Goal: Task Accomplishment & Management: Complete application form

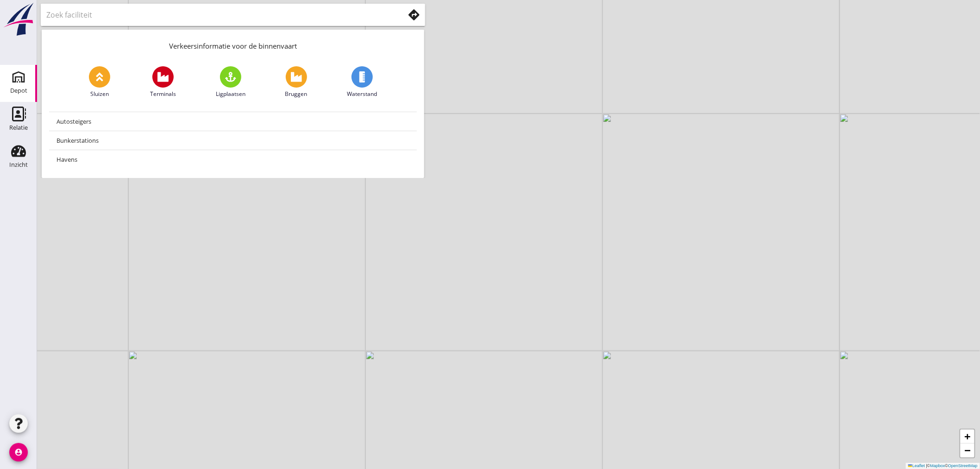
click at [20, 82] on icon "Depot" at bounding box center [18, 77] width 15 height 15
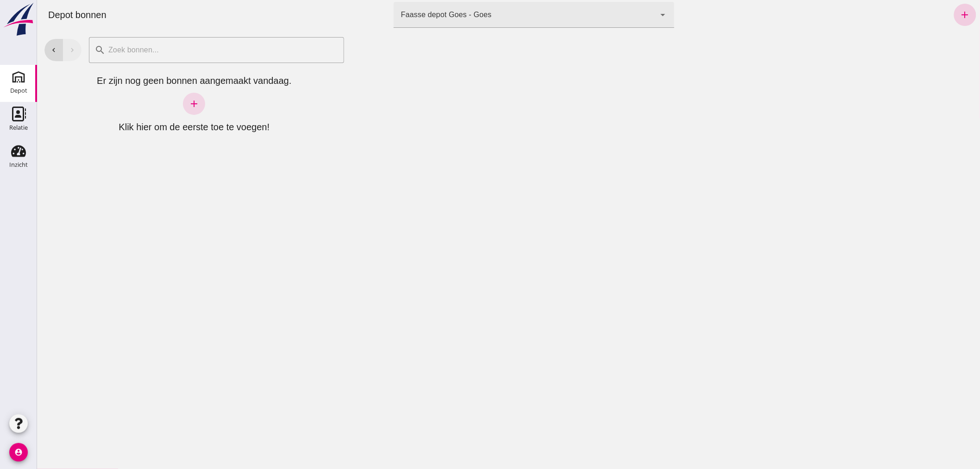
click at [960, 13] on icon "add" at bounding box center [965, 14] width 11 height 11
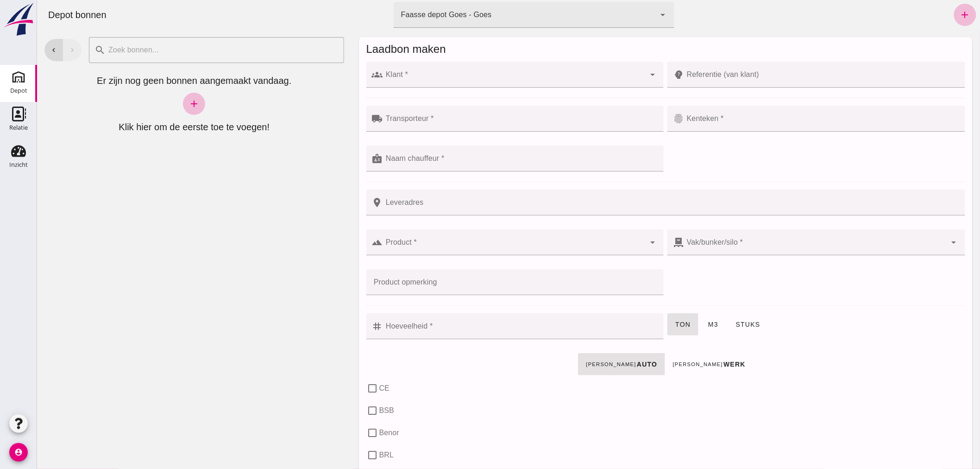
click at [417, 74] on input "Klant *" at bounding box center [514, 79] width 263 height 11
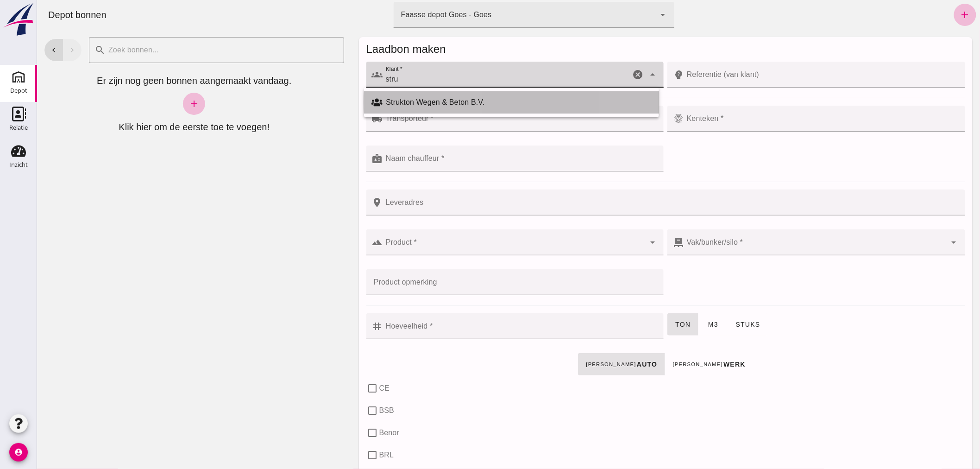
drag, startPoint x: 474, startPoint y: 98, endPoint x: 468, endPoint y: 100, distance: 5.4
click at [474, 98] on div "Strukton Wegen & Beton B.V." at bounding box center [519, 102] width 266 height 11
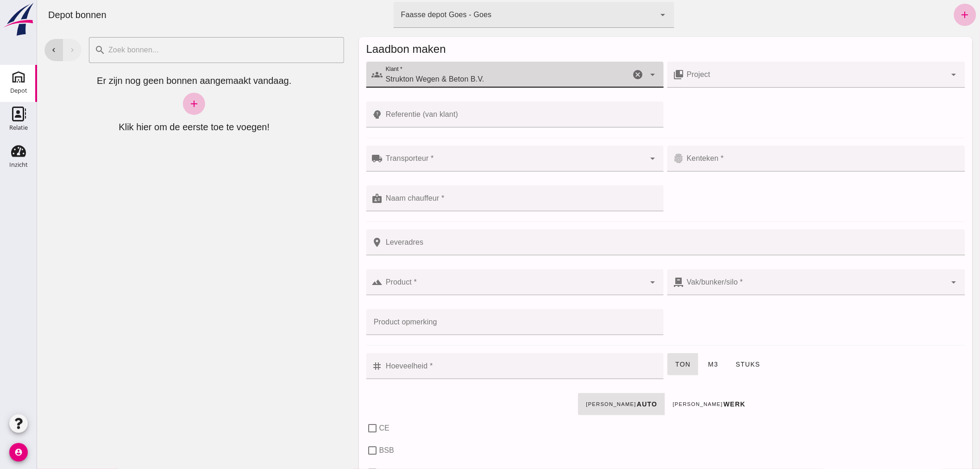
type input "Strukton Wegen & Beton B.V."
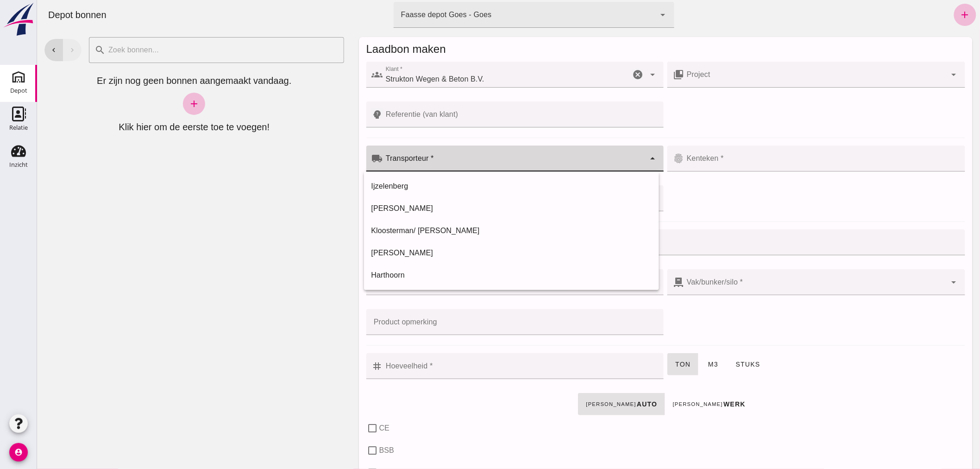
click at [444, 160] on input "Transporteur *" at bounding box center [514, 163] width 263 height 11
click at [414, 249] on div "[PERSON_NAME]" at bounding box center [511, 252] width 280 height 11
type input "[PERSON_NAME]"
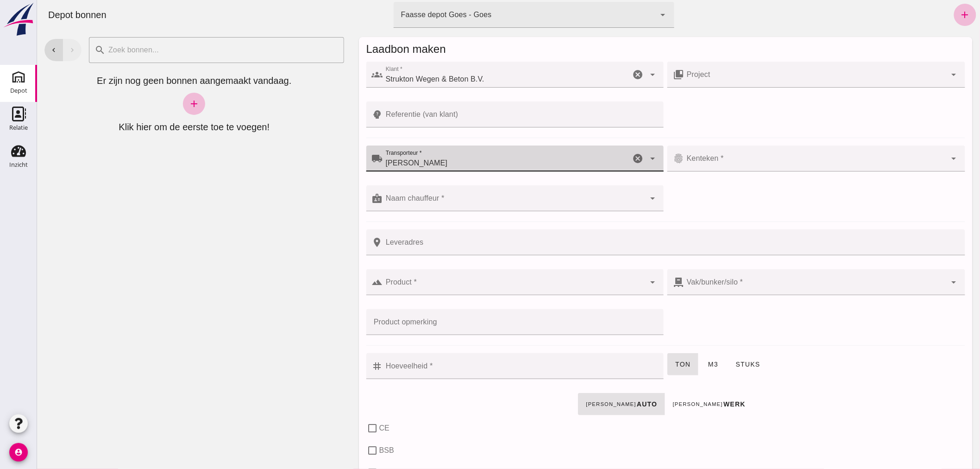
click at [725, 162] on input "Kenteken *" at bounding box center [815, 163] width 263 height 11
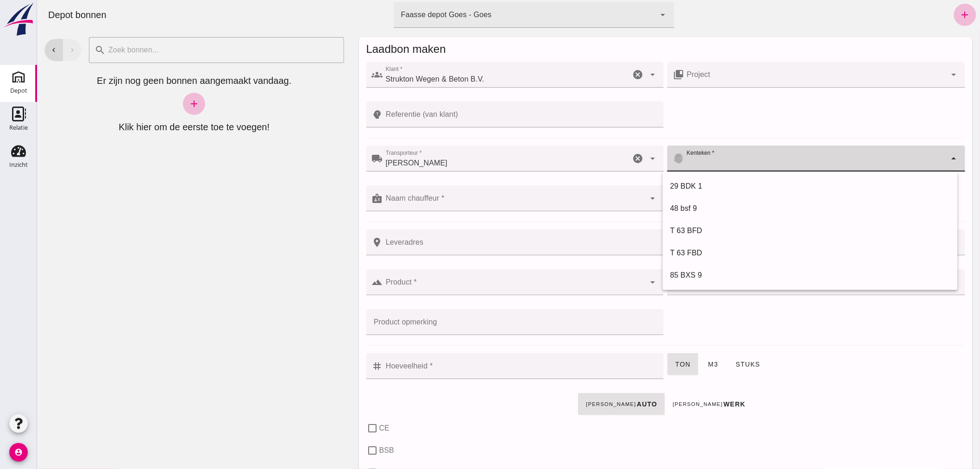
click at [632, 156] on icon "cancel" at bounding box center [637, 158] width 11 height 11
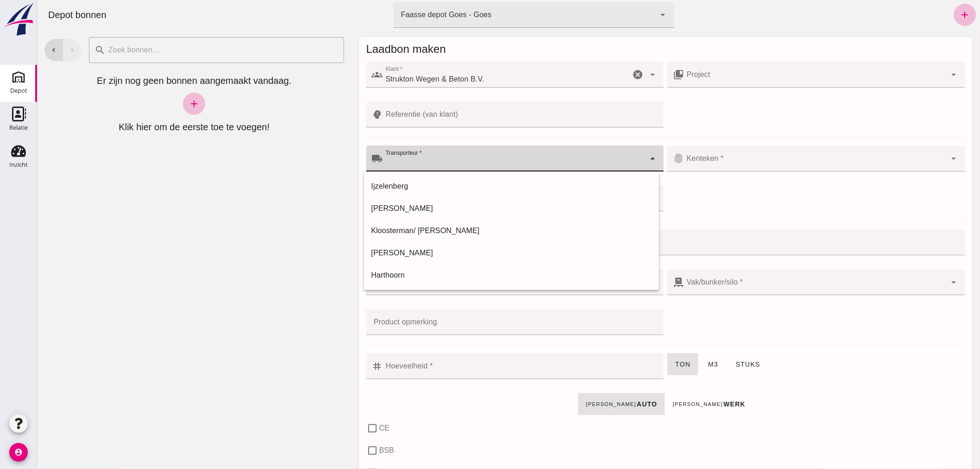
click at [430, 162] on input "Transporteur *" at bounding box center [514, 163] width 263 height 11
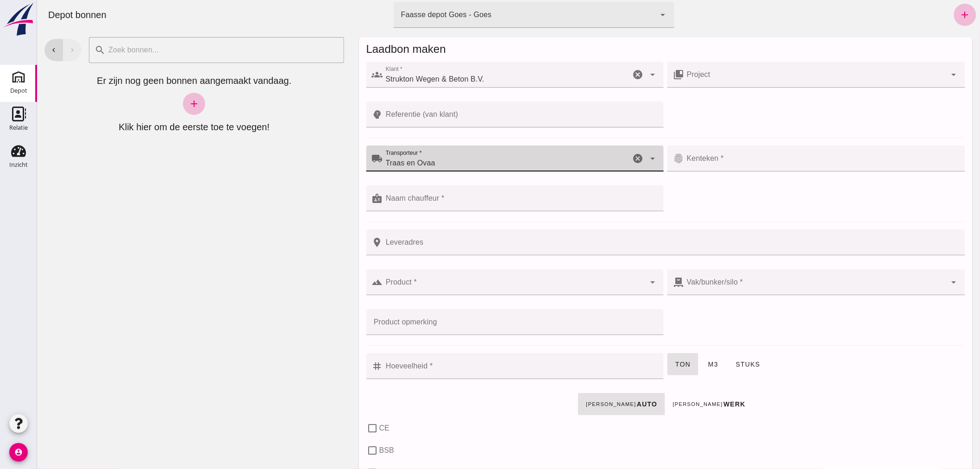
type input "Traas en Ovaa"
click at [720, 161] on input "Kenteken *" at bounding box center [822, 163] width 276 height 11
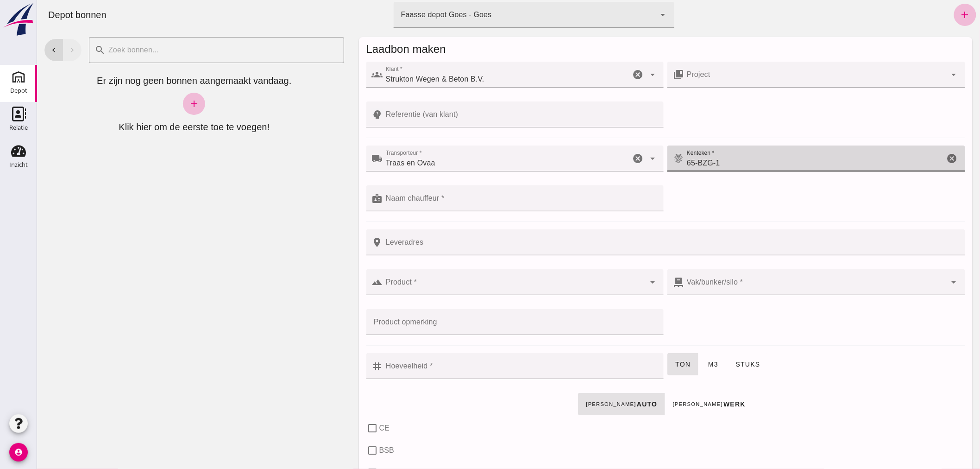
type input "65-BZG-1"
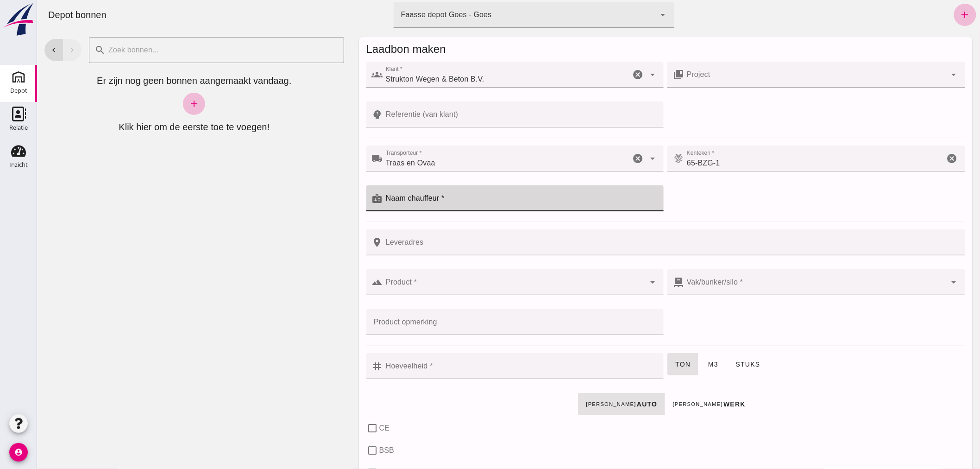
click at [493, 201] on input "Naam chauffeur *" at bounding box center [521, 202] width 276 height 11
type input "Emiel"
click at [462, 247] on input "Leveradres" at bounding box center [671, 242] width 577 height 26
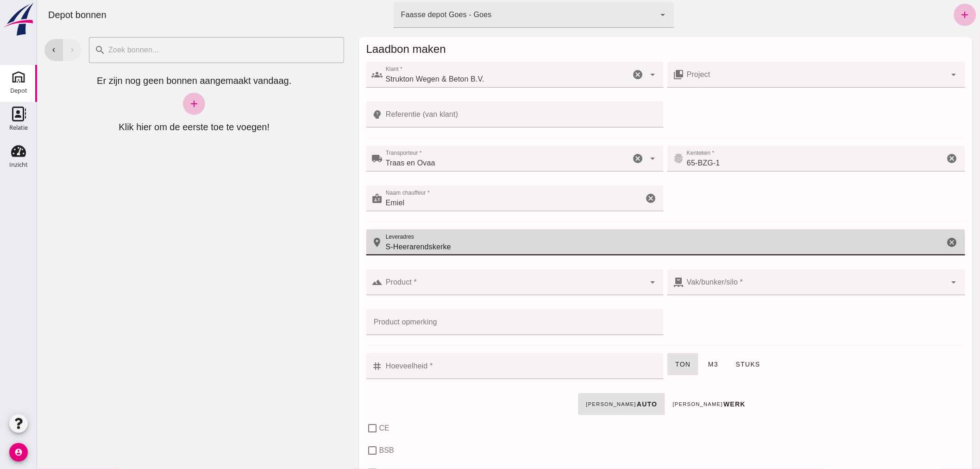
type input "S-Heerarendskerke"
click at [572, 283] on input "Product *" at bounding box center [514, 286] width 263 height 11
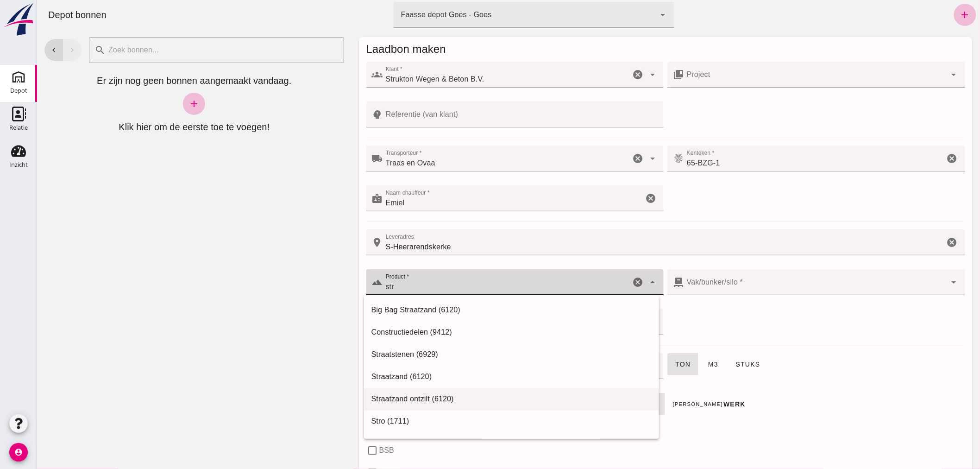
click at [425, 393] on div "Straatzand ontzilt (6120)" at bounding box center [511, 398] width 280 height 11
type input "Straatzand ontzilt (6120)"
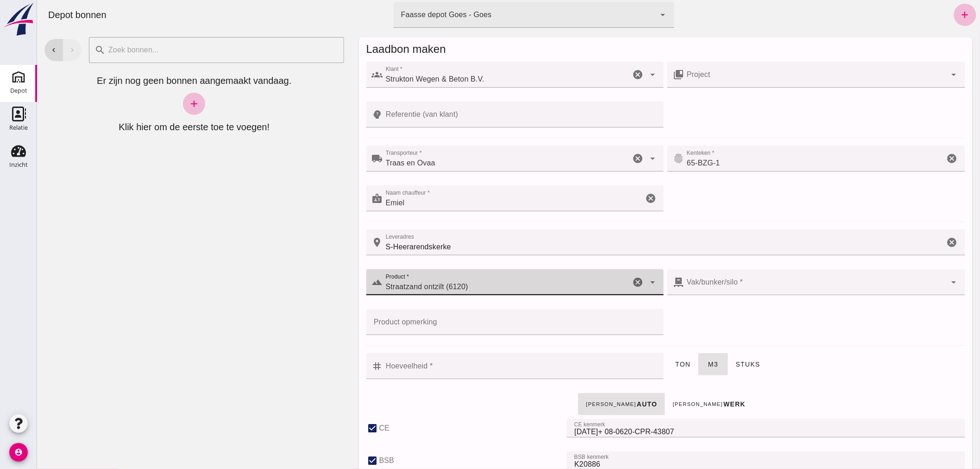
checkbox input "true"
type input "41"
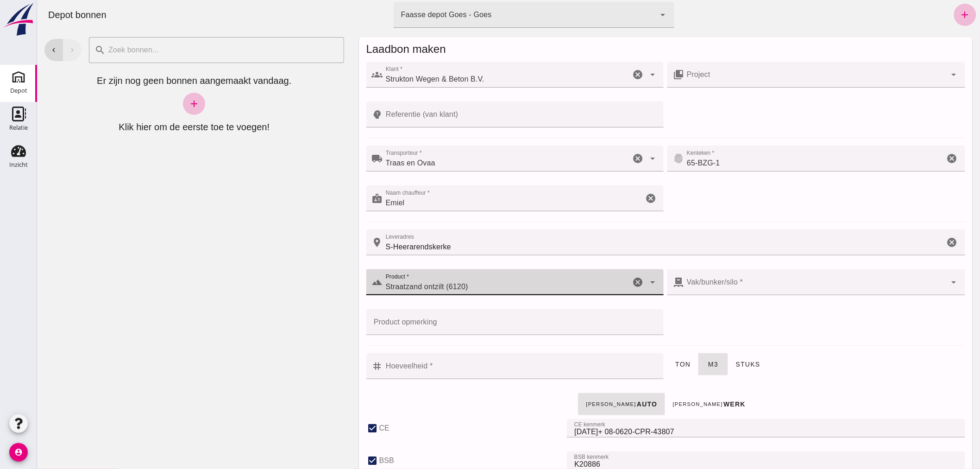
checkbox input "true"
type input "Straatzand ontzilt (6120)"
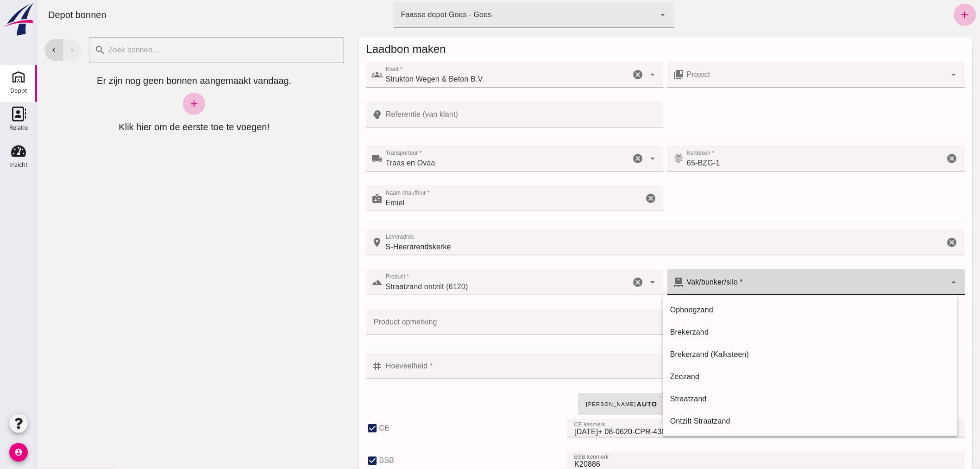
click at [759, 277] on div at bounding box center [815, 282] width 263 height 26
click at [703, 416] on div "Ontzilt Straatzand" at bounding box center [810, 421] width 280 height 11
type input "304"
click at [477, 370] on input "Hoeveelheid *" at bounding box center [521, 366] width 276 height 26
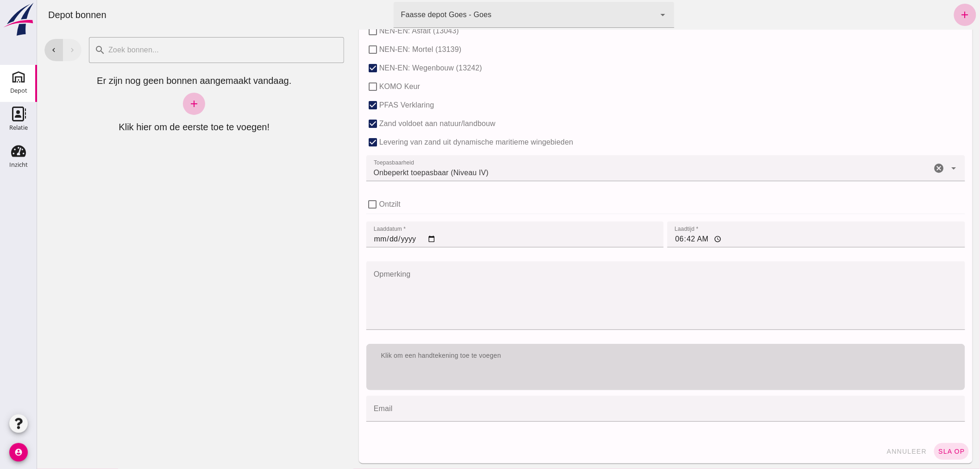
scroll to position [569, 0]
type input "15"
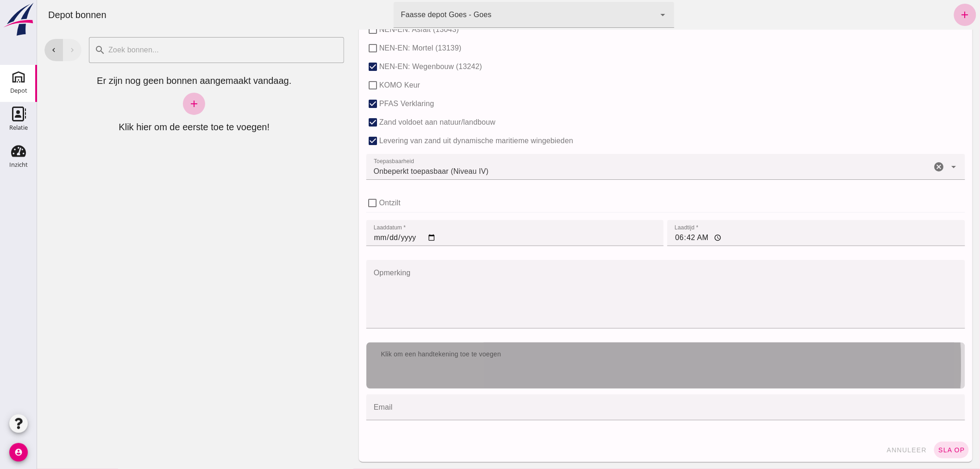
click at [601, 359] on div "Klik om een handtekening toe te voegen" at bounding box center [665, 354] width 599 height 24
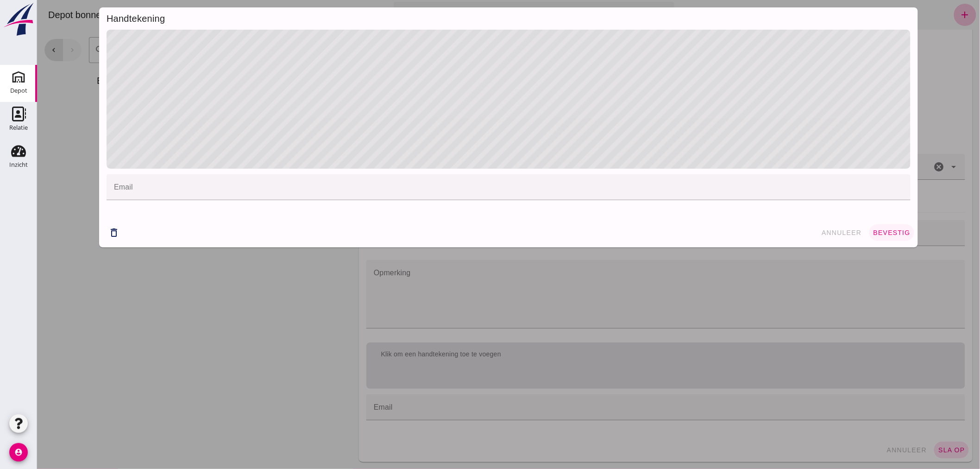
click at [893, 232] on span "bevestig" at bounding box center [892, 232] width 38 height 7
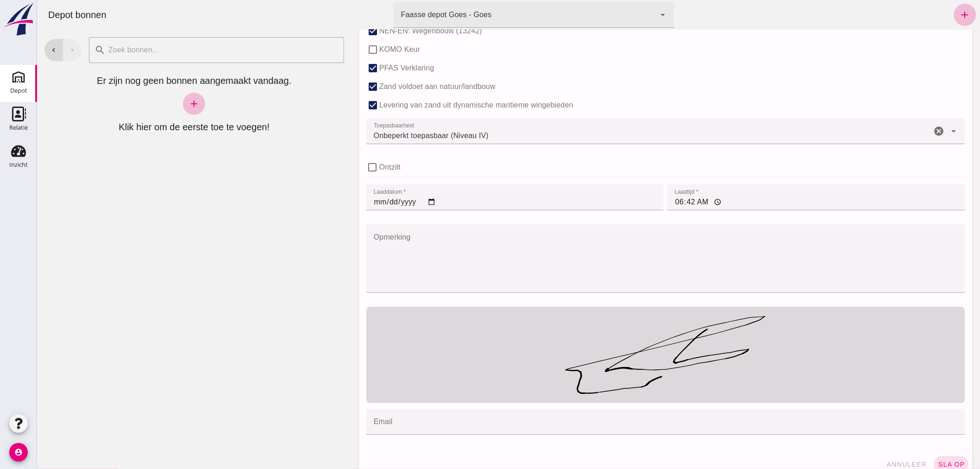
scroll to position [619, 0]
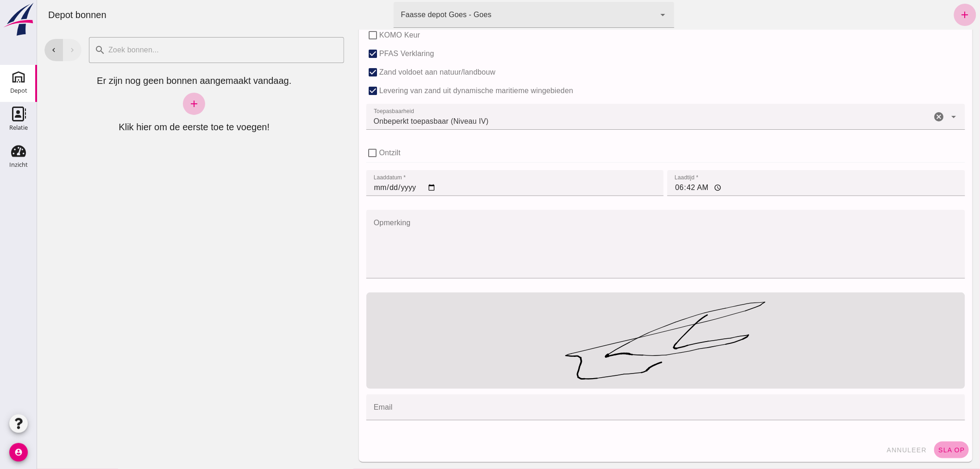
click at [934, 444] on button "sla op" at bounding box center [951, 450] width 35 height 17
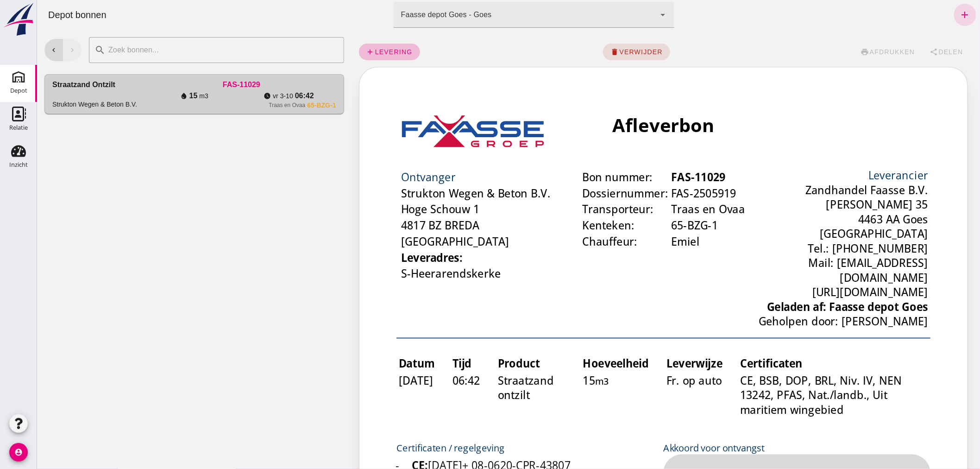
scroll to position [0, 0]
click at [51, 49] on icon "chevron_left" at bounding box center [53, 50] width 8 height 8
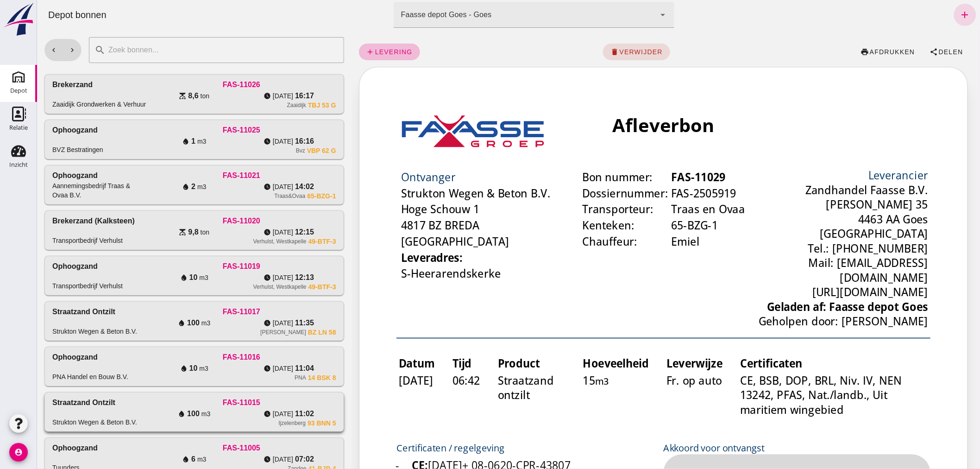
click at [141, 406] on div "Straatzand ontzilt Strukton Wegen & Beton B.V." at bounding box center [99, 412] width 95 height 30
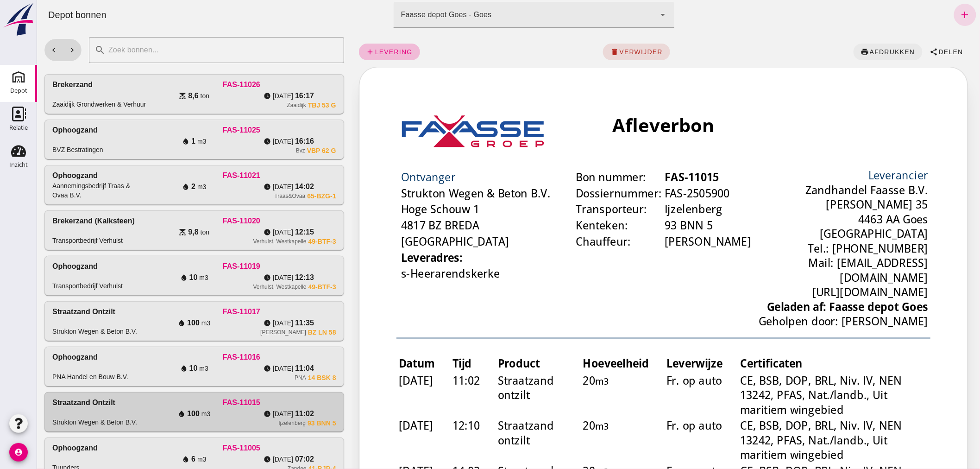
click at [871, 49] on span "afdrukken" at bounding box center [892, 51] width 46 height 7
click at [150, 411] on div "water_drop 100 m3" at bounding box center [193, 413] width 95 height 11
click at [222, 371] on div "water_drop 10 m3" at bounding box center [193, 368] width 95 height 11
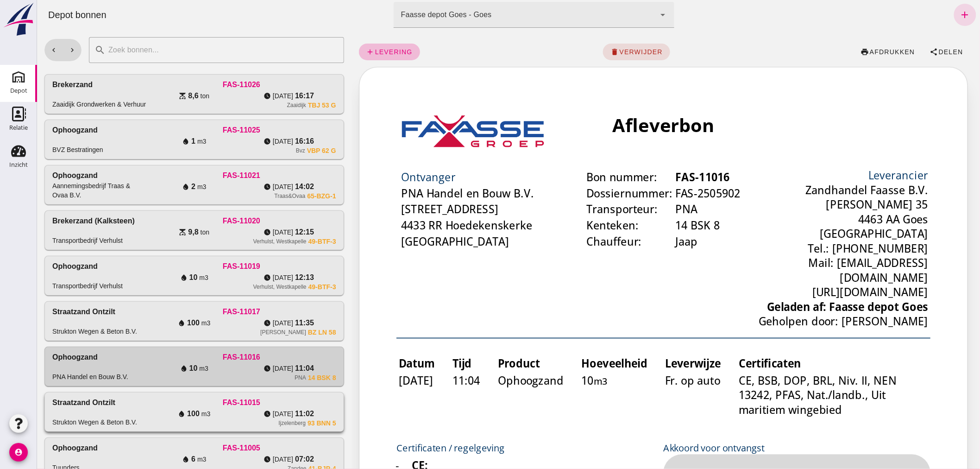
click at [167, 417] on div "water_drop 100 m3" at bounding box center [193, 413] width 95 height 11
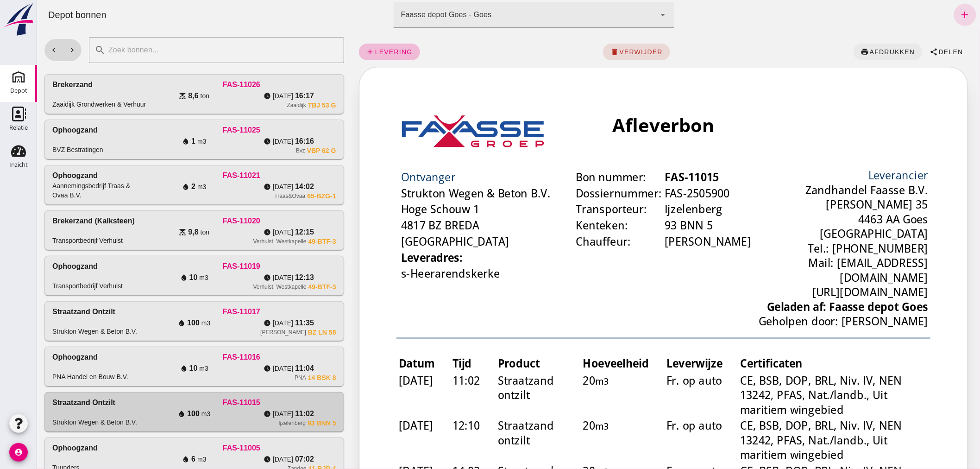
click at [890, 49] on span "afdrukken" at bounding box center [892, 51] width 46 height 7
click at [165, 318] on div "water_drop 100 m3" at bounding box center [193, 322] width 95 height 11
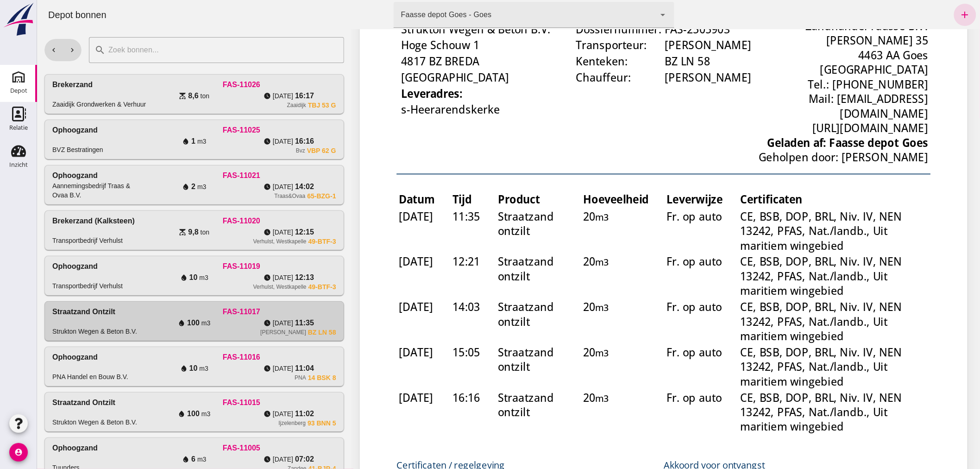
scroll to position [257, 0]
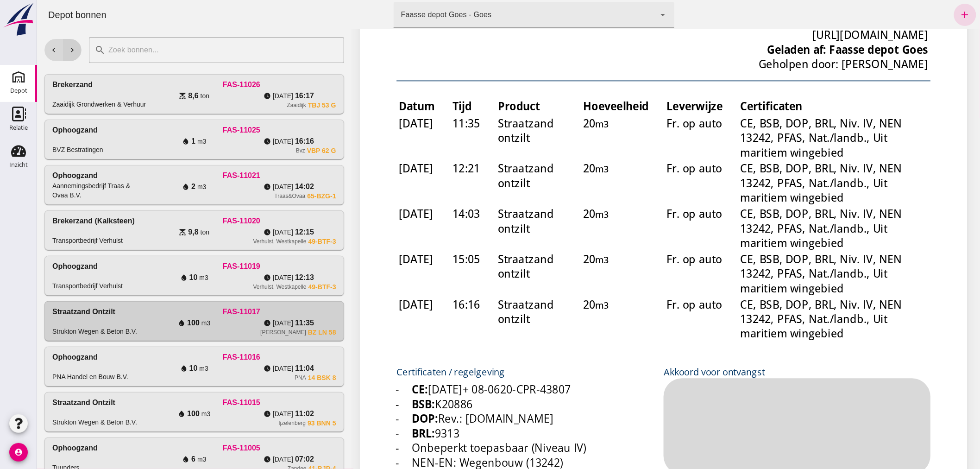
click at [71, 46] on icon "chevron_right" at bounding box center [72, 50] width 8 height 8
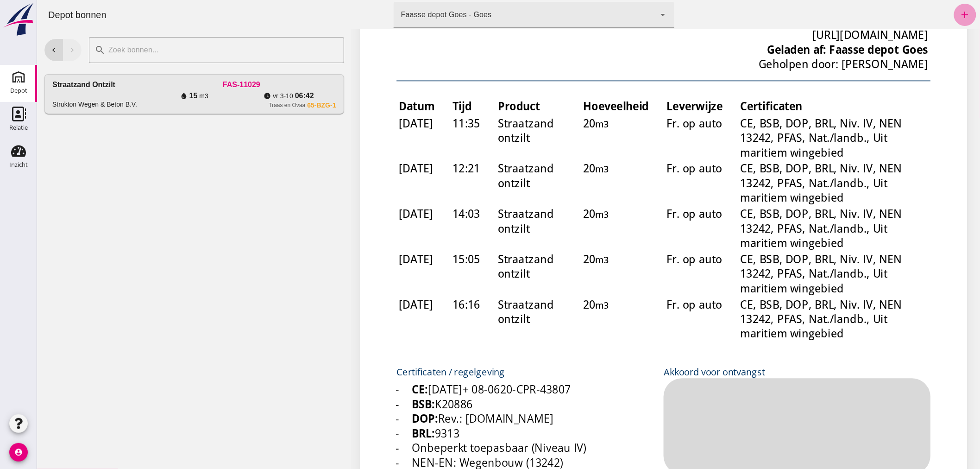
click at [957, 7] on link "add" at bounding box center [965, 15] width 22 height 22
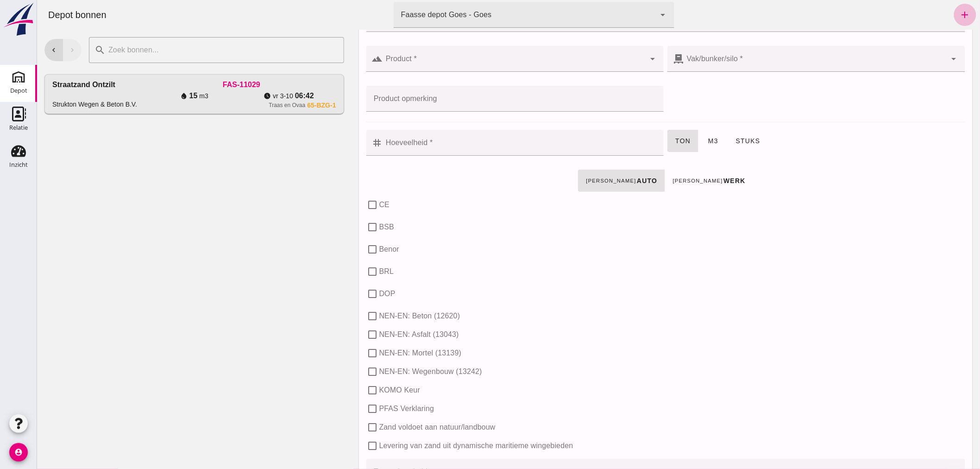
scroll to position [0, 0]
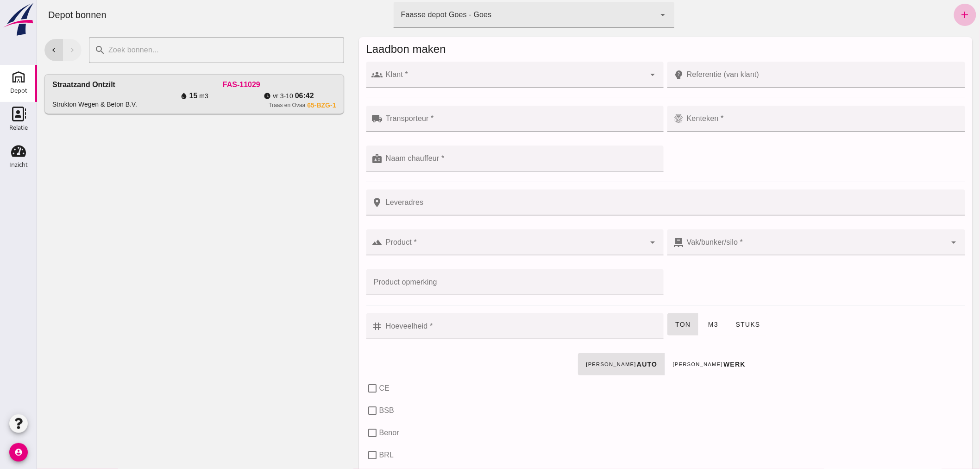
click at [491, 70] on div at bounding box center [514, 75] width 263 height 26
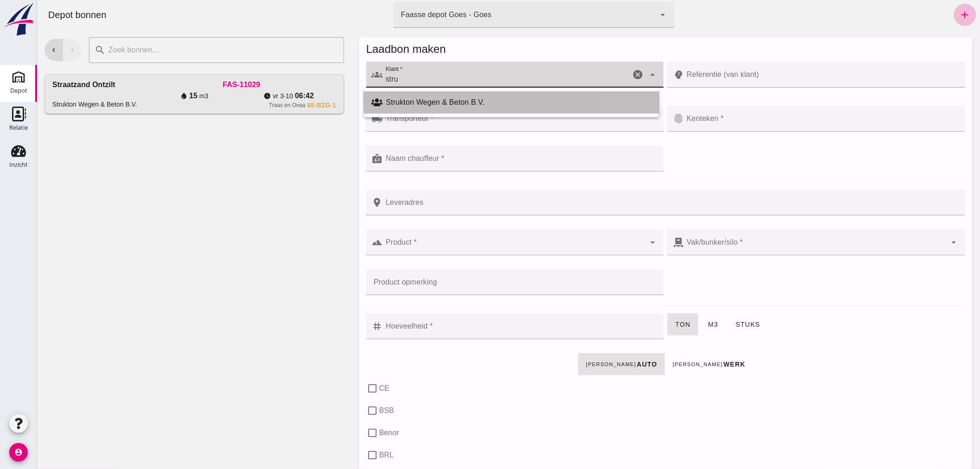
click at [433, 95] on div "Strukton Wegen & Beton B.V." at bounding box center [511, 102] width 295 height 22
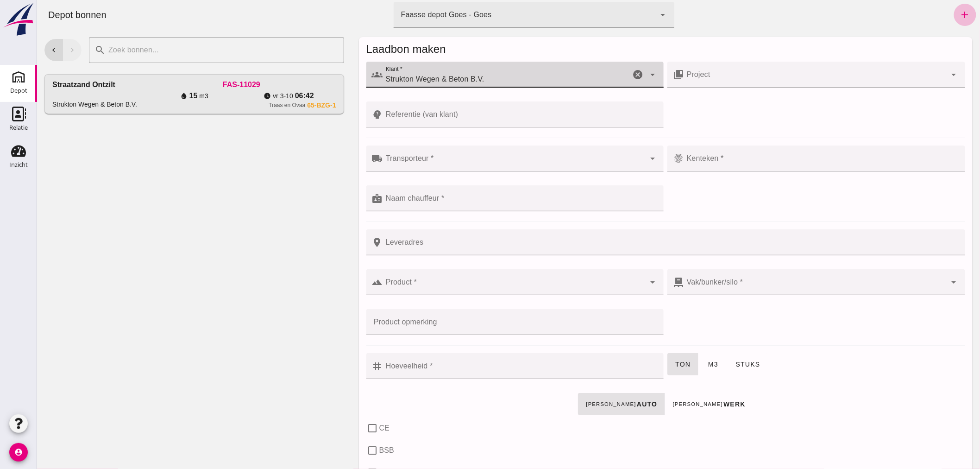
type input "Strukton Wegen & Beton B.V."
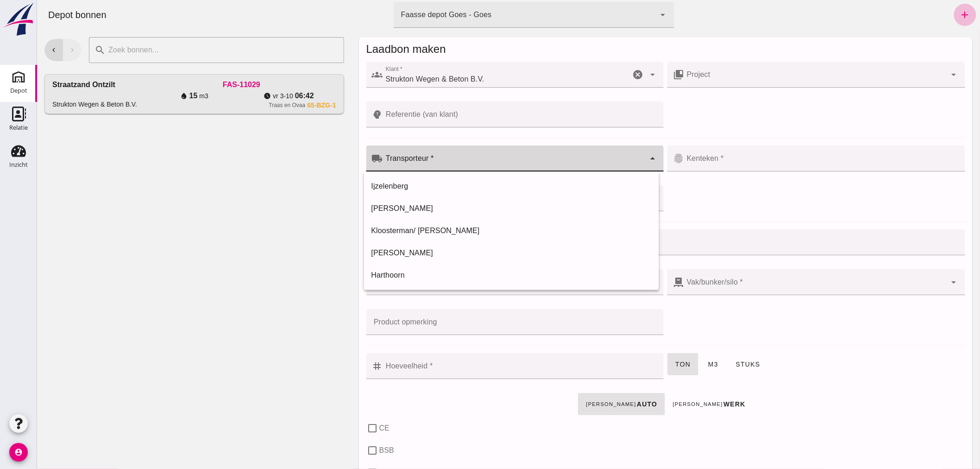
click at [460, 157] on div at bounding box center [514, 158] width 263 height 26
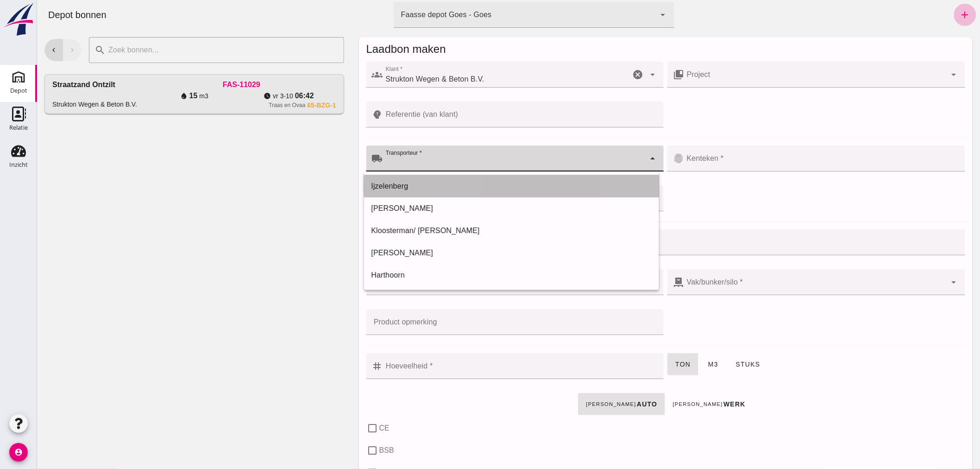
click at [436, 186] on div "Ijzelenberg" at bounding box center [511, 186] width 280 height 11
type input "Ijzelenberg"
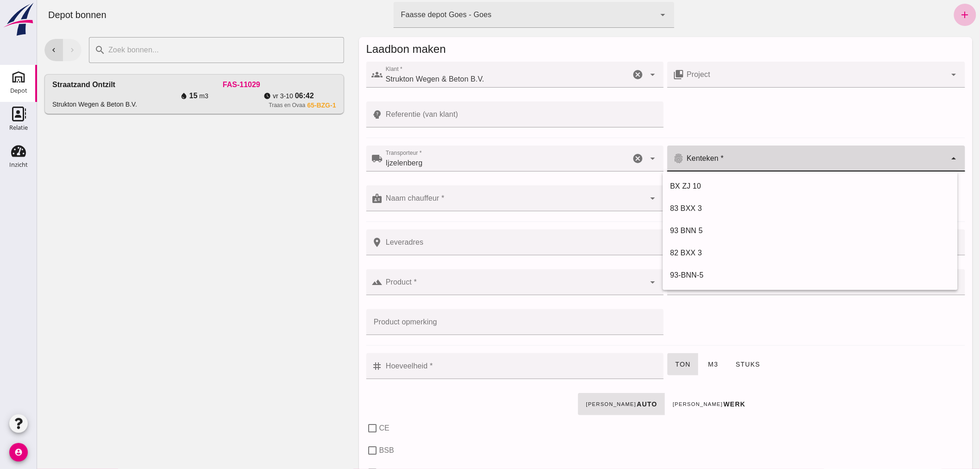
click at [726, 155] on div at bounding box center [815, 158] width 263 height 26
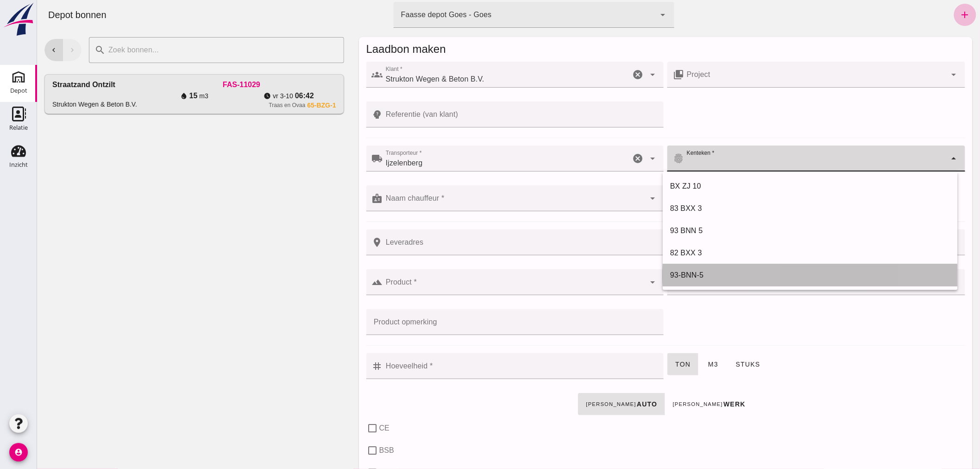
click at [694, 270] on div "93-BNN-5" at bounding box center [810, 275] width 280 height 11
type input "93-BNN-5"
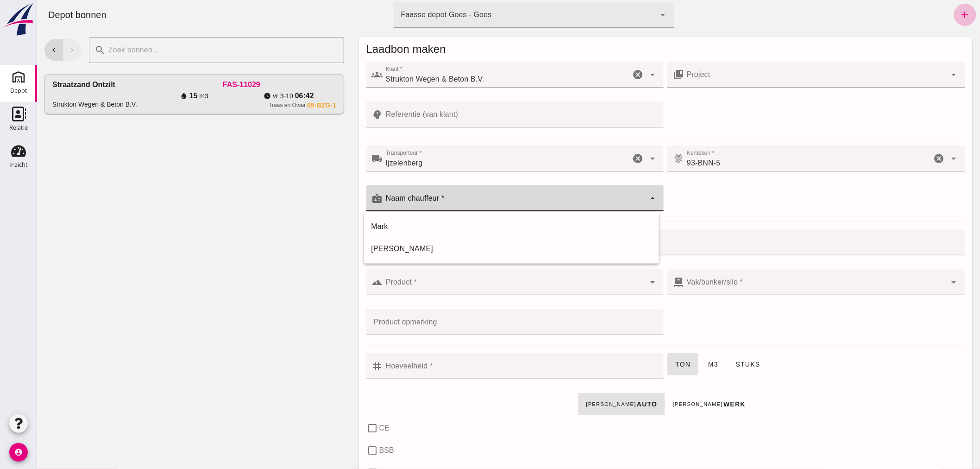
click at [510, 196] on div at bounding box center [514, 198] width 263 height 26
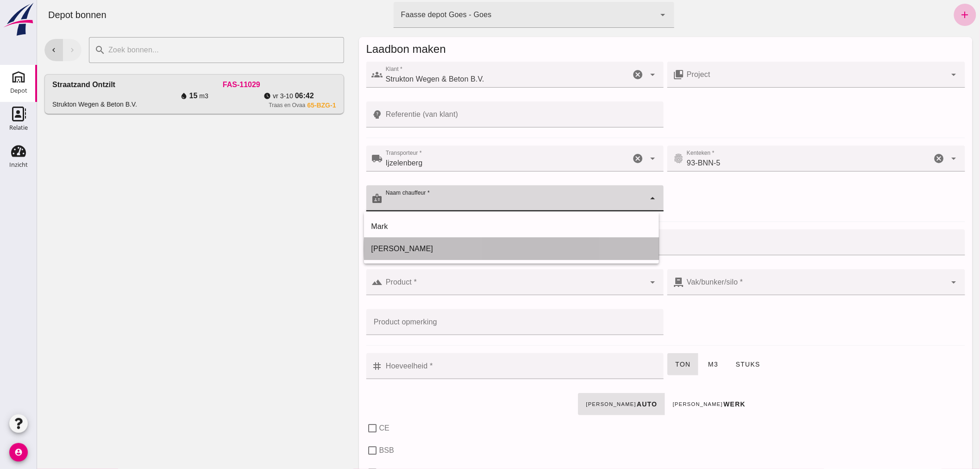
click at [436, 246] on div "[PERSON_NAME]" at bounding box center [511, 248] width 280 height 11
type input "[PERSON_NAME]"
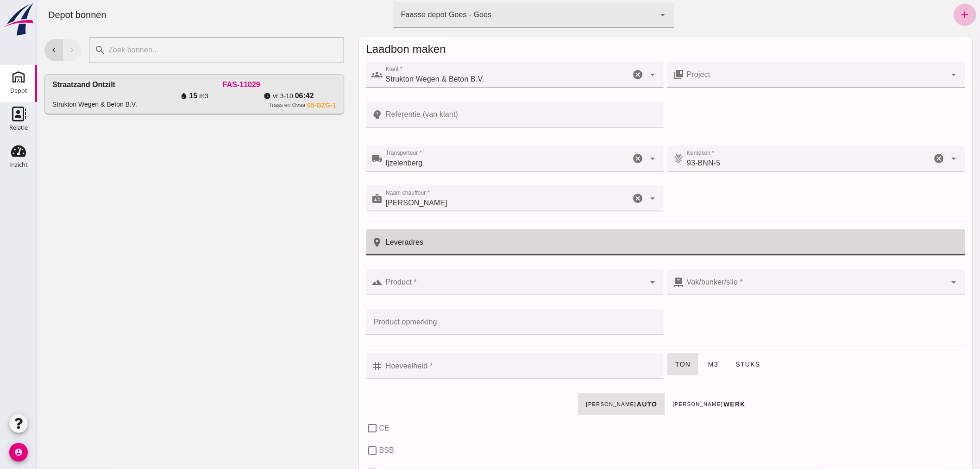
click at [465, 244] on input "Leveradres" at bounding box center [671, 242] width 577 height 26
type input "s-Heerarendskerke"
click at [473, 283] on input "Product *" at bounding box center [514, 286] width 263 height 11
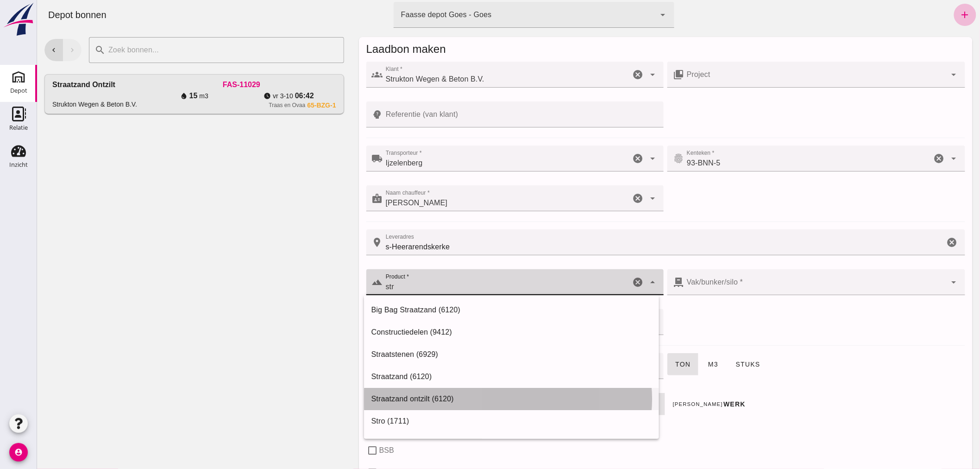
click at [426, 398] on div "Straatzand ontzilt (6120)" at bounding box center [511, 398] width 280 height 11
type input "Straatzand ontzilt (6120)"
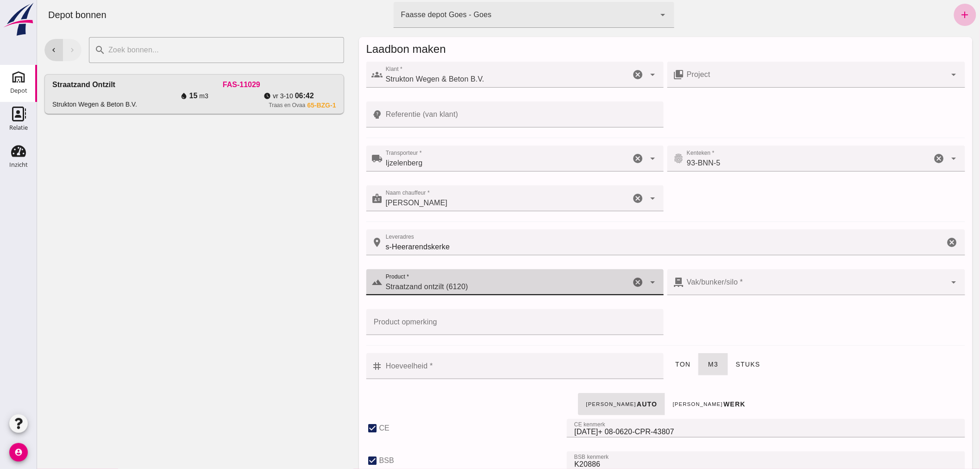
checkbox input "true"
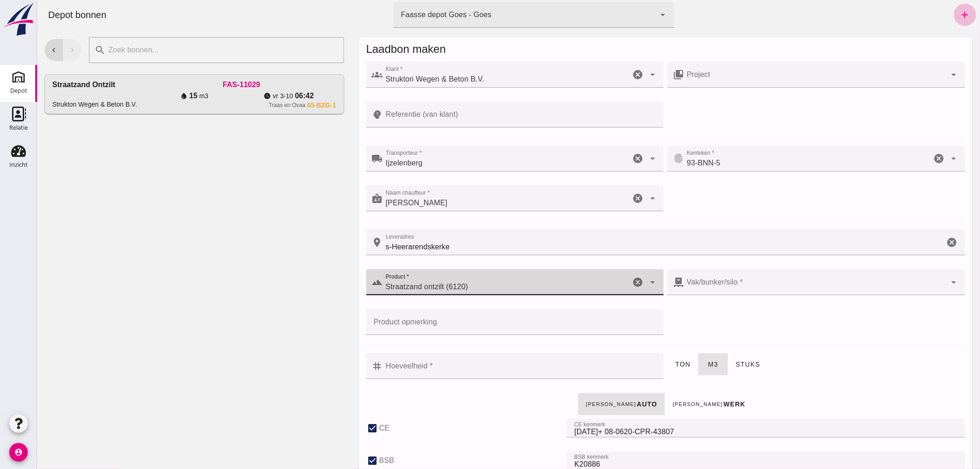
checkbox input "true"
type input "41"
type input "Straatzand ontzilt (6120)"
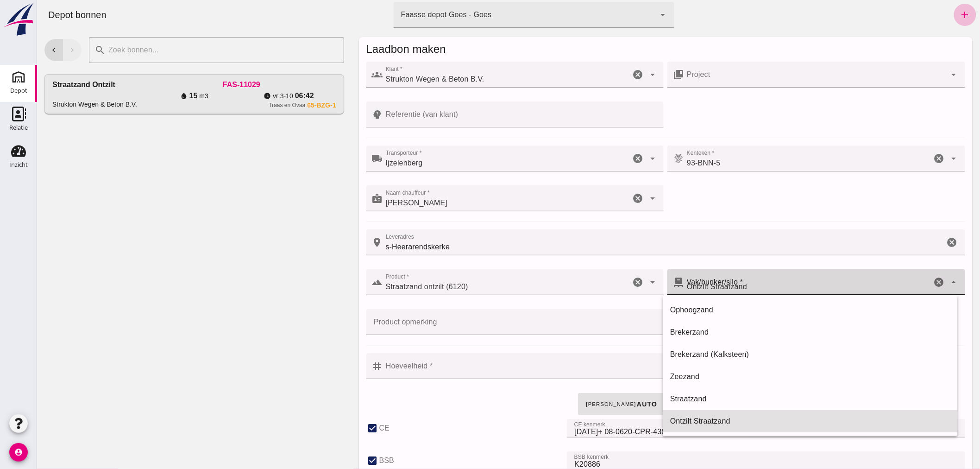
type input "304"
click at [762, 286] on div "Ontzilt Straatzand 304" at bounding box center [808, 282] width 248 height 26
click at [703, 420] on div "Ontzilt Straatzand" at bounding box center [810, 421] width 280 height 11
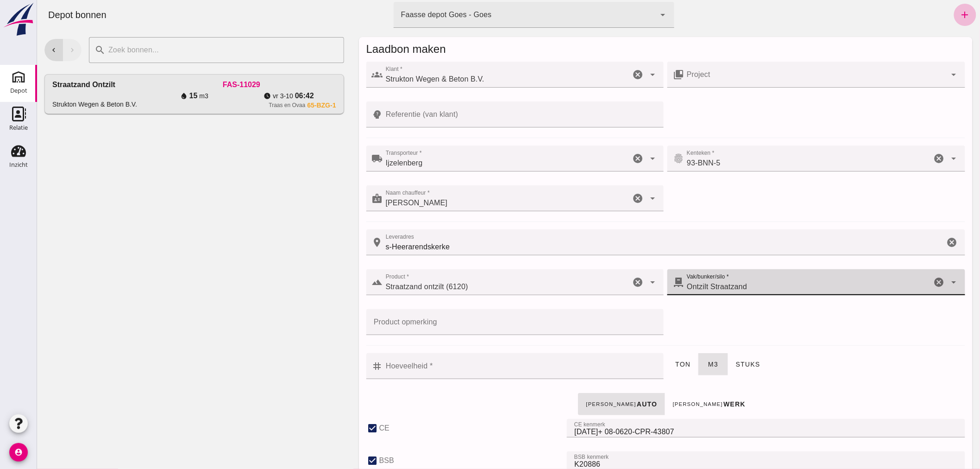
click at [459, 363] on input "Hoeveelheid *" at bounding box center [521, 366] width 276 height 26
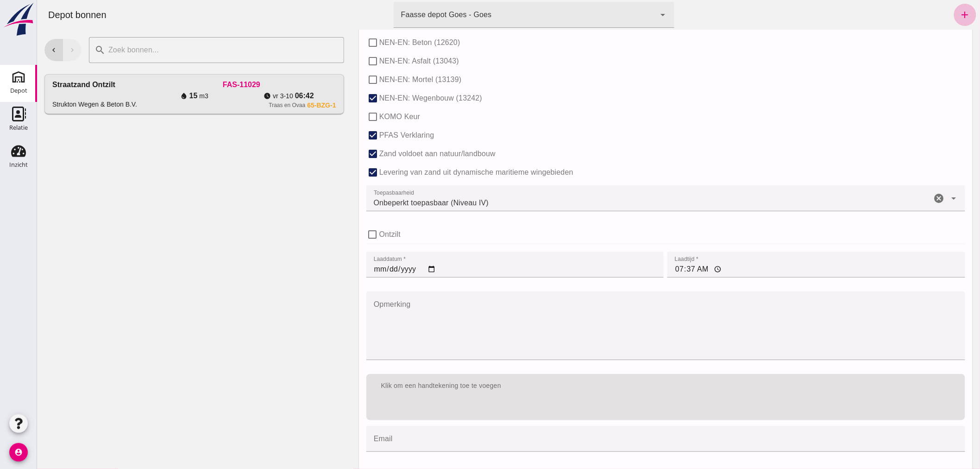
scroll to position [569, 0]
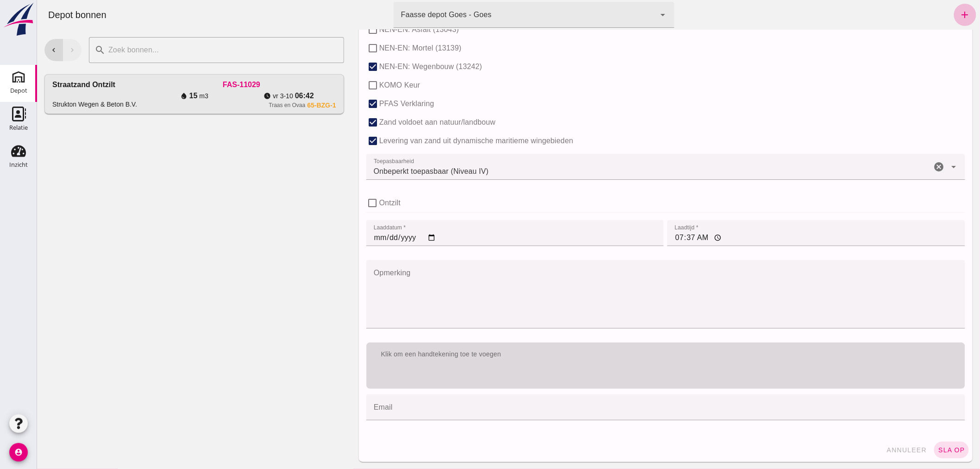
type input "20"
click at [517, 362] on div "Klik om een handtekening toe te voegen" at bounding box center [665, 354] width 599 height 24
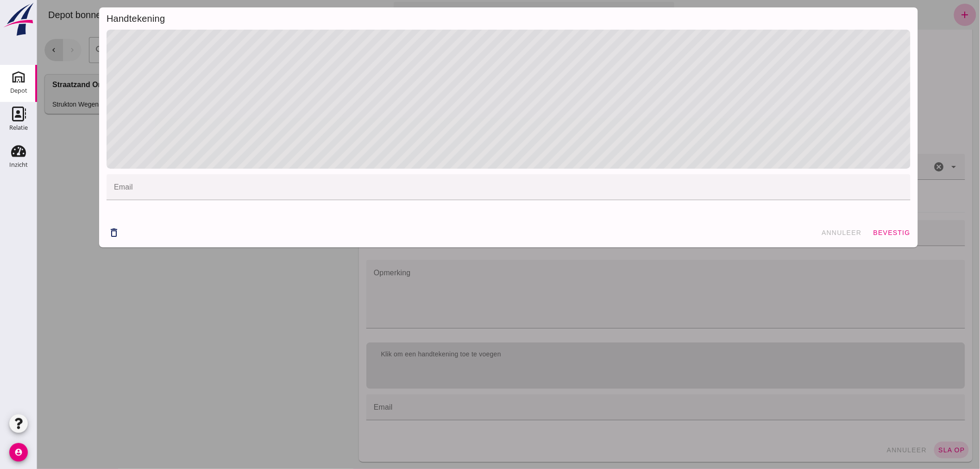
click at [892, 229] on span "bevestig" at bounding box center [892, 232] width 38 height 7
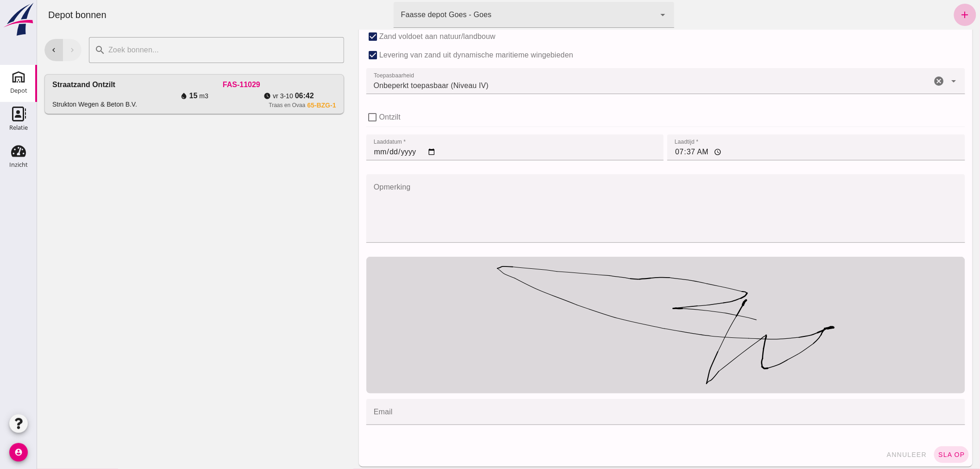
scroll to position [659, 0]
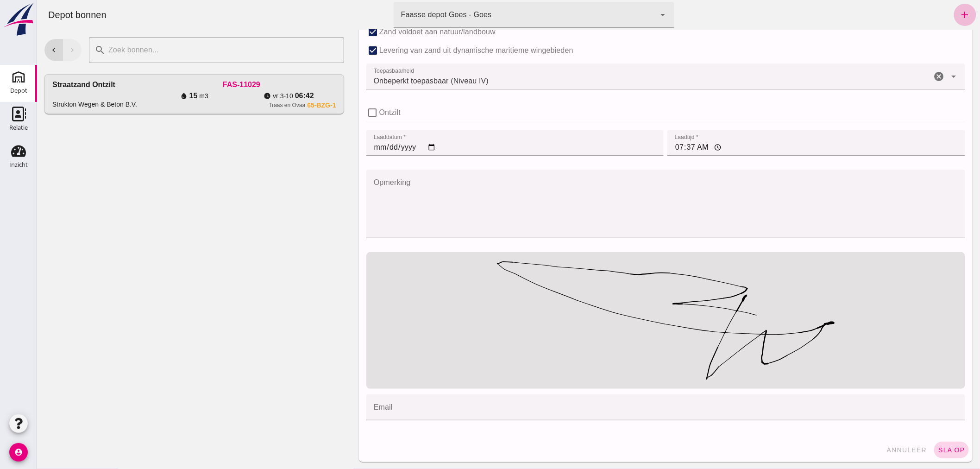
click at [938, 450] on span "sla op" at bounding box center [951, 449] width 27 height 7
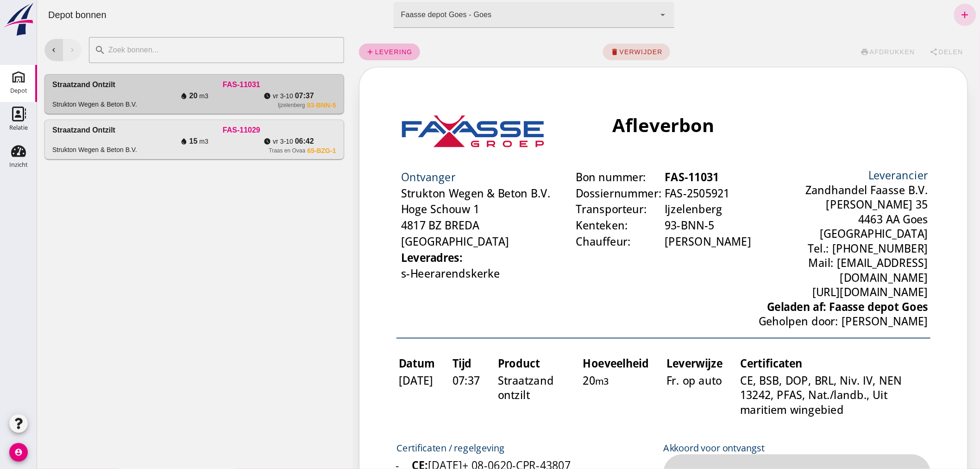
scroll to position [0, 0]
click at [171, 128] on div "FAS-11029" at bounding box center [240, 130] width 189 height 11
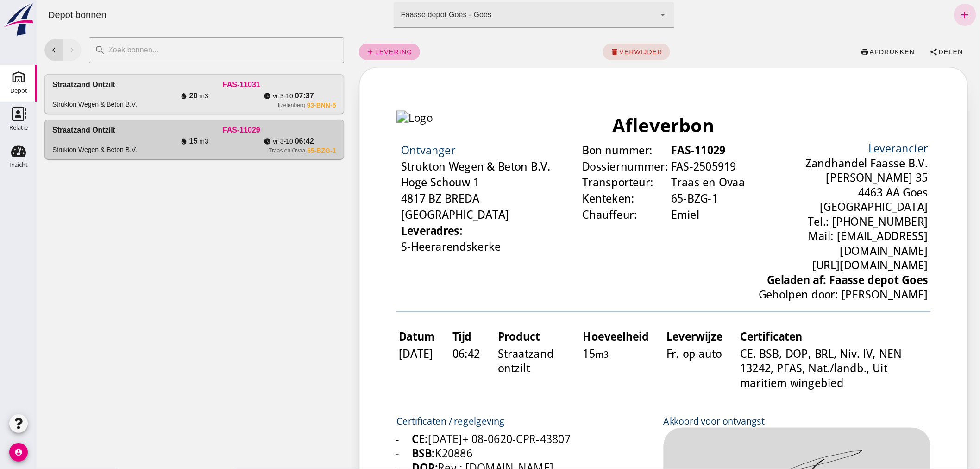
click at [383, 48] on span "add levering" at bounding box center [389, 52] width 46 height 8
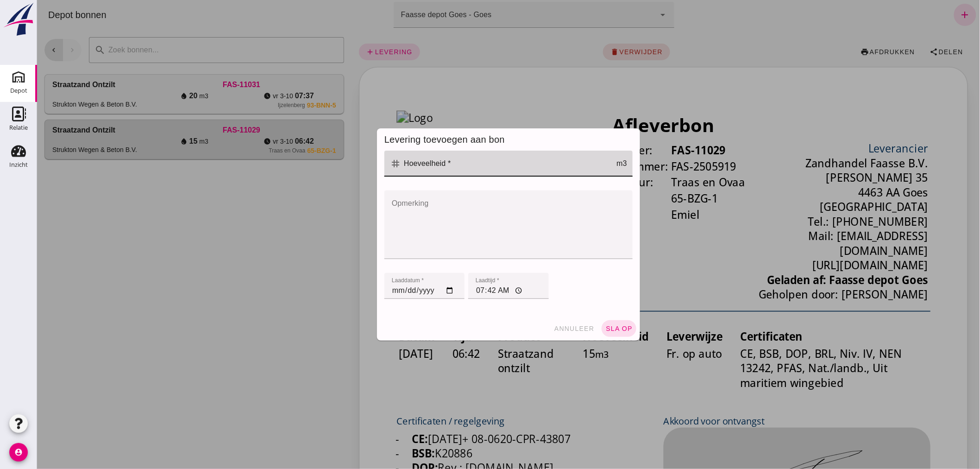
click at [450, 172] on input "Hoeveelheid *" at bounding box center [508, 164] width 215 height 26
type input "15"
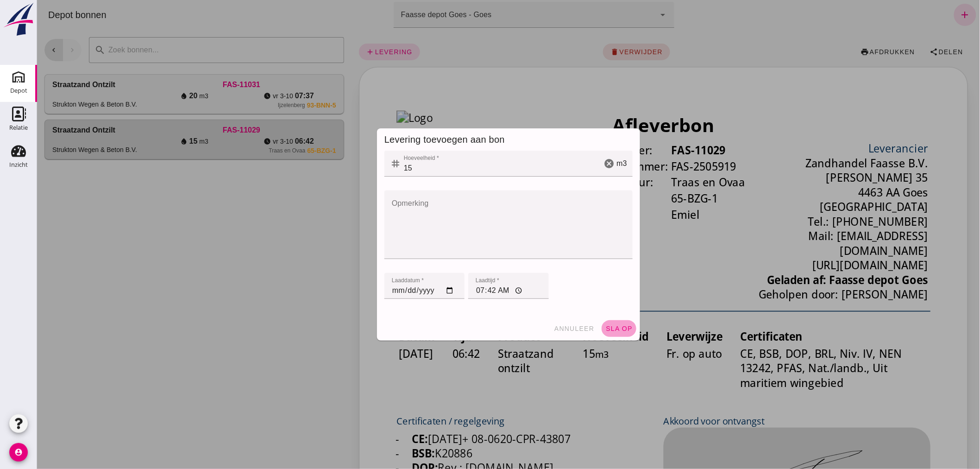
click at [607, 323] on button "sla op" at bounding box center [618, 328] width 35 height 17
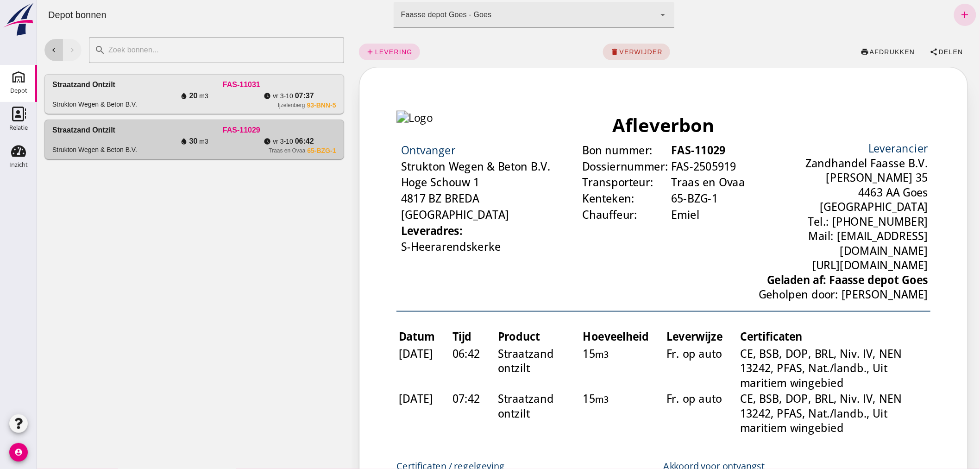
click at [55, 50] on icon "chevron_left" at bounding box center [53, 50] width 8 height 8
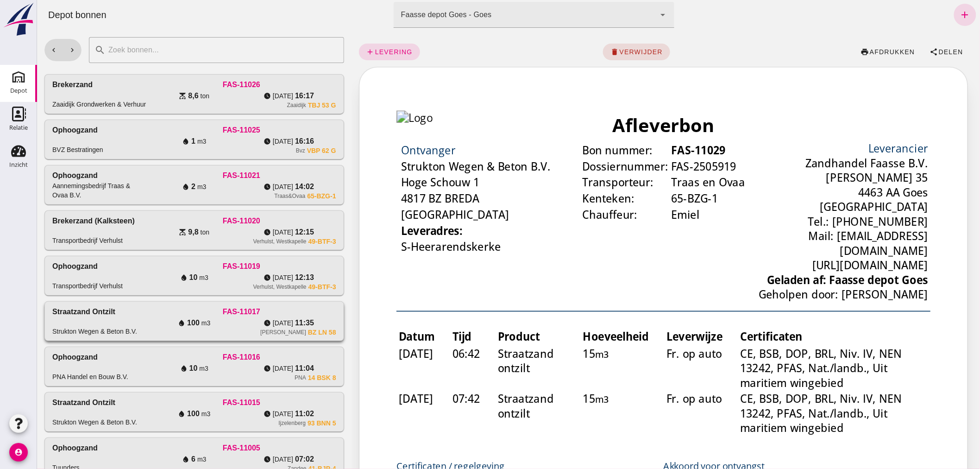
click at [148, 321] on div "water_drop 100 m3" at bounding box center [193, 322] width 95 height 11
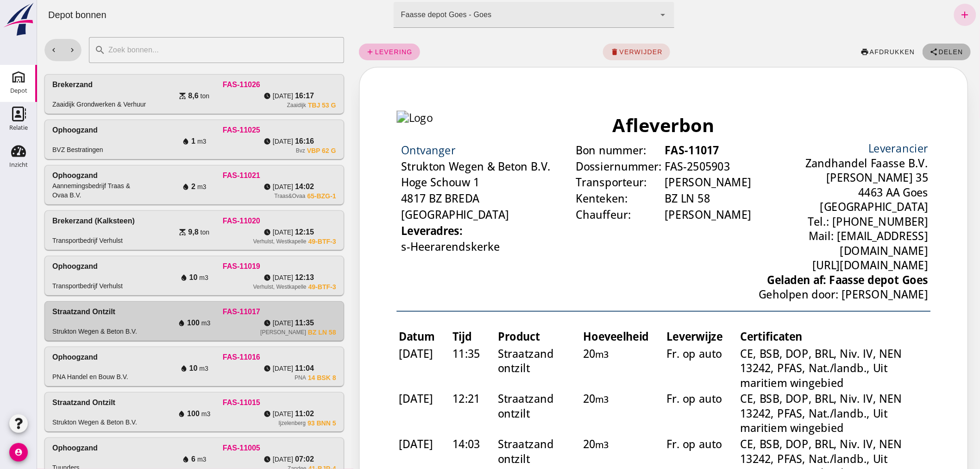
click at [939, 46] on button "share Delen" at bounding box center [947, 52] width 48 height 17
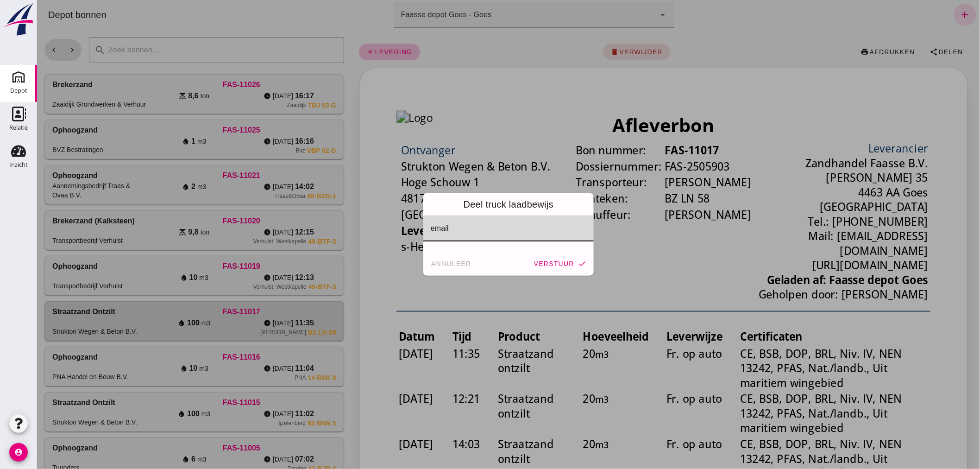
click at [468, 228] on input "email" at bounding box center [507, 233] width 155 height 11
type input "[EMAIL_ADDRESS][DOMAIN_NAME]"
click at [566, 260] on span "verstuur" at bounding box center [553, 263] width 41 height 7
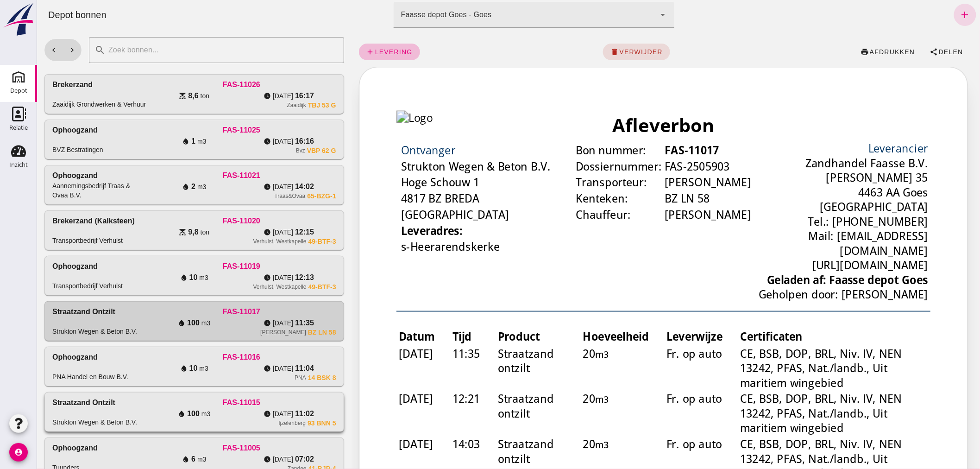
click at [151, 406] on div "FAS-11015" at bounding box center [240, 402] width 189 height 11
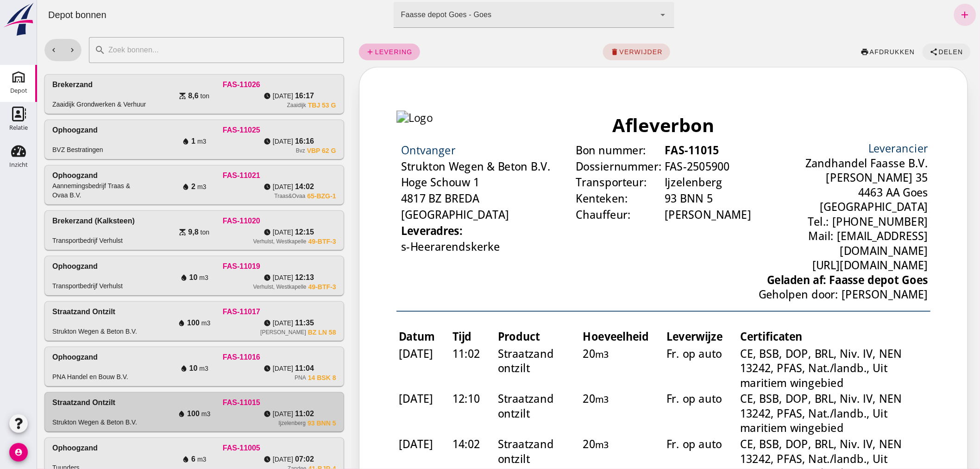
click at [949, 51] on span "Delen" at bounding box center [950, 51] width 25 height 7
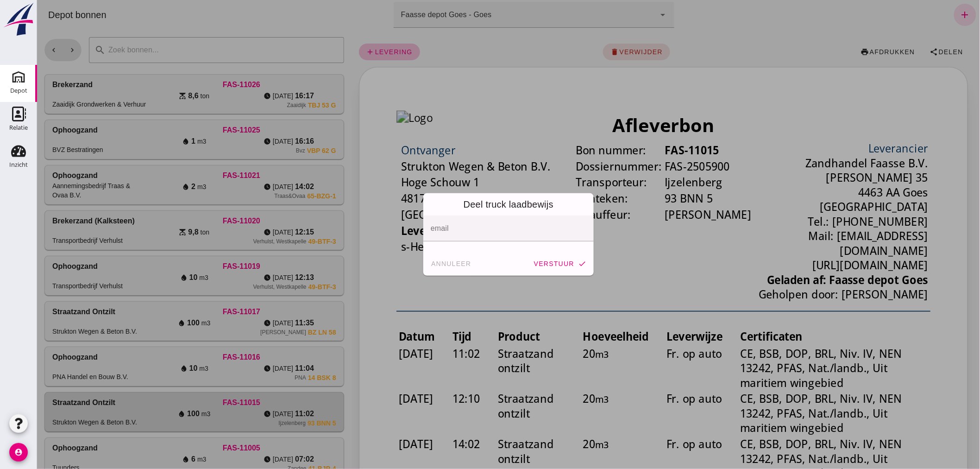
click at [499, 234] on input "email" at bounding box center [507, 233] width 155 height 11
type input "[EMAIL_ADDRESS][DOMAIN_NAME]"
click at [551, 263] on span "verstuur" at bounding box center [553, 263] width 41 height 7
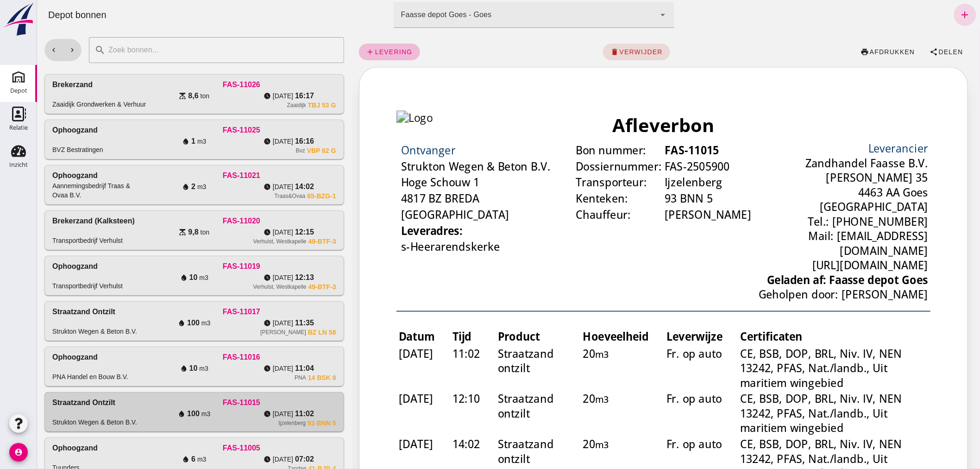
click at [72, 48] on icon "chevron_right" at bounding box center [72, 50] width 8 height 8
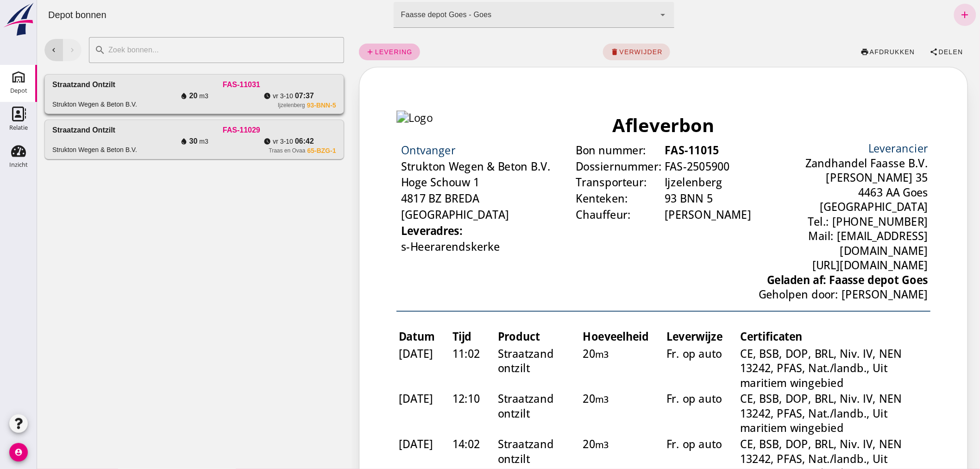
click at [220, 95] on div "water_drop 20 m3" at bounding box center [193, 95] width 95 height 11
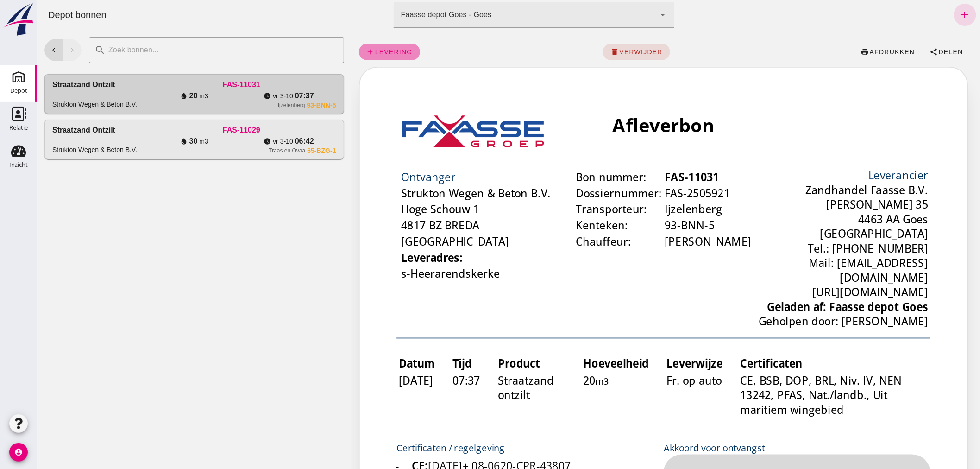
click at [386, 54] on span "levering" at bounding box center [393, 51] width 38 height 7
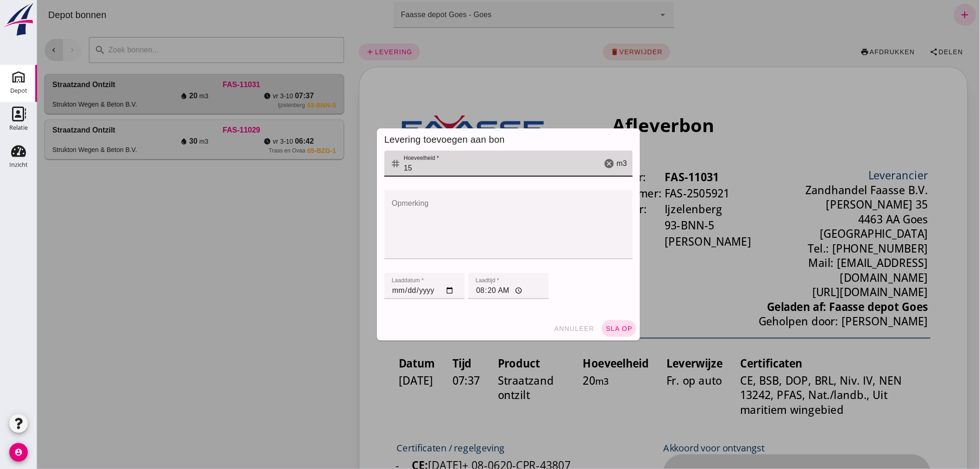
drag, startPoint x: 434, startPoint y: 172, endPoint x: 373, endPoint y: 165, distance: 61.6
click at [377, 165] on div "tag Hoeveelheid * Hoeveelheid * 15 cancel m3 Opmerking Opmerking cancel Laaddat…" at bounding box center [508, 233] width 263 height 168
type input "20"
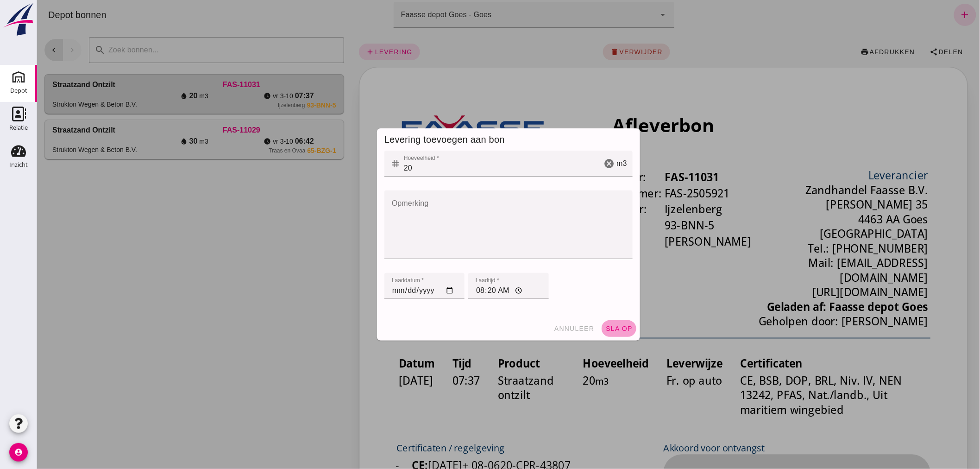
click at [617, 326] on span "sla op" at bounding box center [618, 328] width 27 height 7
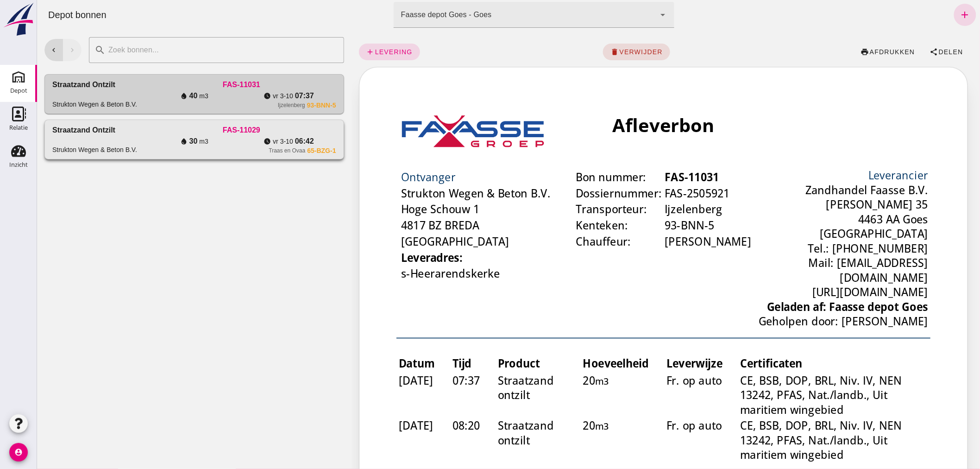
click at [170, 143] on div "water_drop 30 m3" at bounding box center [193, 141] width 95 height 11
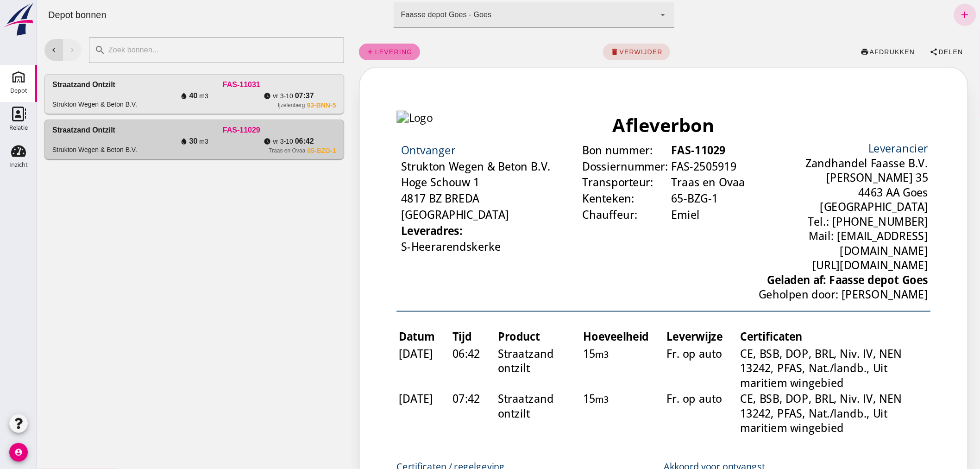
click at [387, 48] on span "add levering" at bounding box center [389, 52] width 46 height 8
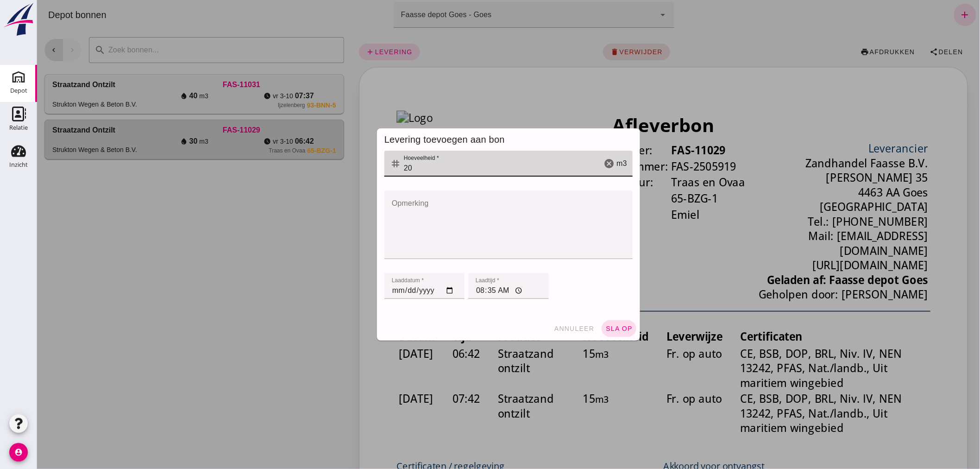
drag, startPoint x: 415, startPoint y: 168, endPoint x: 394, endPoint y: 167, distance: 20.9
click at [394, 167] on div "tag Hoeveelheid * Hoeveelheid * 20 cancel m3" at bounding box center [508, 164] width 248 height 26
type input "15"
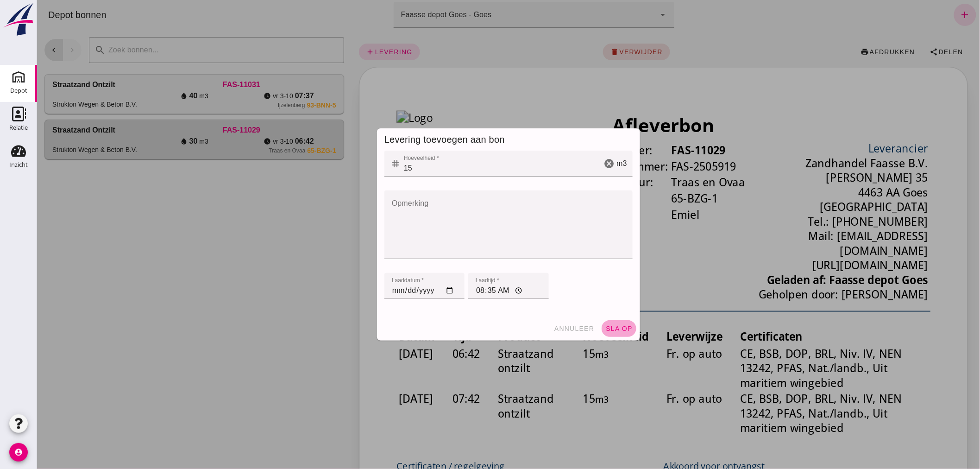
click at [615, 324] on button "sla op" at bounding box center [618, 328] width 35 height 17
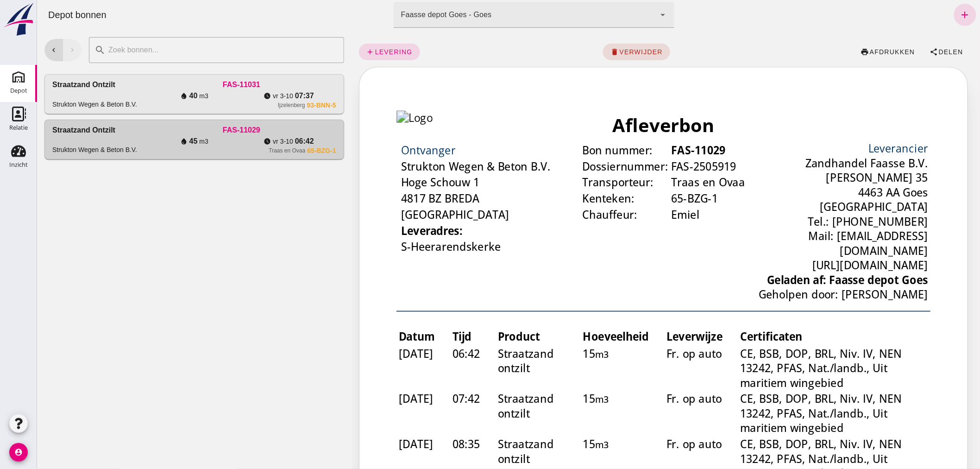
click at [765, 48] on div "add levering delete verwijder print afdrukken share Delen" at bounding box center [666, 52] width 614 height 30
click at [773, 39] on div "add levering delete verwijder print afdrukken share Delen" at bounding box center [666, 52] width 614 height 30
click at [960, 13] on icon "add" at bounding box center [965, 14] width 11 height 11
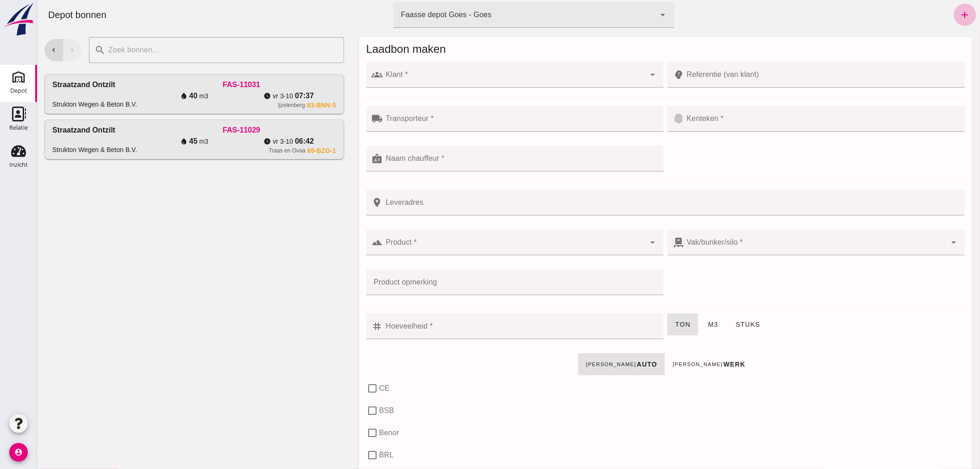
click at [520, 70] on div at bounding box center [514, 75] width 263 height 26
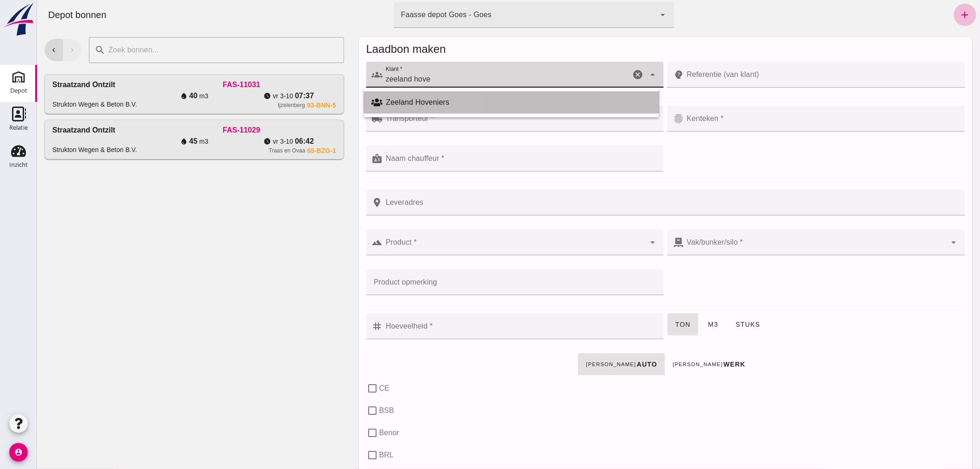
click at [442, 101] on div "Zeeland Hoveniers" at bounding box center [519, 102] width 266 height 11
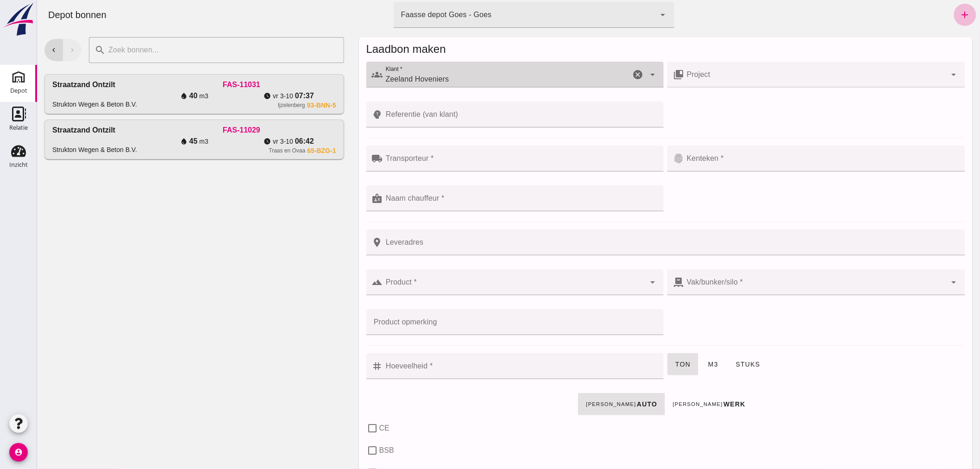
type input "Zeeland Hoveniers"
click at [438, 160] on input "Transporteur *" at bounding box center [521, 163] width 276 height 11
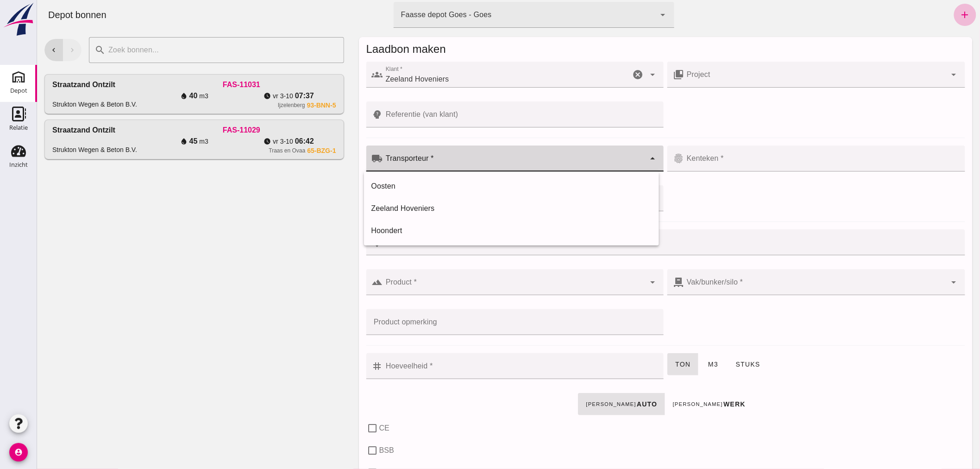
click at [440, 159] on input "Transporteur *" at bounding box center [514, 163] width 263 height 11
click at [412, 204] on div "Zeeland Hoveniers" at bounding box center [511, 208] width 280 height 11
type input "Zeeland Hoveniers"
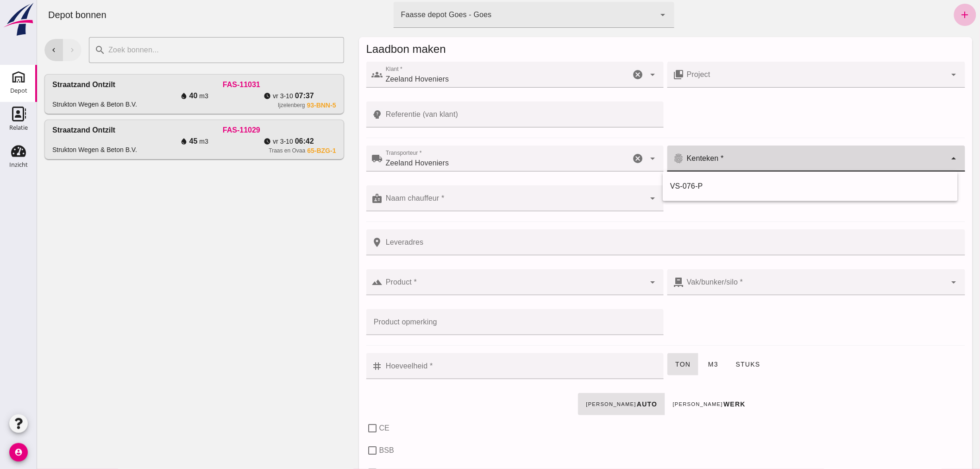
click at [720, 159] on input "Kenteken *" at bounding box center [815, 163] width 263 height 11
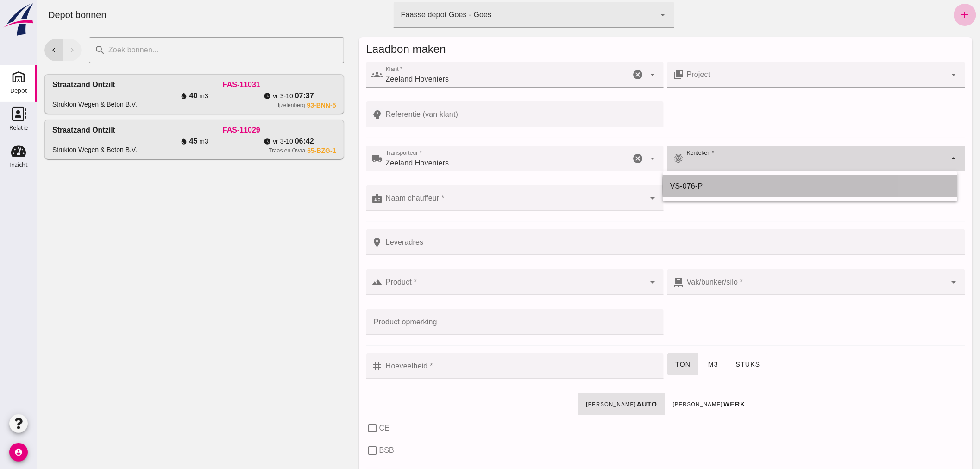
click at [692, 184] on div "VS-076-P" at bounding box center [810, 186] width 280 height 11
type input "VS-076-P"
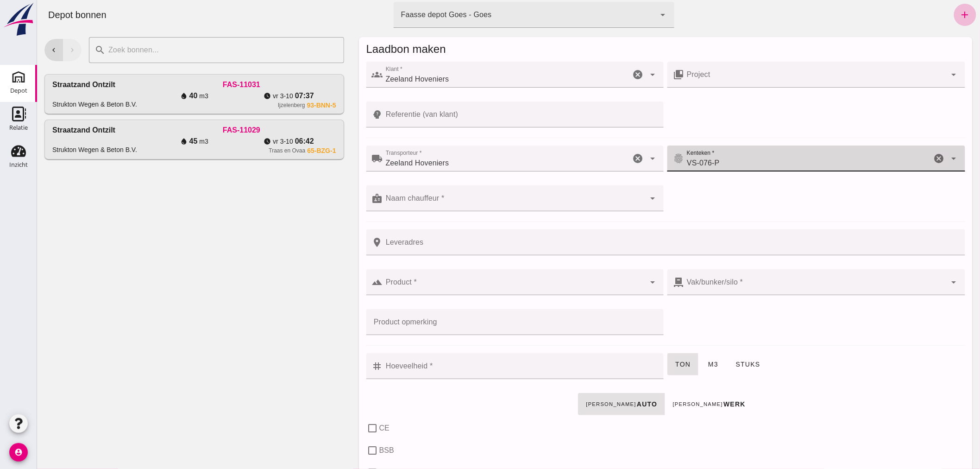
drag, startPoint x: 506, startPoint y: 201, endPoint x: 489, endPoint y: 206, distance: 17.4
click at [505, 201] on input "Naam chauffeur *" at bounding box center [514, 202] width 263 height 11
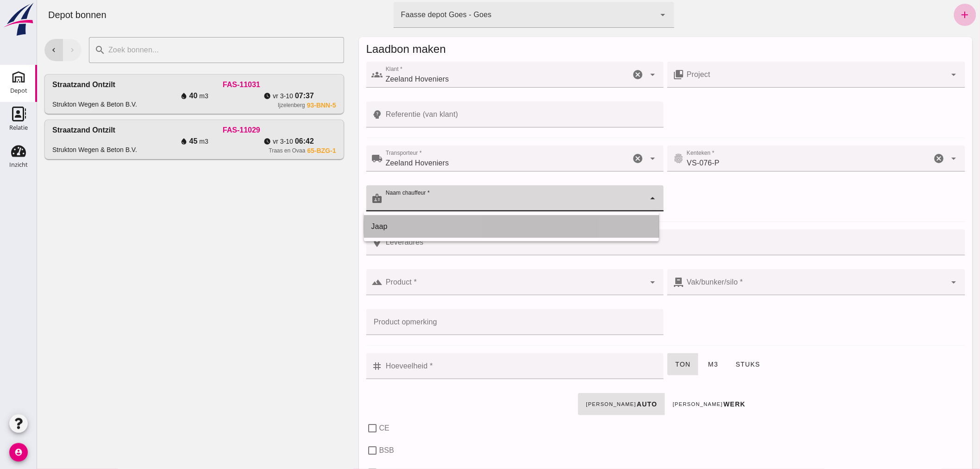
click at [403, 226] on div "Jaap" at bounding box center [511, 226] width 280 height 11
type input "Jaap"
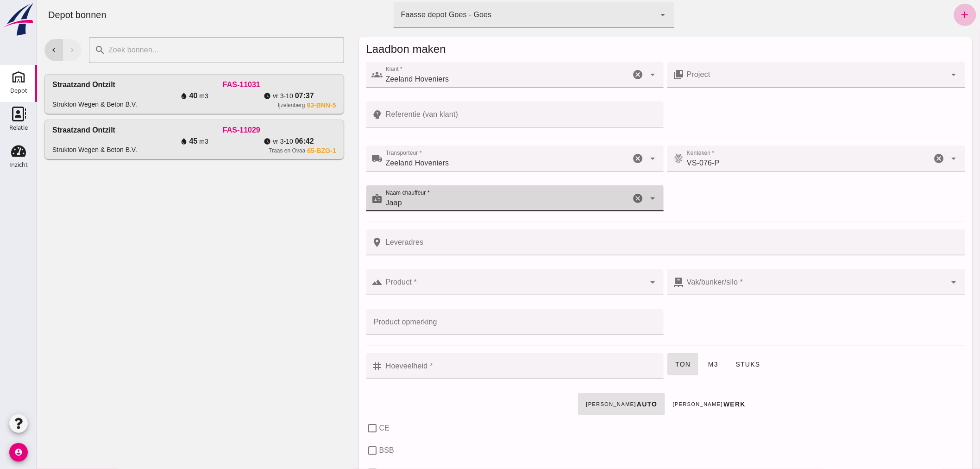
click at [471, 279] on div at bounding box center [514, 282] width 263 height 26
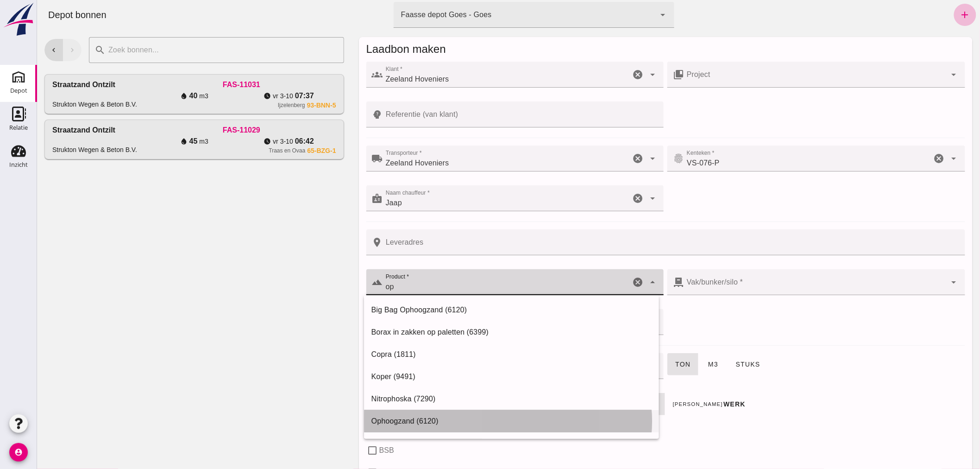
click at [443, 419] on div "Ophoogzand (6120)" at bounding box center [511, 421] width 280 height 11
type input "Ophoogzand (6120)"
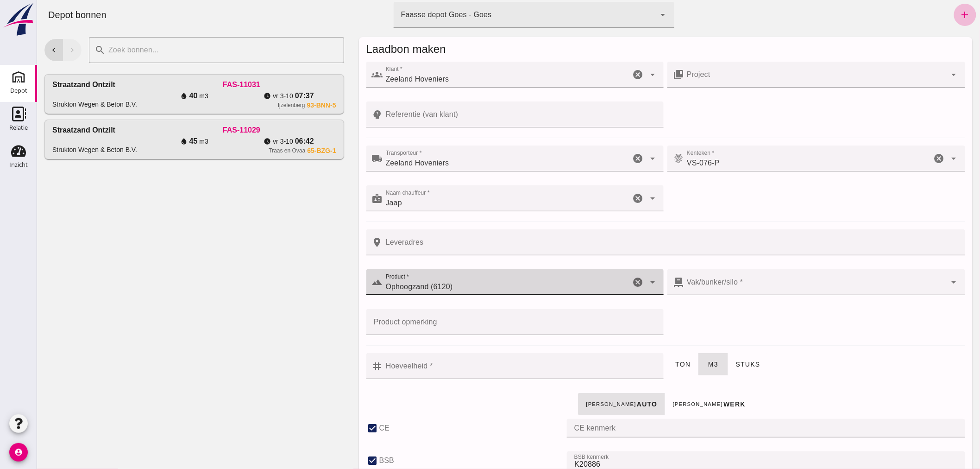
checkbox input "true"
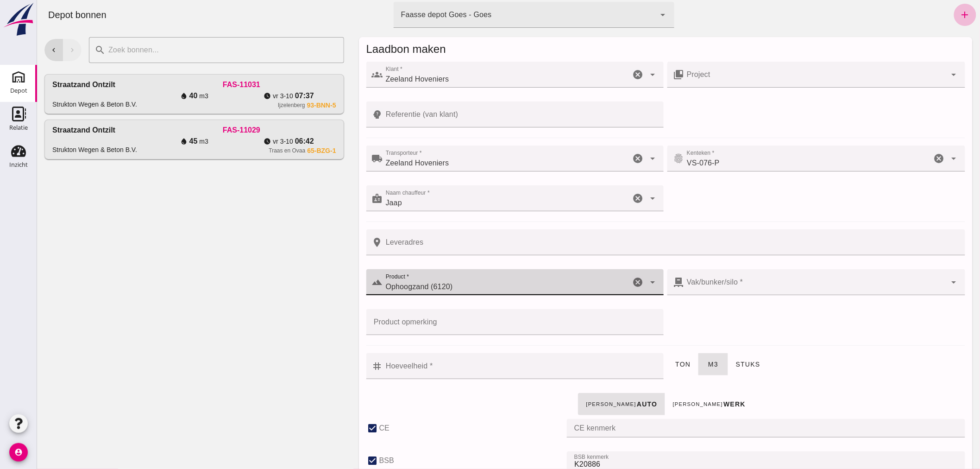
checkbox input "true"
type input "40"
type input "38"
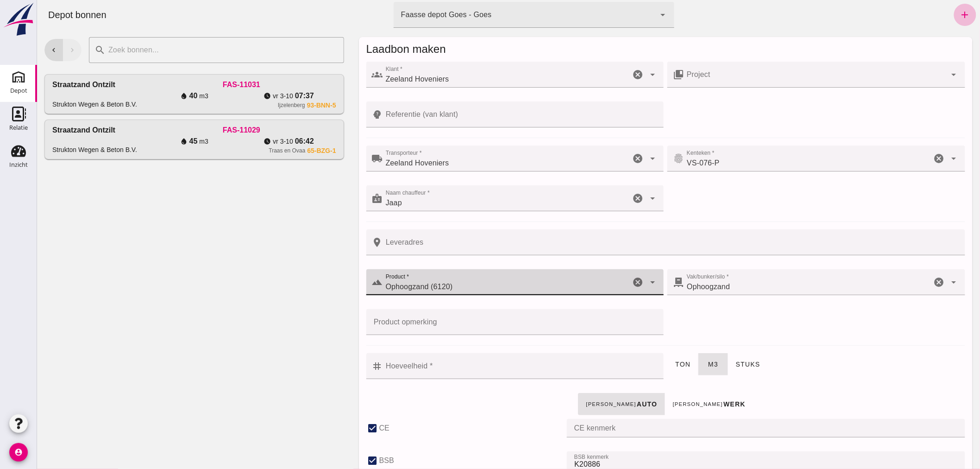
type input "Ophoogzand (6120)"
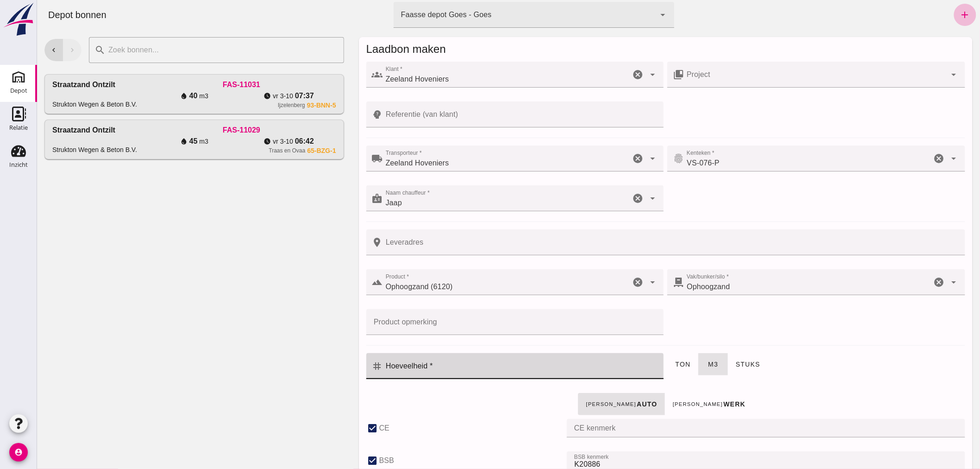
click at [538, 365] on input "Hoeveelheid *" at bounding box center [521, 366] width 276 height 26
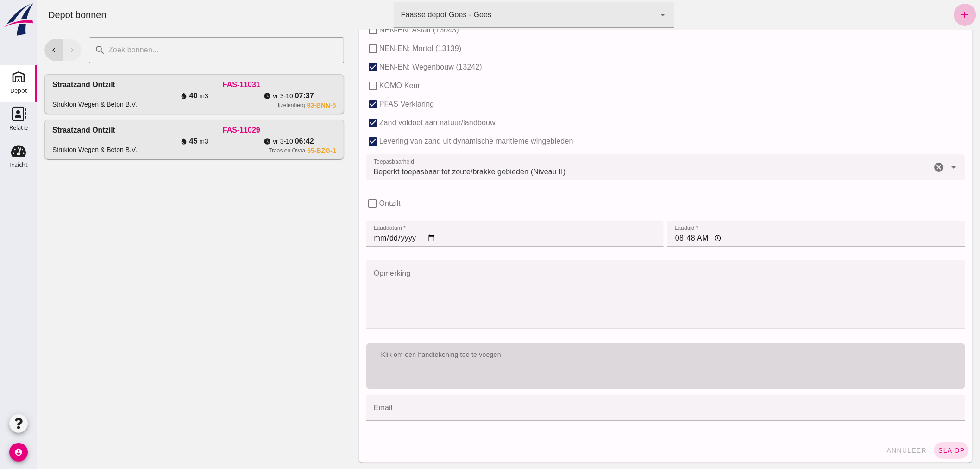
scroll to position [569, 0]
type input "2"
click at [539, 355] on div "Klik om een handtekening toe te voegen" at bounding box center [665, 354] width 584 height 9
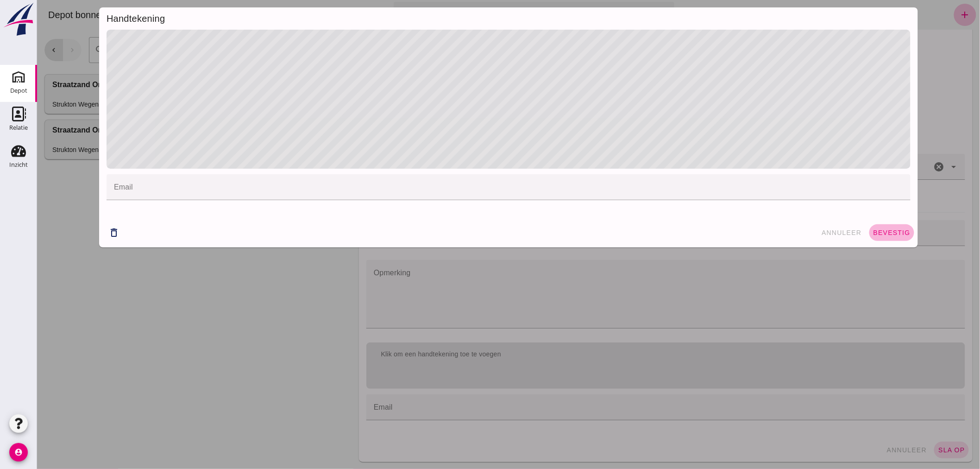
click at [882, 230] on span "bevestig" at bounding box center [892, 232] width 38 height 7
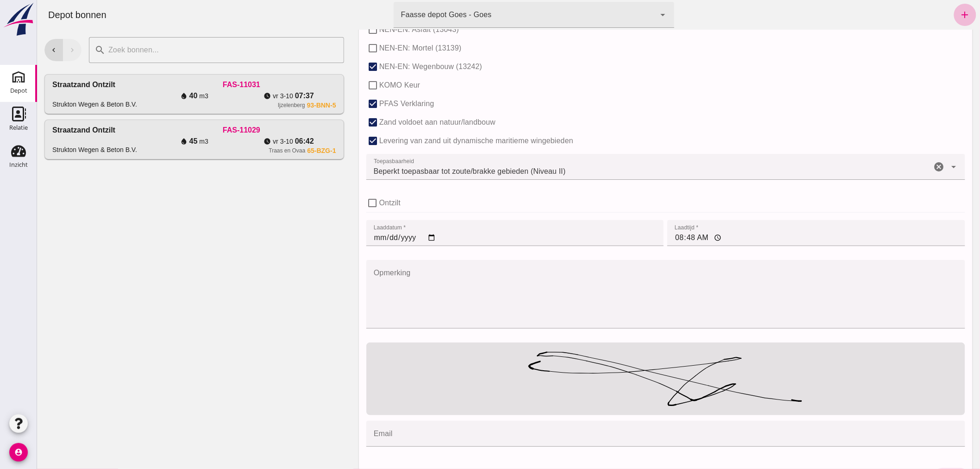
scroll to position [595, 0]
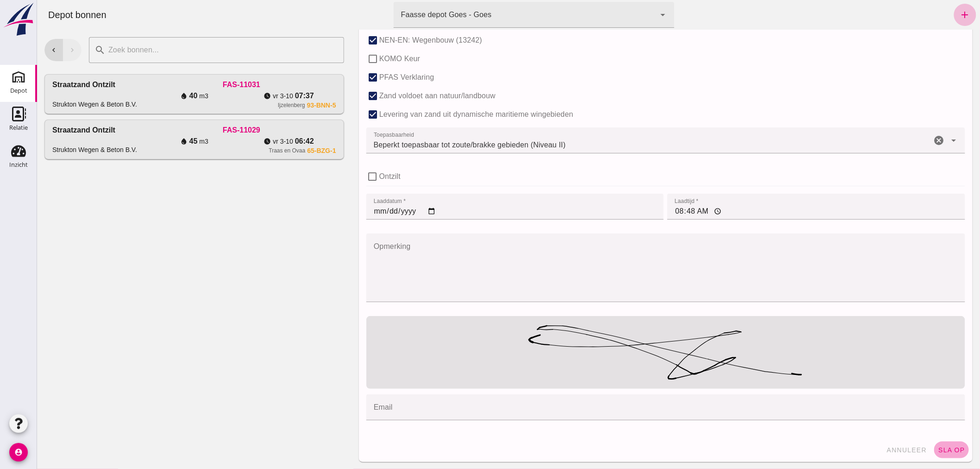
click at [944, 444] on button "sla op" at bounding box center [951, 450] width 35 height 17
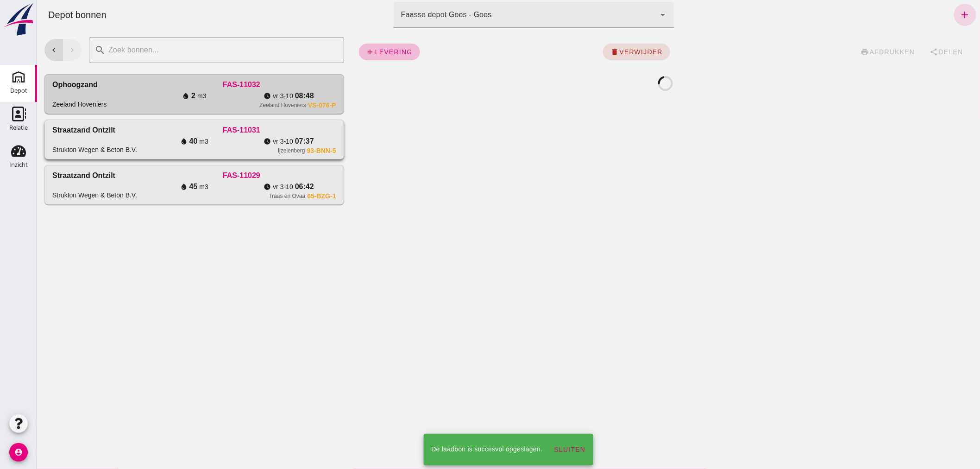
scroll to position [0, 0]
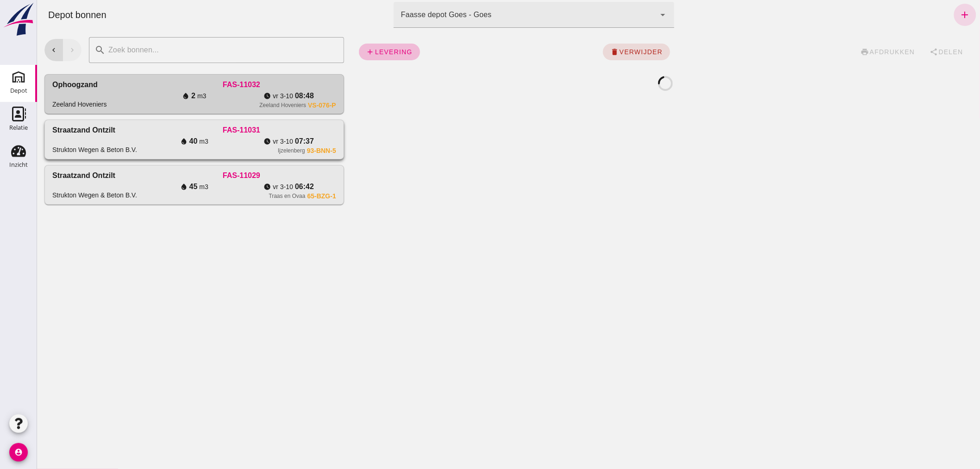
click at [156, 134] on div "FAS-11031" at bounding box center [240, 130] width 189 height 11
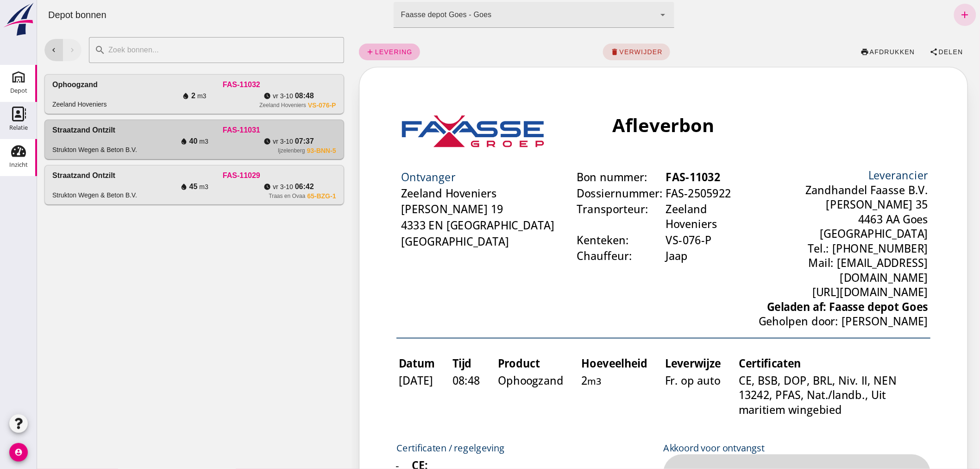
click at [20, 154] on use at bounding box center [18, 151] width 15 height 12
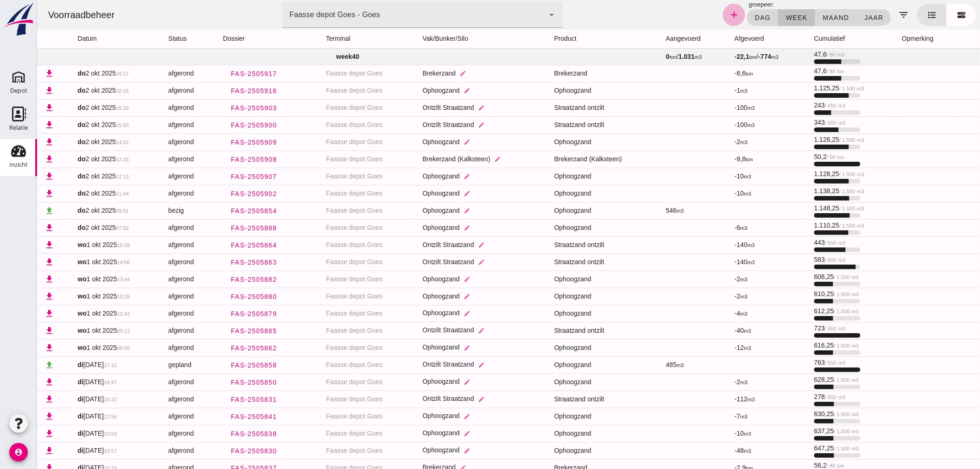
click at [728, 9] on icon "add" at bounding box center [733, 14] width 11 height 11
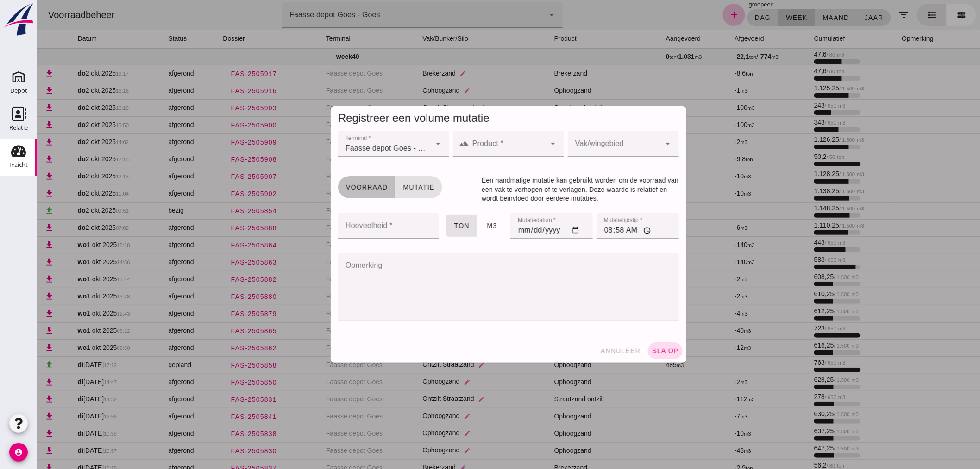
click at [361, 186] on span "Voorraad" at bounding box center [366, 186] width 42 height 7
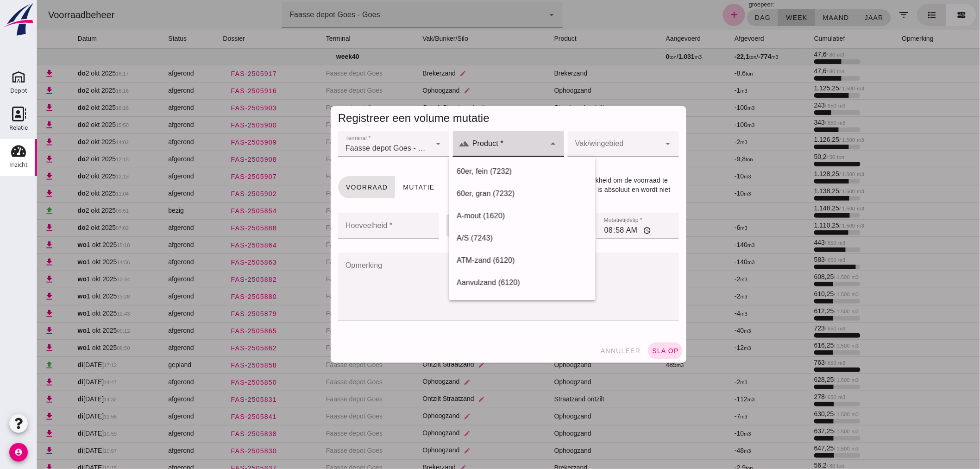
click at [547, 143] on icon "arrow_drop_down" at bounding box center [552, 143] width 11 height 11
click at [499, 258] on div "Straatzand ontzilt (6120)" at bounding box center [504, 260] width 96 height 11
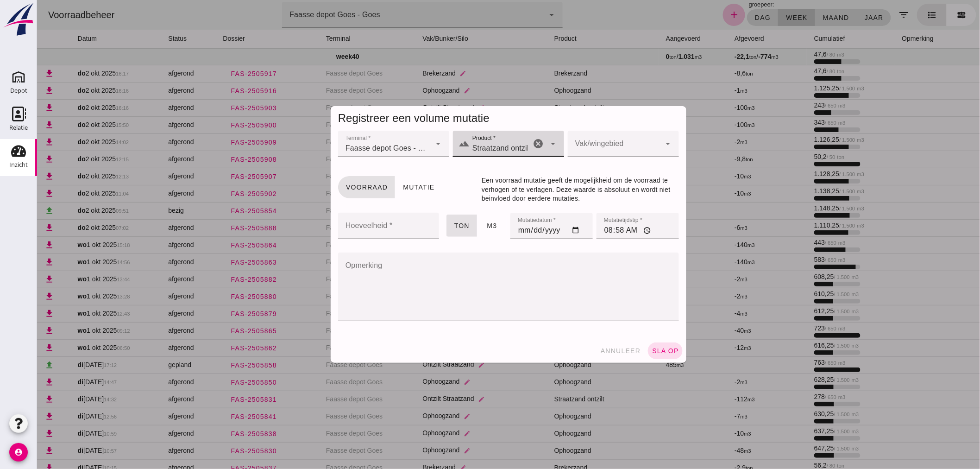
type input "Straatzand ontzilt (6120)"
click at [662, 140] on icon "arrow_drop_down" at bounding box center [667, 143] width 11 height 11
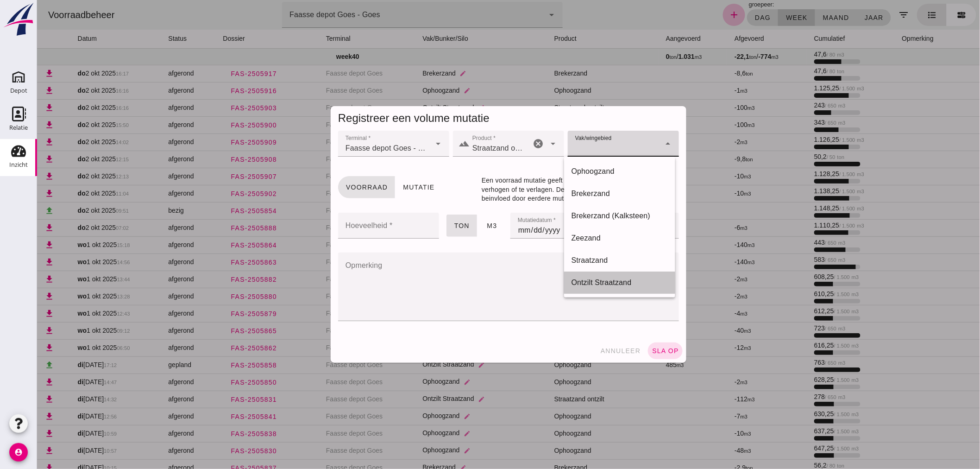
click at [607, 282] on div "Ontzilt Straatzand" at bounding box center [619, 282] width 96 height 11
type input "304"
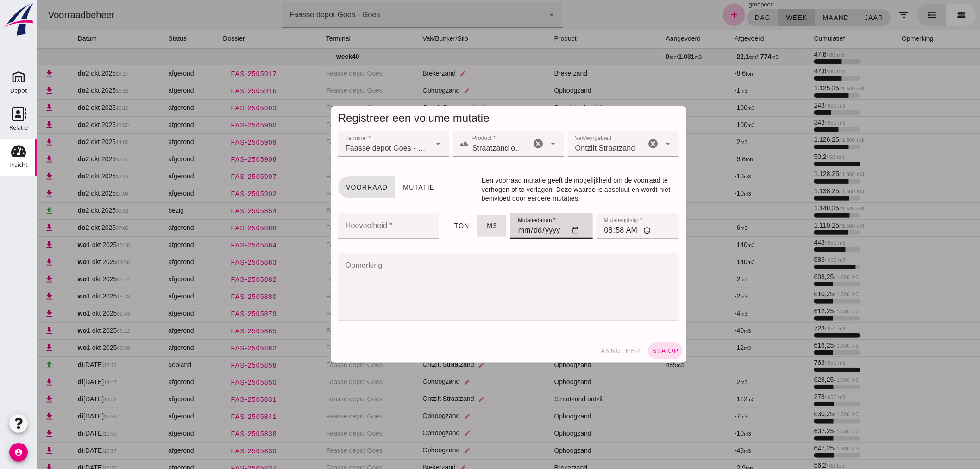
click at [572, 230] on input "[DATE]" at bounding box center [551, 226] width 82 height 26
type input "[DATE]"
click at [631, 230] on input "08:58" at bounding box center [637, 226] width 82 height 26
type input "07:00"
click at [406, 225] on input "Hoeveelheid *" at bounding box center [385, 226] width 95 height 26
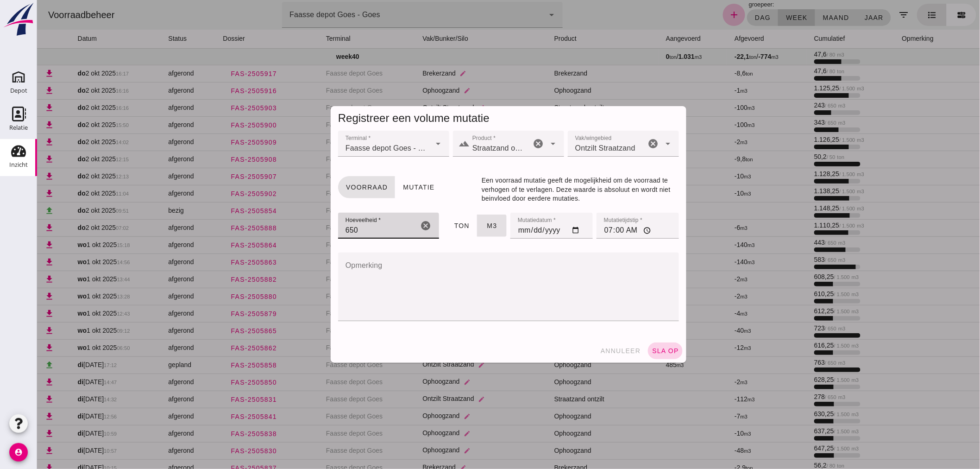
type input "650"
click at [653, 346] on button "sla op" at bounding box center [665, 350] width 35 height 17
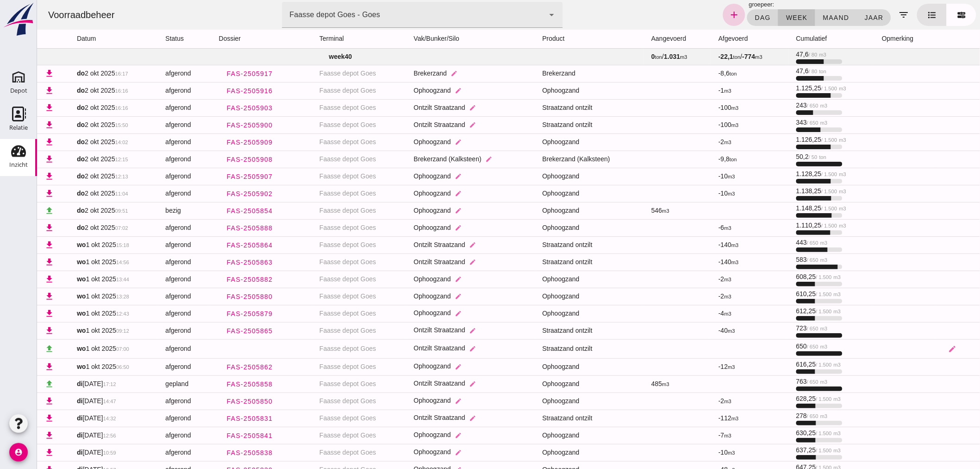
click at [728, 16] on icon "add" at bounding box center [733, 14] width 11 height 11
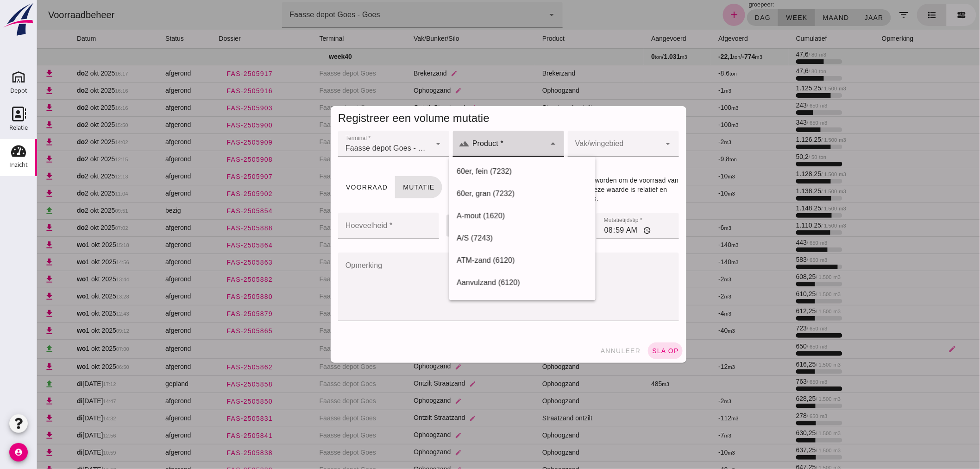
click at [548, 142] on icon "arrow_drop_down" at bounding box center [552, 143] width 11 height 11
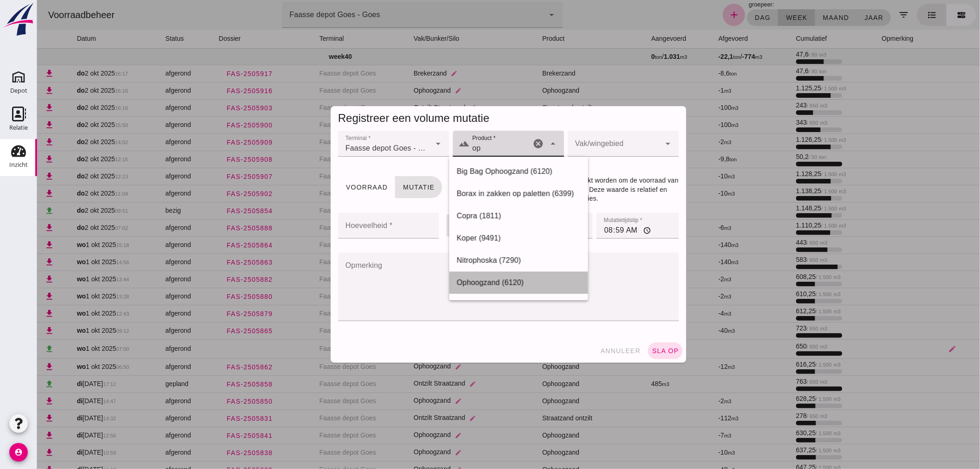
drag, startPoint x: 485, startPoint y: 278, endPoint x: 487, endPoint y: 268, distance: 10.8
click at [485, 278] on div "Ophoogzand (6120)" at bounding box center [518, 282] width 124 height 11
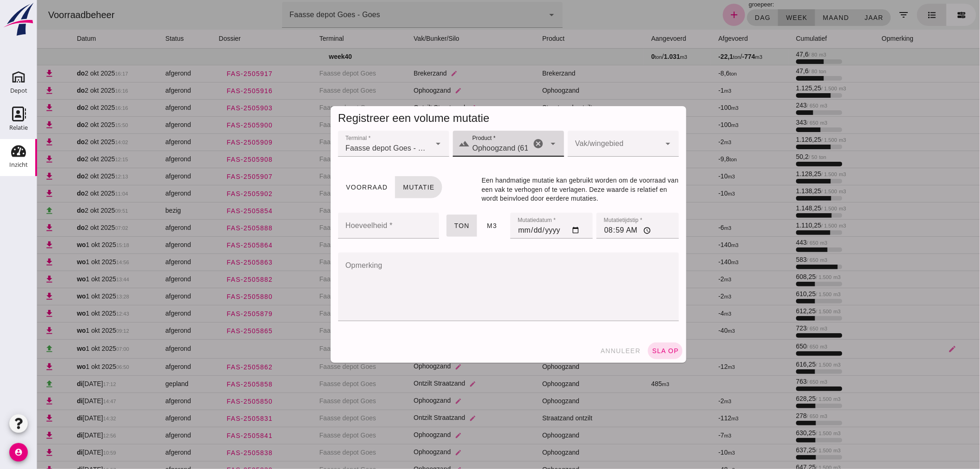
type input "Ophoogzand (6120)"
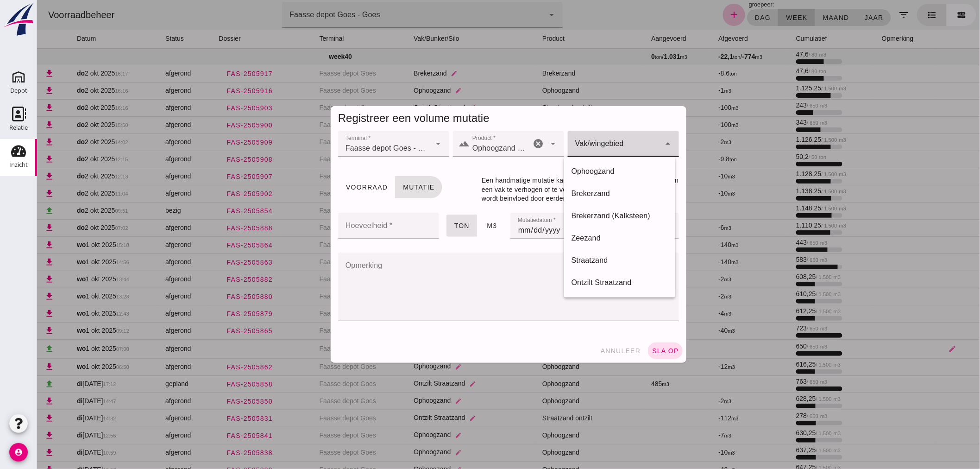
drag, startPoint x: 662, startPoint y: 142, endPoint x: 648, endPoint y: 151, distance: 16.5
click at [662, 143] on icon "arrow_drop_down" at bounding box center [667, 143] width 11 height 11
click at [614, 167] on div "Ophoogzand" at bounding box center [619, 171] width 96 height 11
type input "38"
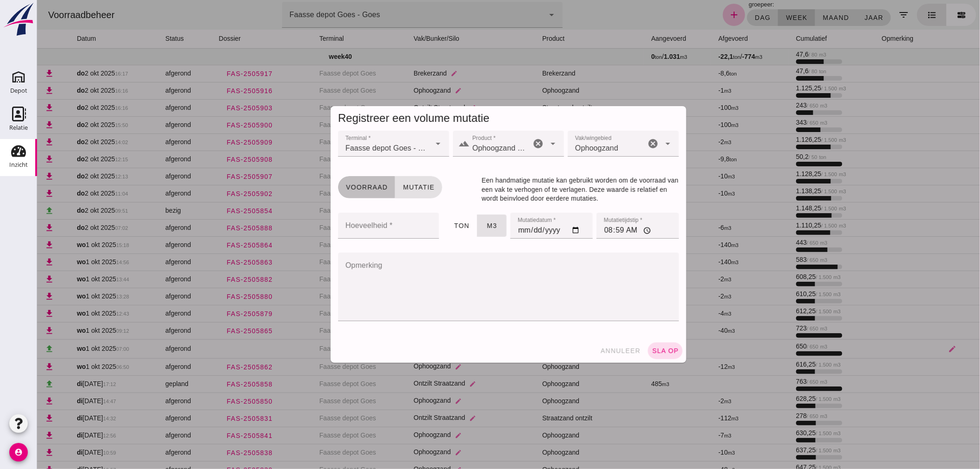
click at [354, 185] on span "Voorraad" at bounding box center [366, 186] width 42 height 7
click at [391, 225] on input "Hoeveelheid *" at bounding box center [385, 226] width 95 height 26
type input "850"
click at [575, 233] on input "[DATE]" at bounding box center [551, 226] width 82 height 26
type input "[DATE]"
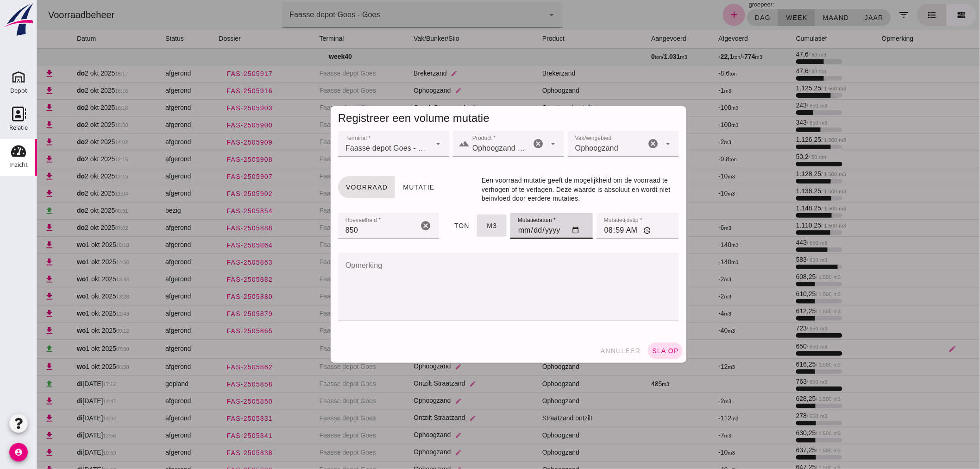
click at [630, 230] on input "08:59" at bounding box center [637, 226] width 82 height 26
type input "07:00"
click at [659, 348] on span "sla op" at bounding box center [664, 350] width 27 height 7
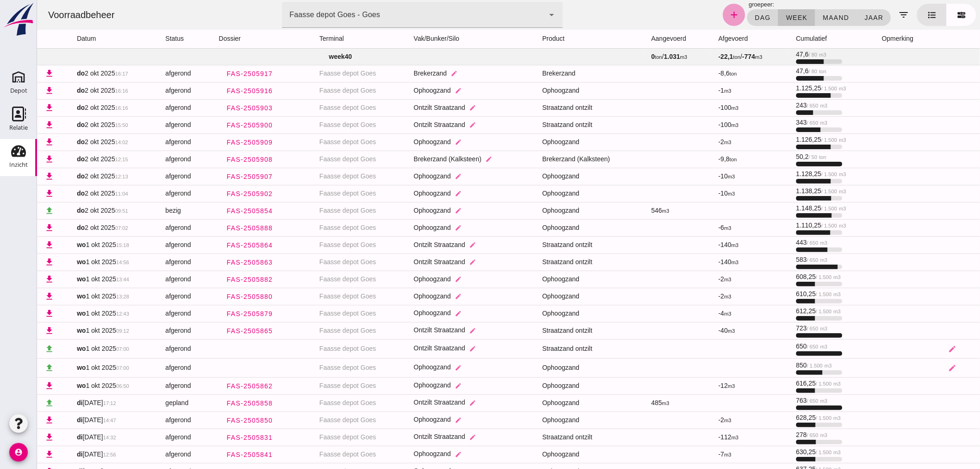
click at [729, 12] on icon "add" at bounding box center [733, 14] width 11 height 11
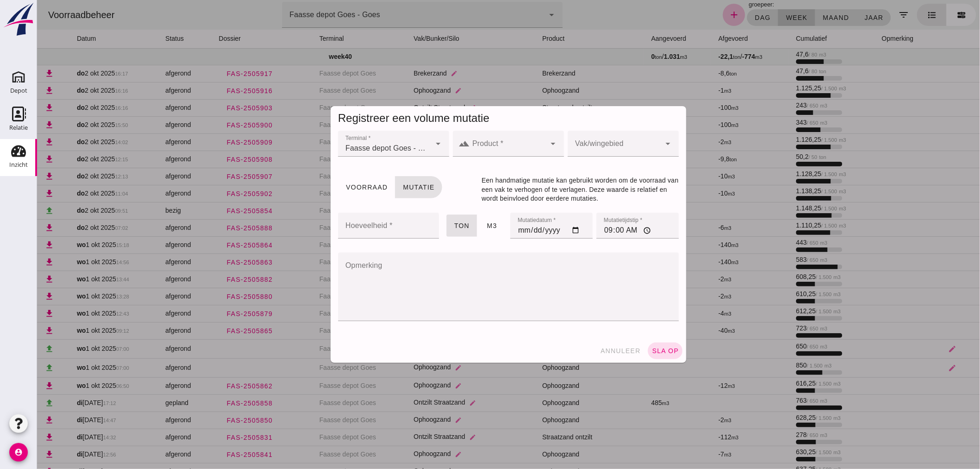
click at [548, 139] on icon "arrow_drop_down" at bounding box center [552, 143] width 11 height 11
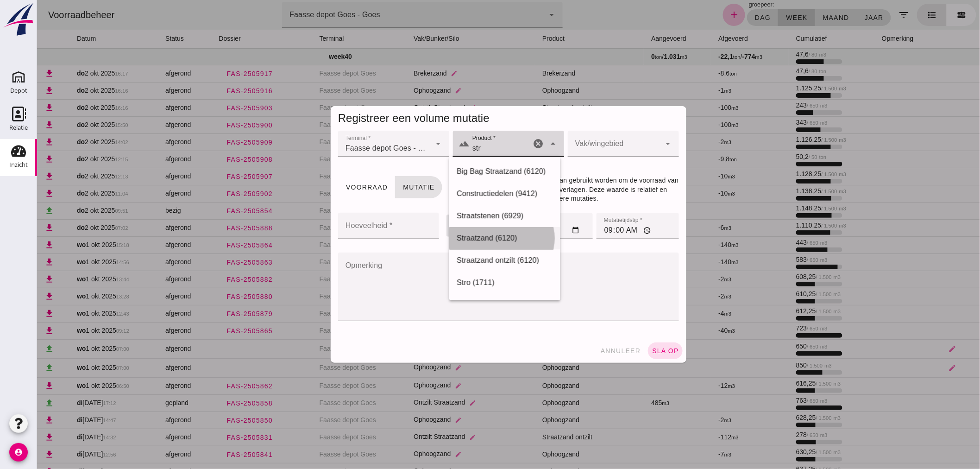
click at [487, 236] on div "Straatzand (6120)" at bounding box center [504, 238] width 96 height 11
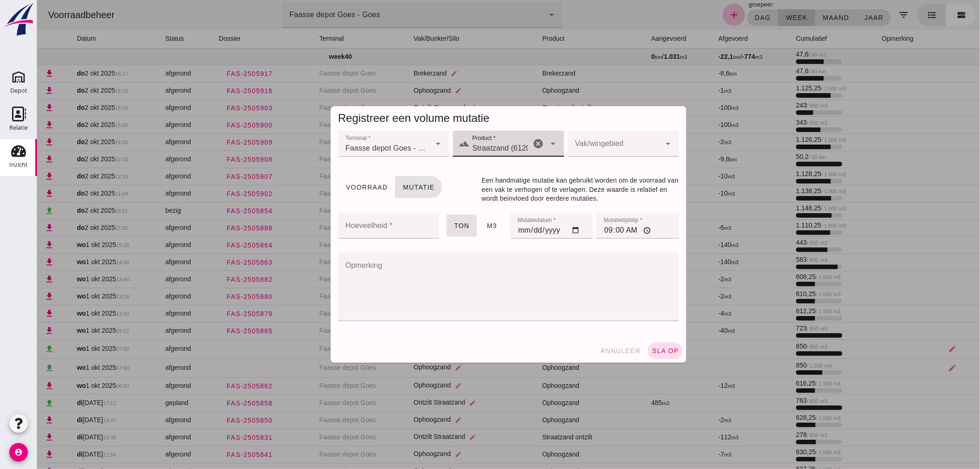
type input "Straatzand (6120)"
click at [663, 143] on icon "arrow_drop_down" at bounding box center [667, 143] width 11 height 11
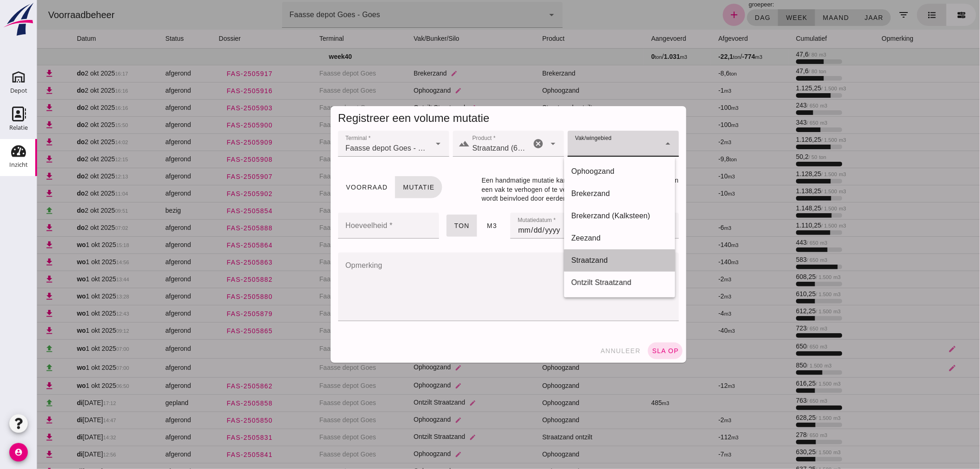
click at [596, 260] on div "Straatzand" at bounding box center [619, 260] width 96 height 11
type input "303"
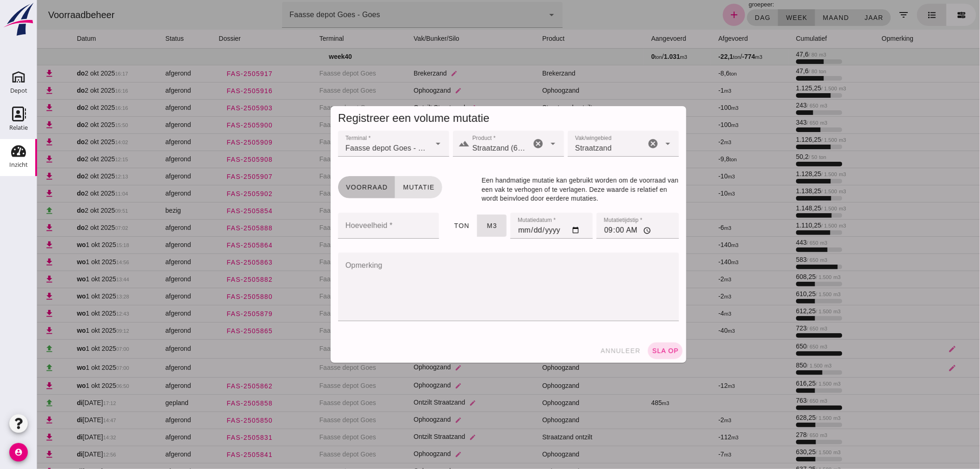
click at [369, 184] on span "Voorraad" at bounding box center [366, 186] width 42 height 7
click at [374, 226] on input "Hoeveelheid *" at bounding box center [385, 226] width 95 height 26
type input "550"
click at [575, 232] on input "[DATE]" at bounding box center [551, 226] width 82 height 26
type input "[DATE]"
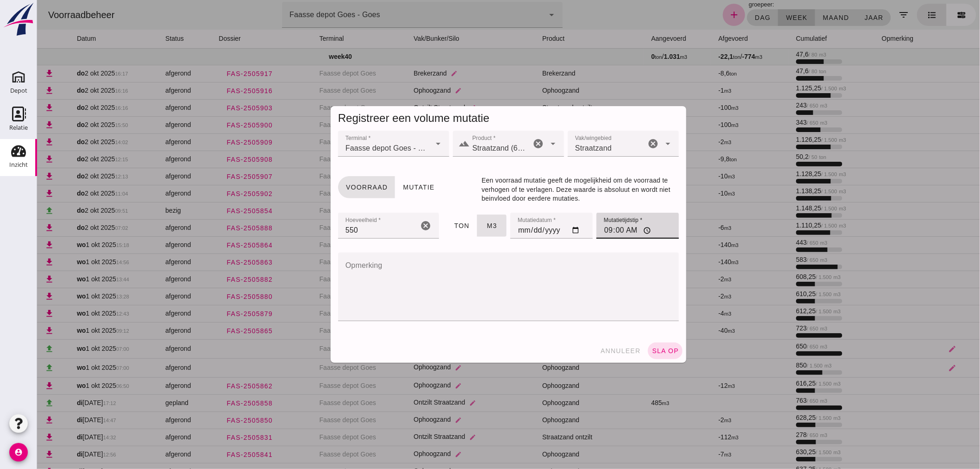
click at [630, 228] on input "09:00" at bounding box center [637, 226] width 82 height 26
type input "07:00"
click at [662, 347] on span "sla op" at bounding box center [664, 350] width 27 height 7
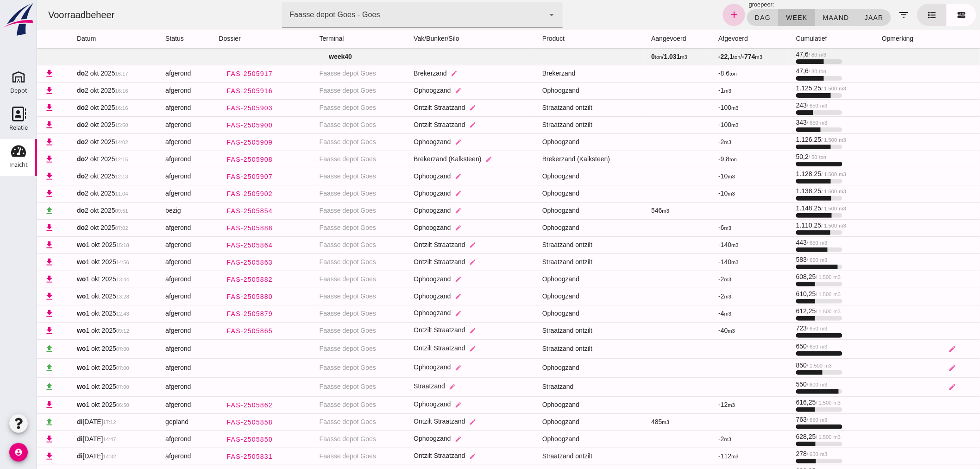
click at [728, 12] on icon "add" at bounding box center [733, 14] width 11 height 11
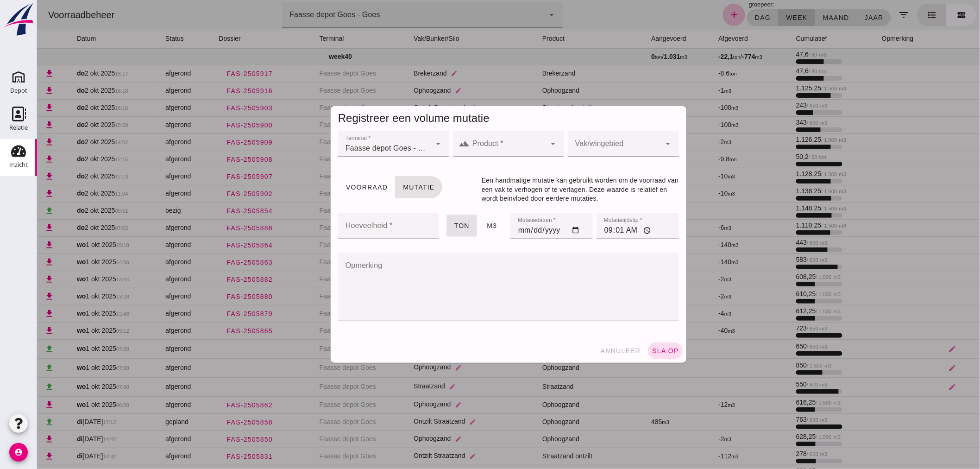
click at [547, 139] on icon "arrow_drop_down" at bounding box center [552, 143] width 11 height 11
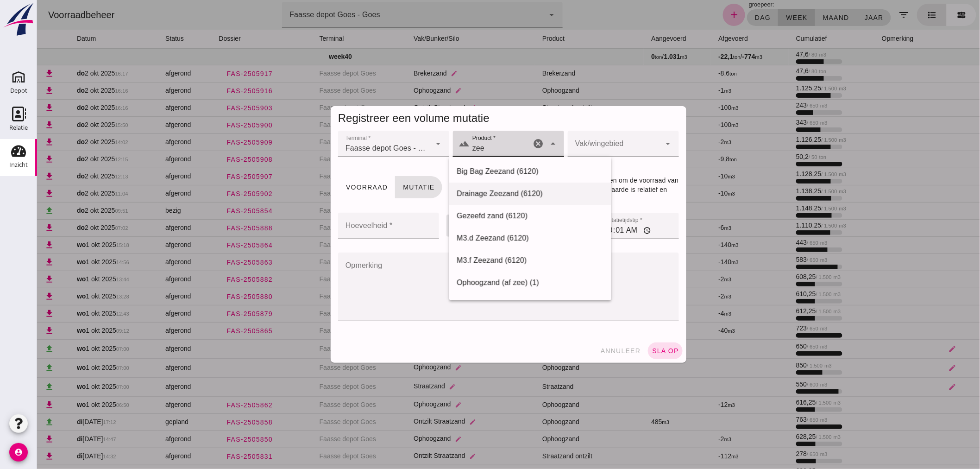
click at [484, 189] on div "Drainage Zeezand (6120)" at bounding box center [529, 193] width 147 height 11
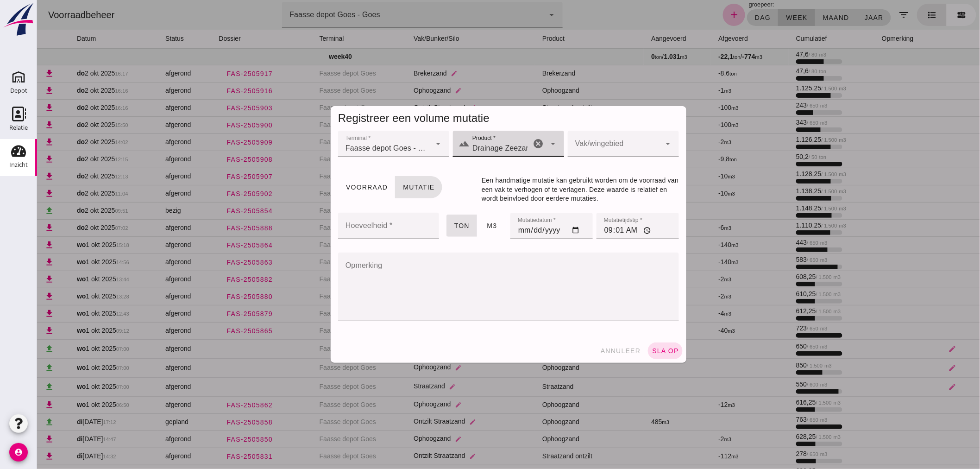
type input "Drainage Zeezand (6120)"
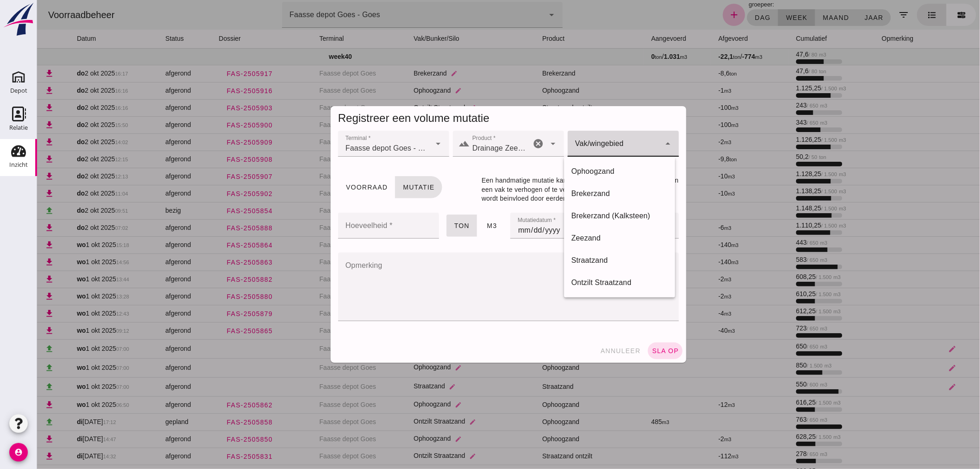
click at [665, 141] on icon "arrow_drop_down" at bounding box center [667, 143] width 11 height 11
click at [588, 230] on div "Zeezand" at bounding box center [619, 238] width 111 height 22
type input "302"
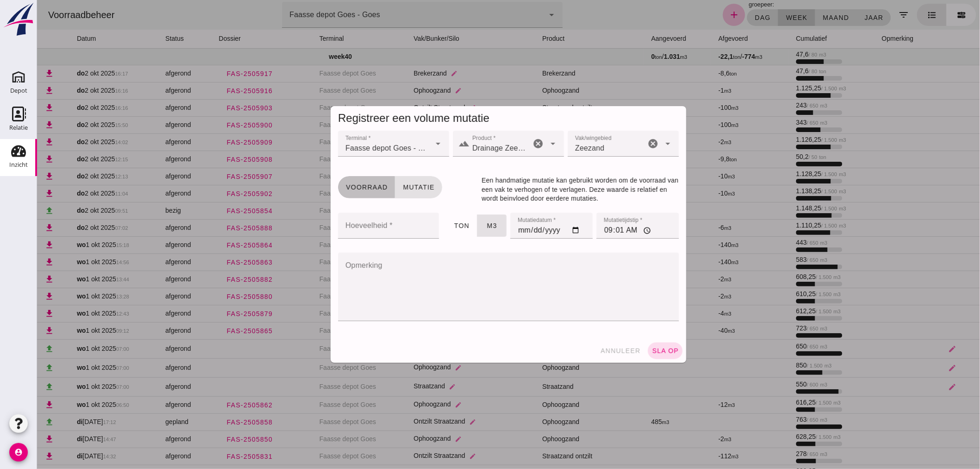
click at [359, 186] on span "Voorraad" at bounding box center [366, 186] width 42 height 7
click at [386, 228] on input "Hoeveelheid *" at bounding box center [385, 226] width 95 height 26
type input "500"
click at [569, 229] on input "[DATE]" at bounding box center [551, 226] width 82 height 26
type input "[DATE]"
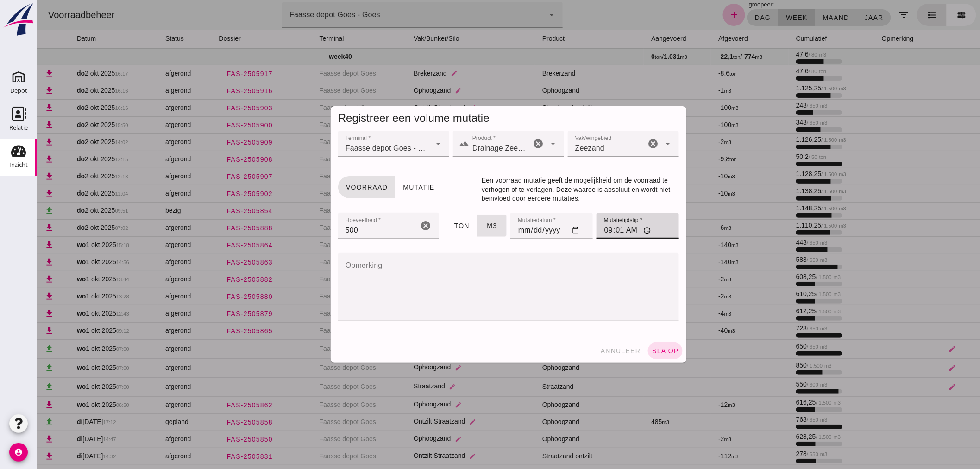
click at [629, 229] on input "09:01" at bounding box center [637, 226] width 82 height 26
type input "07:00"
click at [665, 351] on span "sla op" at bounding box center [664, 350] width 27 height 7
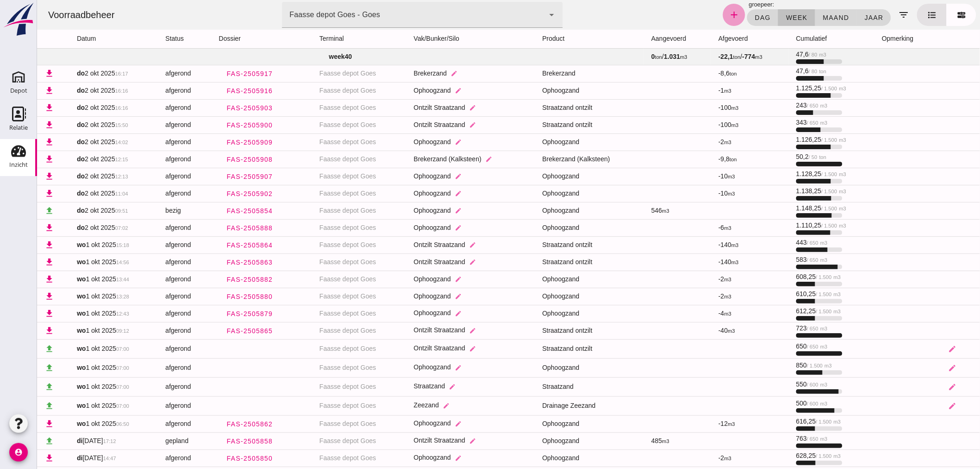
click at [728, 13] on icon "add" at bounding box center [733, 14] width 11 height 11
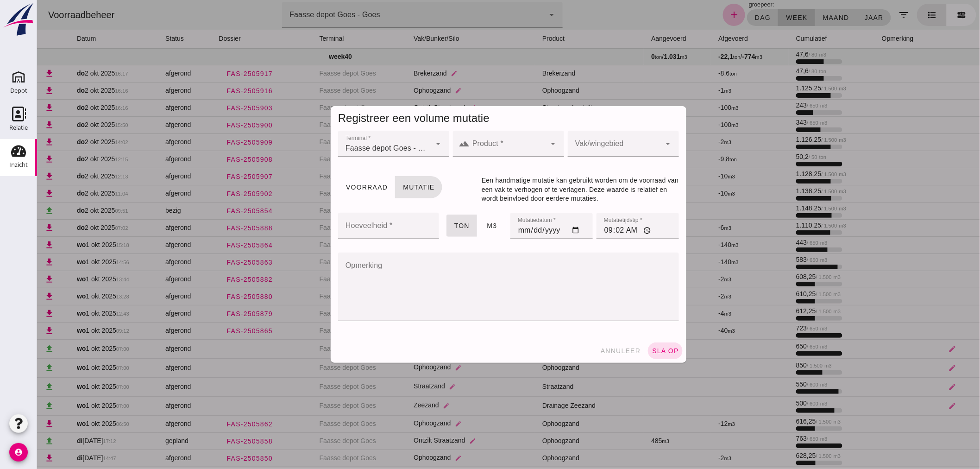
click at [549, 143] on icon "arrow_drop_down" at bounding box center [552, 143] width 11 height 11
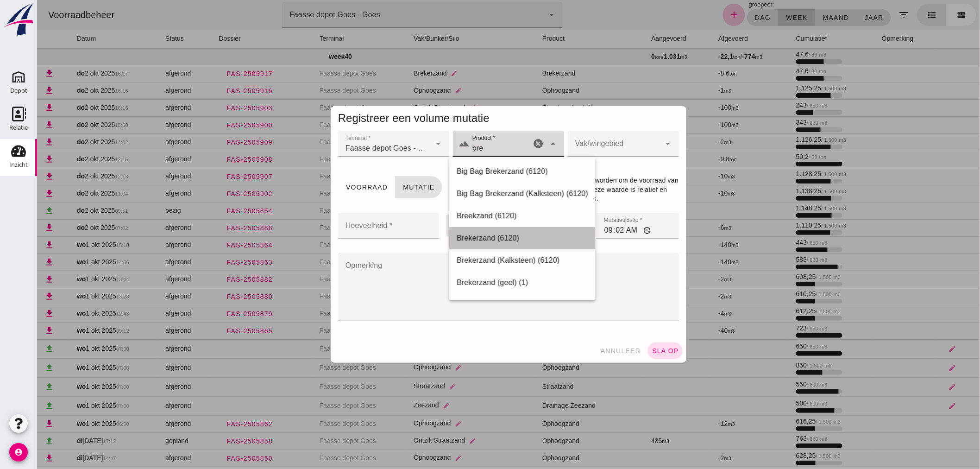
click at [483, 234] on div "Brekerzand (6120)" at bounding box center [522, 238] width 132 height 11
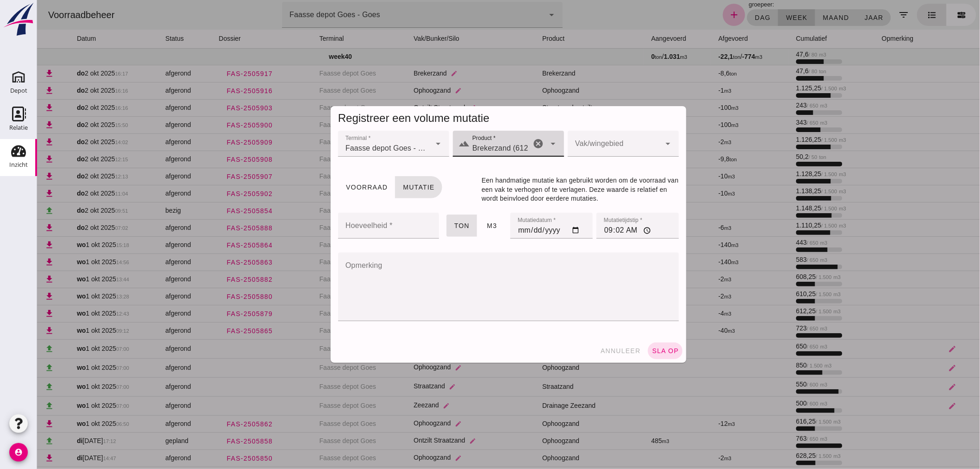
type input "Brekerzand (6120)"
click at [663, 142] on icon "arrow_drop_down" at bounding box center [667, 143] width 11 height 11
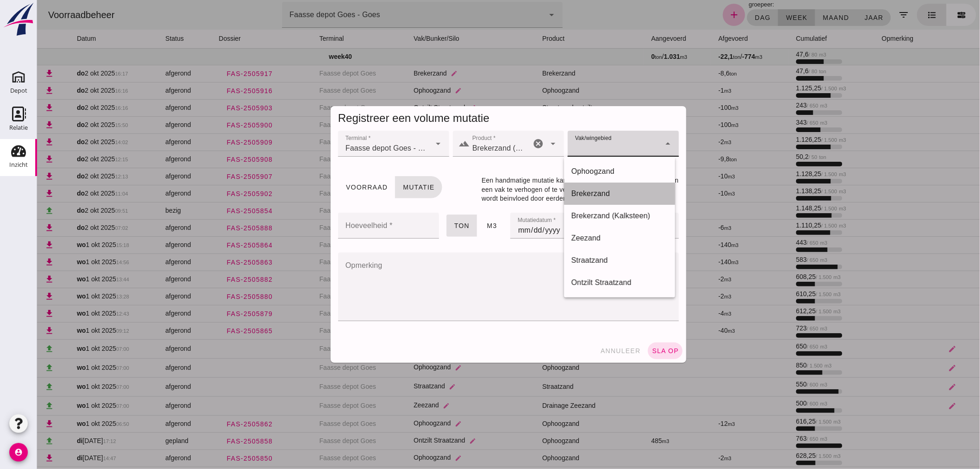
click at [595, 191] on div "Brekerzand" at bounding box center [619, 193] width 96 height 11
type input "300"
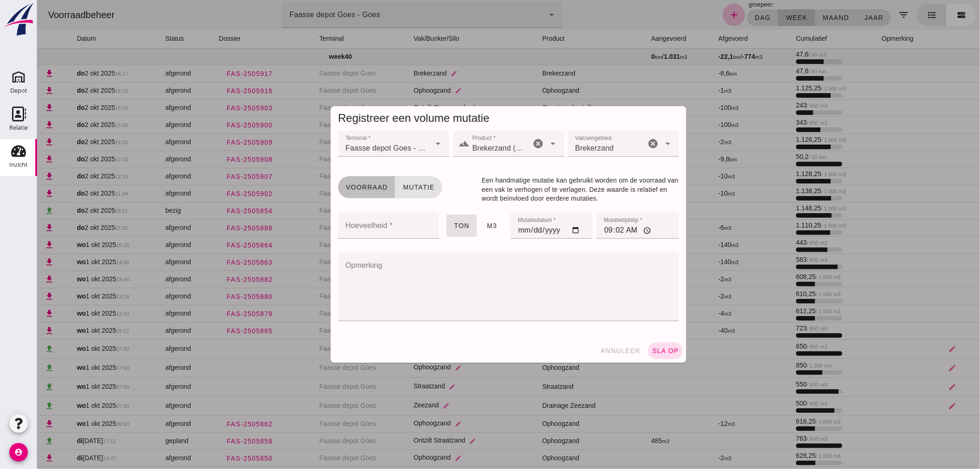
click at [359, 187] on span "Voorraad" at bounding box center [366, 186] width 42 height 7
click at [393, 225] on input "Hoeveelheid *" at bounding box center [385, 226] width 95 height 26
type input "35"
click at [575, 230] on input "[DATE]" at bounding box center [551, 226] width 82 height 26
type input "[DATE]"
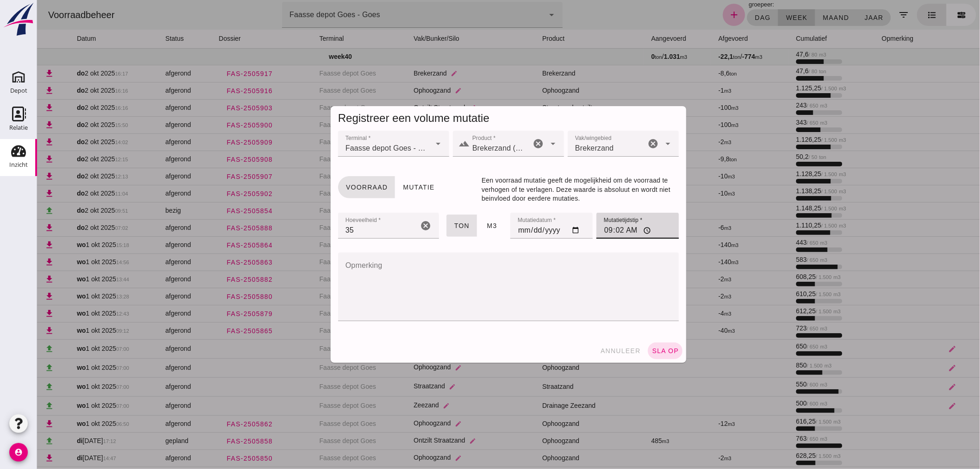
click at [630, 231] on input "09:02" at bounding box center [637, 226] width 82 height 26
type input "07:00"
click at [662, 348] on span "sla op" at bounding box center [664, 350] width 27 height 7
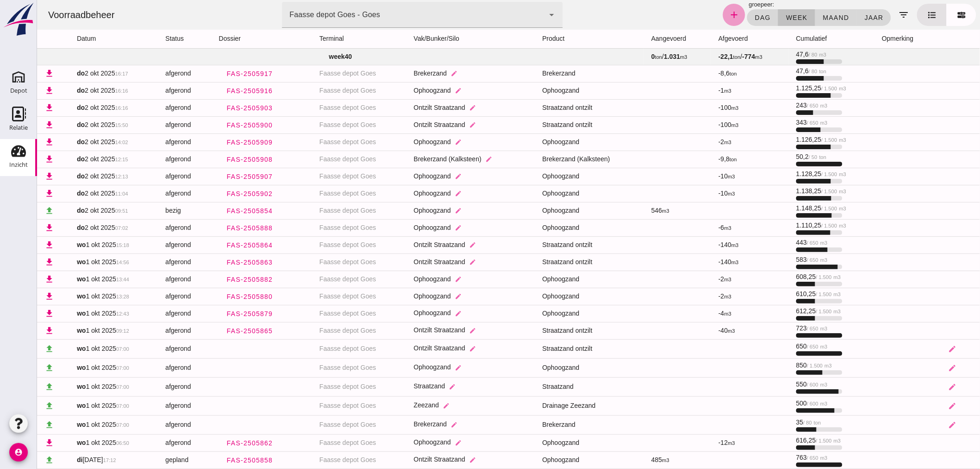
click at [728, 16] on icon "add" at bounding box center [733, 14] width 11 height 11
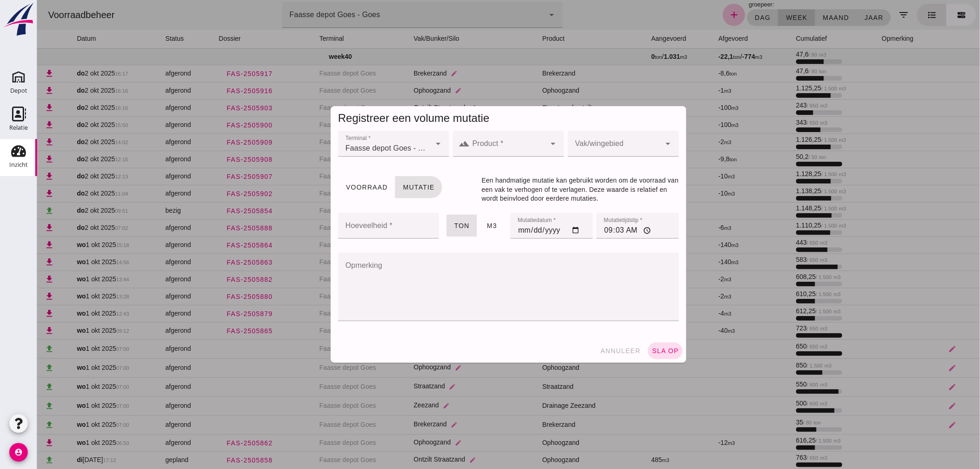
click at [550, 143] on icon "arrow_drop_down" at bounding box center [552, 143] width 11 height 11
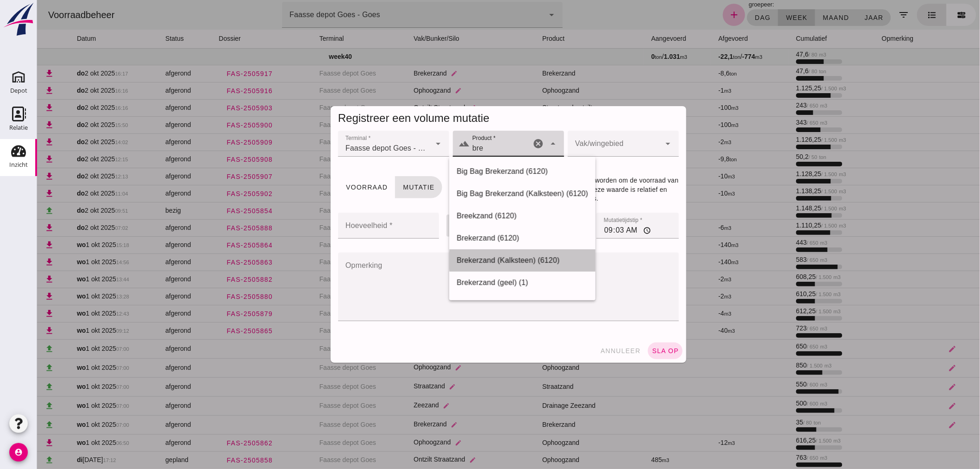
drag, startPoint x: 496, startPoint y: 258, endPoint x: 502, endPoint y: 253, distance: 8.2
click at [498, 257] on div "Brekerzand (Kalksteen) (6120)" at bounding box center [522, 260] width 132 height 11
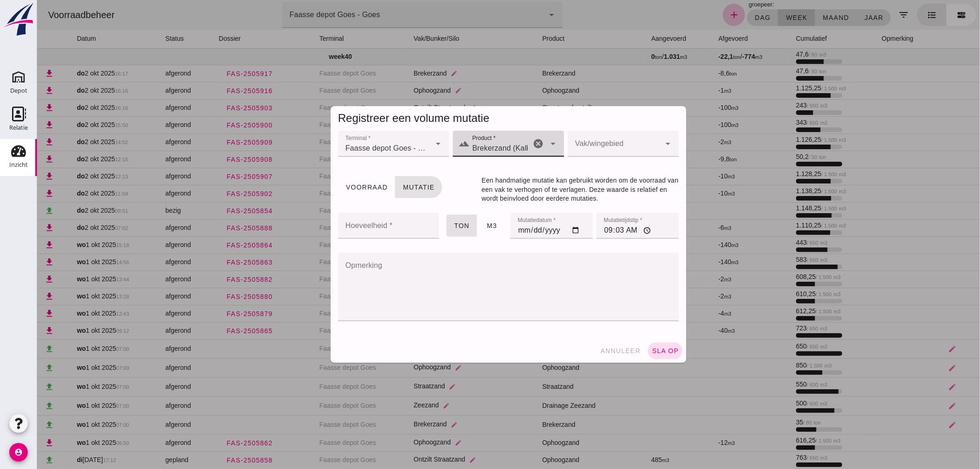
type input "Brekerzand (Kalksteen) (6120)"
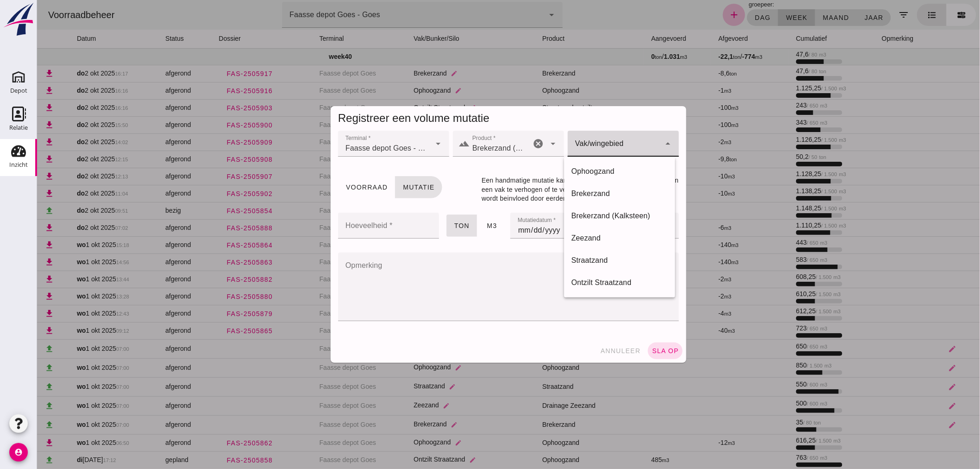
click at [667, 142] on icon "arrow_drop_down" at bounding box center [667, 143] width 11 height 11
click at [598, 215] on div "Brekerzand (Kalksteen)" at bounding box center [619, 215] width 96 height 11
type input "301"
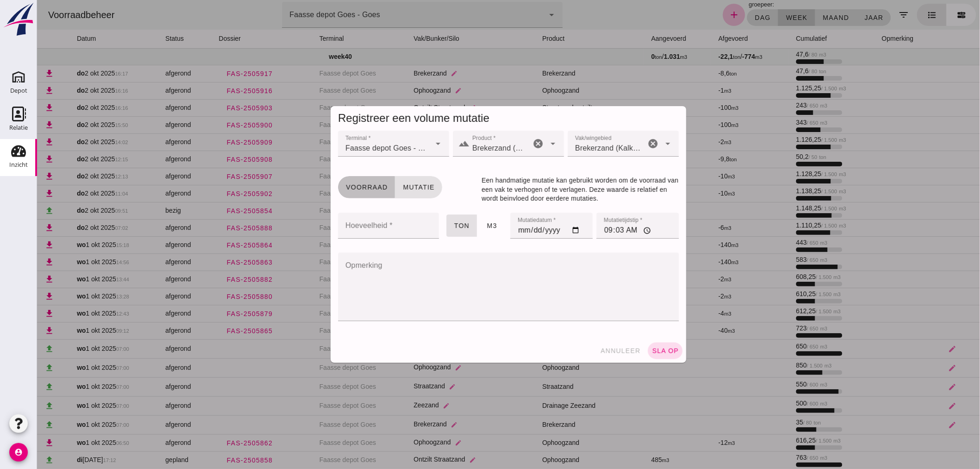
click at [373, 182] on button "Voorraad" at bounding box center [366, 187] width 57 height 22
click at [400, 227] on input "Hoeveelheid *" at bounding box center [385, 226] width 95 height 26
type input "55"
click at [569, 228] on input "[DATE]" at bounding box center [551, 226] width 82 height 26
type input "[DATE]"
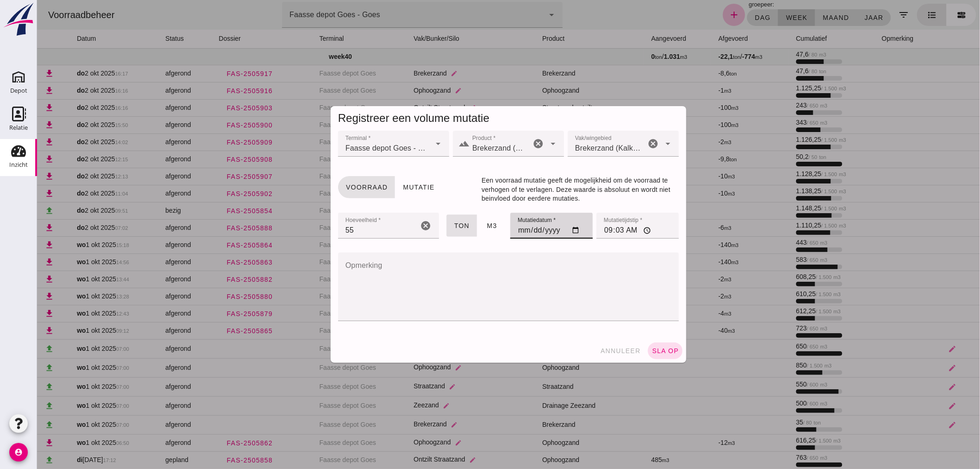
click at [629, 230] on input "09:03" at bounding box center [637, 226] width 82 height 26
type input "07:00"
click at [663, 348] on span "sla op" at bounding box center [664, 350] width 27 height 7
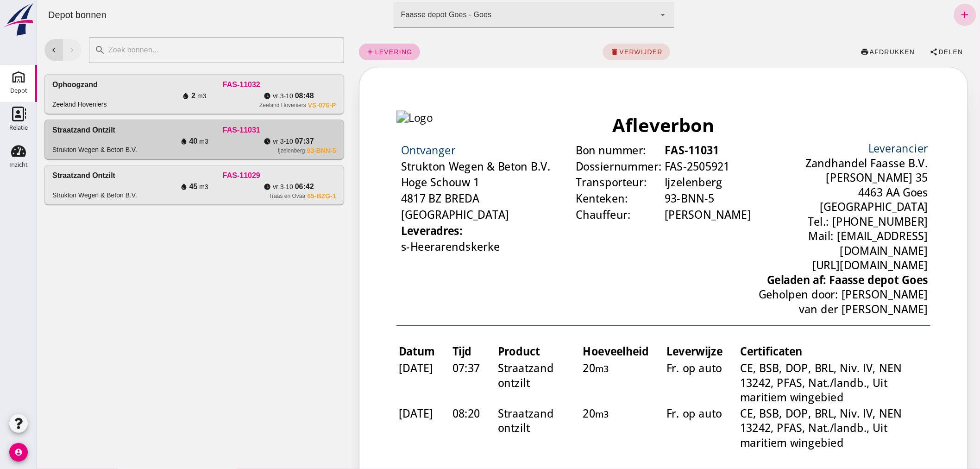
click at [960, 12] on icon "add" at bounding box center [965, 14] width 11 height 11
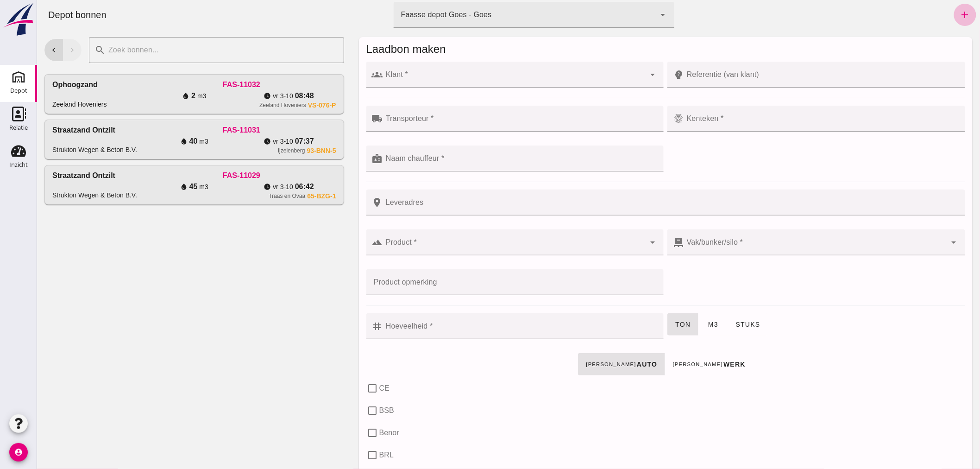
click at [457, 80] on input "Klant *" at bounding box center [514, 79] width 263 height 11
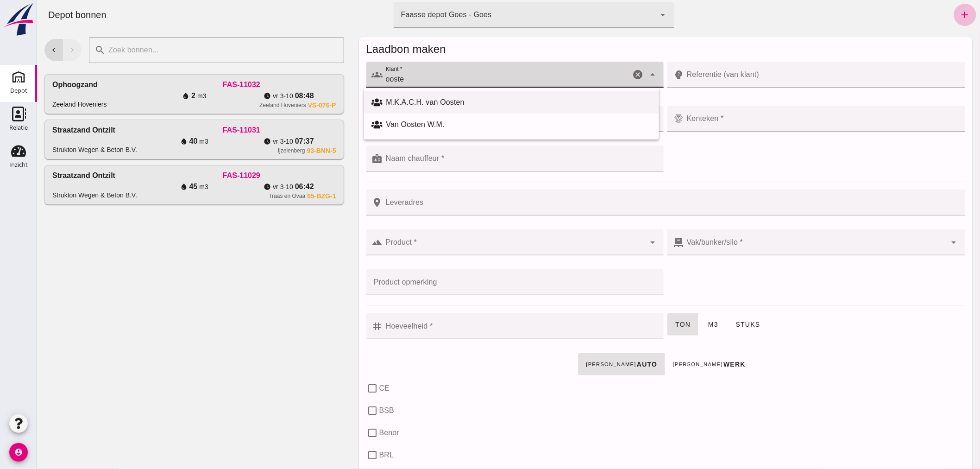
click at [471, 99] on div "M.K.A.C.H. van Oosten" at bounding box center [519, 102] width 266 height 11
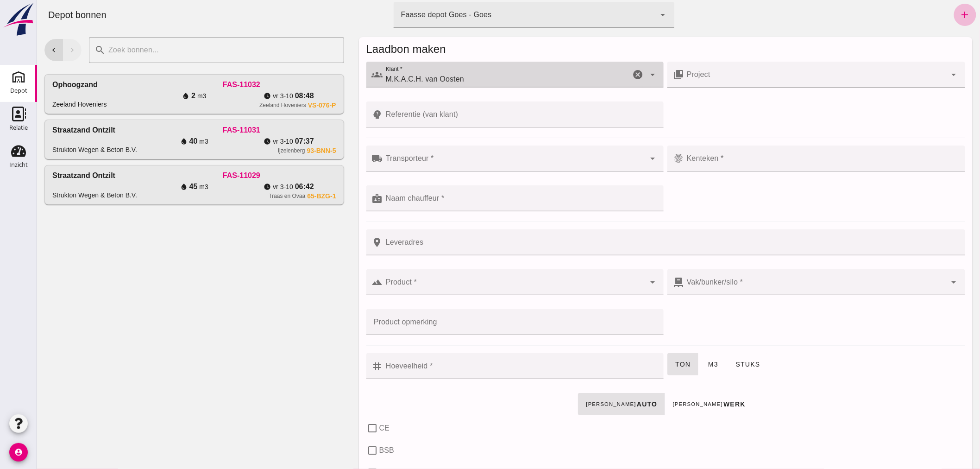
type input "M.K.A.C.H. van Oosten"
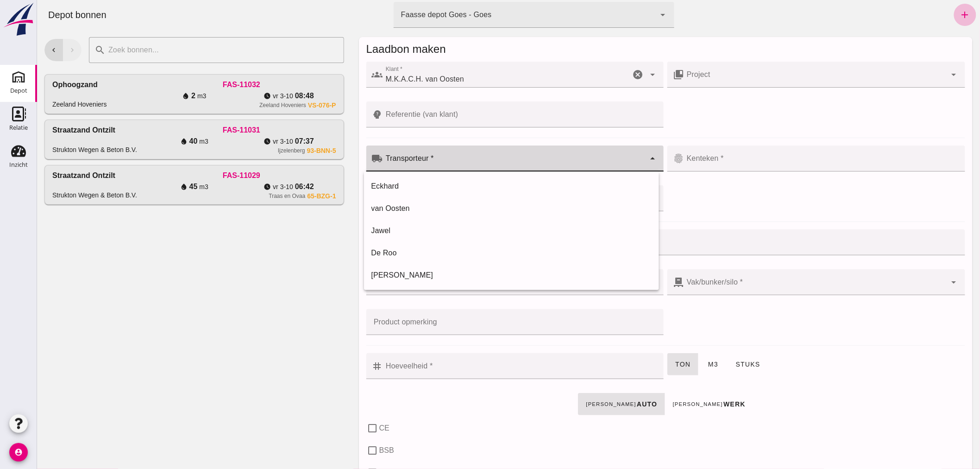
click at [459, 158] on input "Transporteur *" at bounding box center [514, 163] width 263 height 11
click at [407, 225] on div "Jawel" at bounding box center [511, 230] width 280 height 11
type input "Jawel"
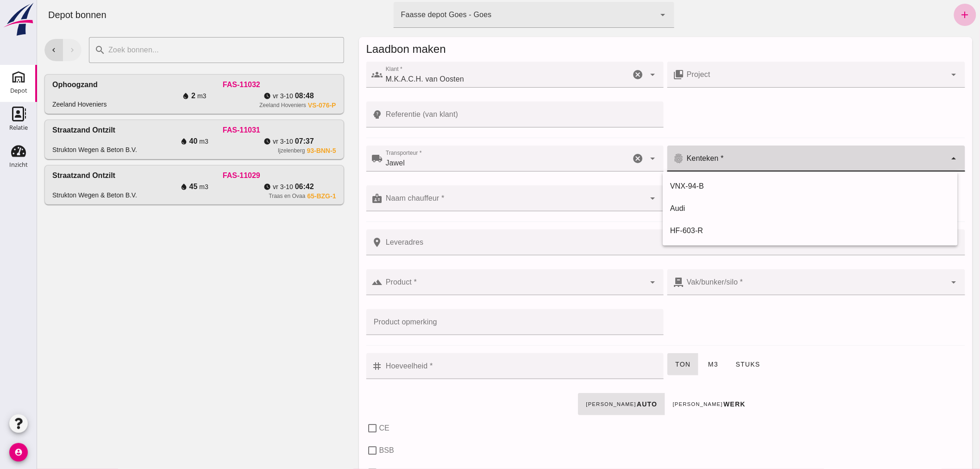
click at [730, 161] on input "Kenteken *" at bounding box center [815, 163] width 263 height 11
type input "02-VVP-9"
click at [460, 207] on input "Naam chauffeur *" at bounding box center [514, 202] width 263 height 11
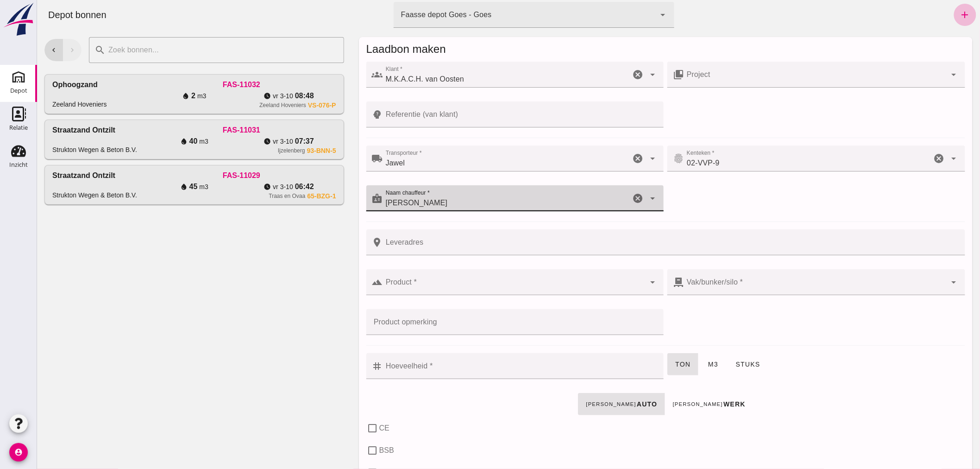
type input "Adriaan"
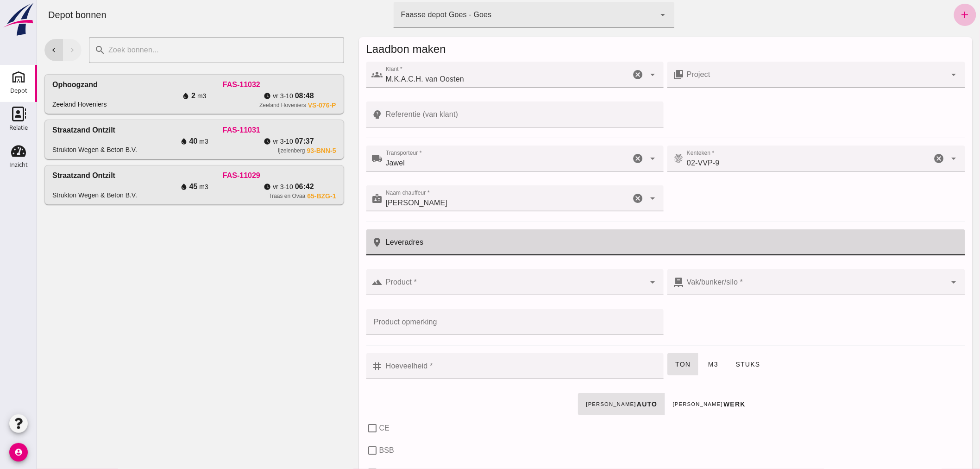
click at [435, 246] on input "Leveradres" at bounding box center [671, 242] width 577 height 26
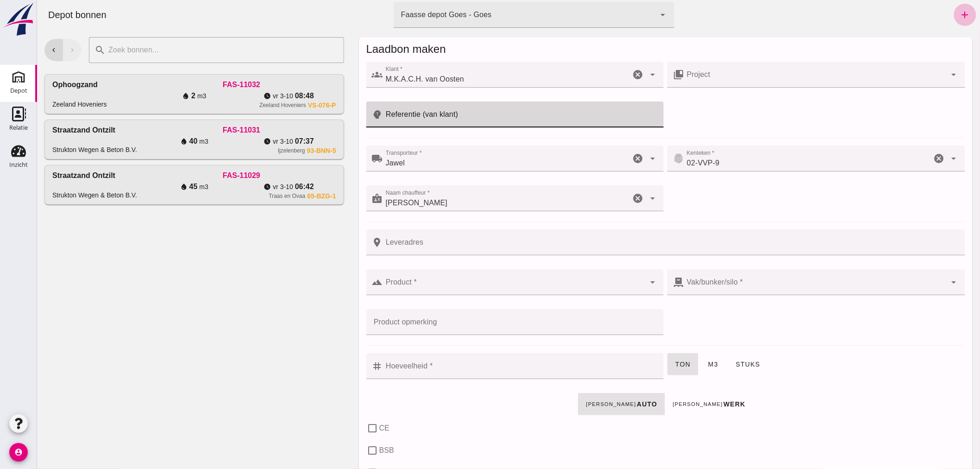
click at [458, 120] on input "Referentie (van klant)" at bounding box center [521, 114] width 276 height 26
type input "AVL Eindewege"
click at [441, 280] on div at bounding box center [514, 282] width 263 height 26
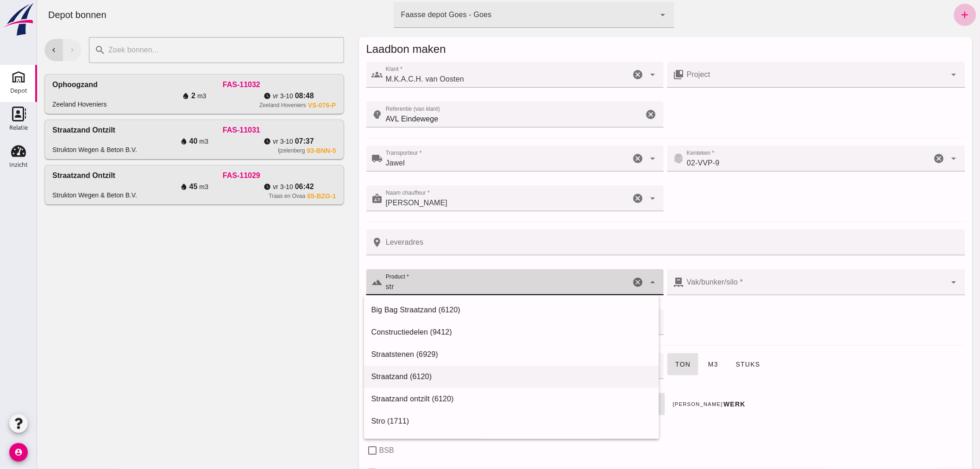
click at [418, 377] on div "Straatzand (6120)" at bounding box center [511, 376] width 280 height 11
type input "Straatzand (6120)"
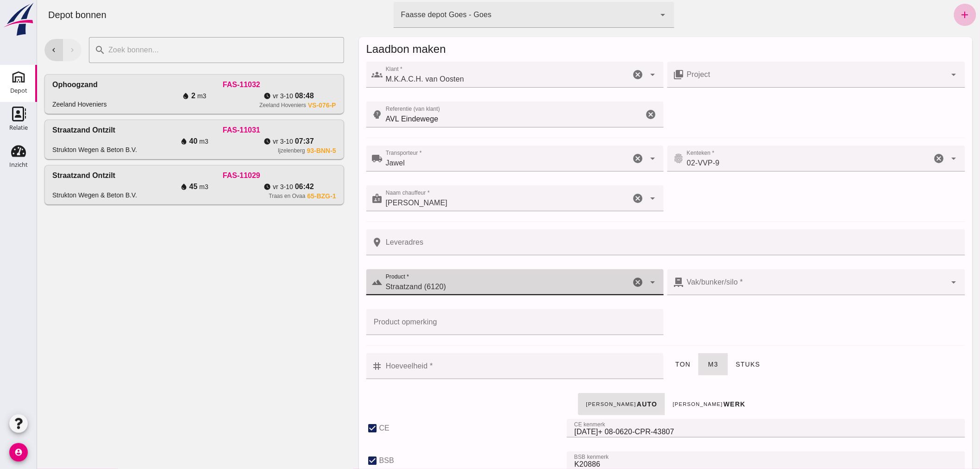
checkbox input "true"
type input "40"
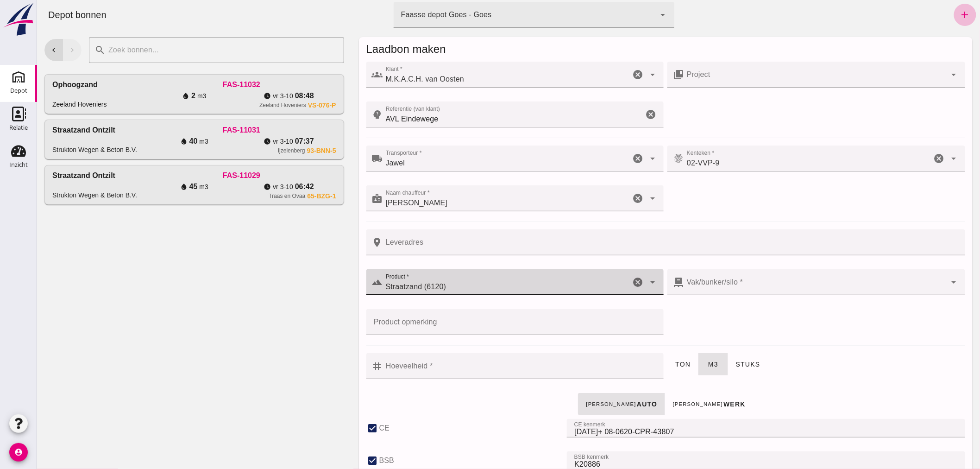
checkbox input "true"
type input "303"
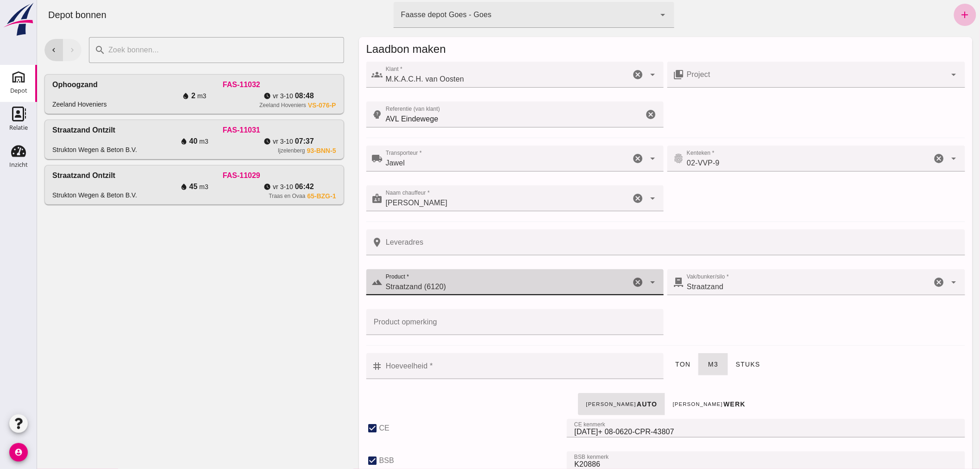
type input "Straatzand (6120)"
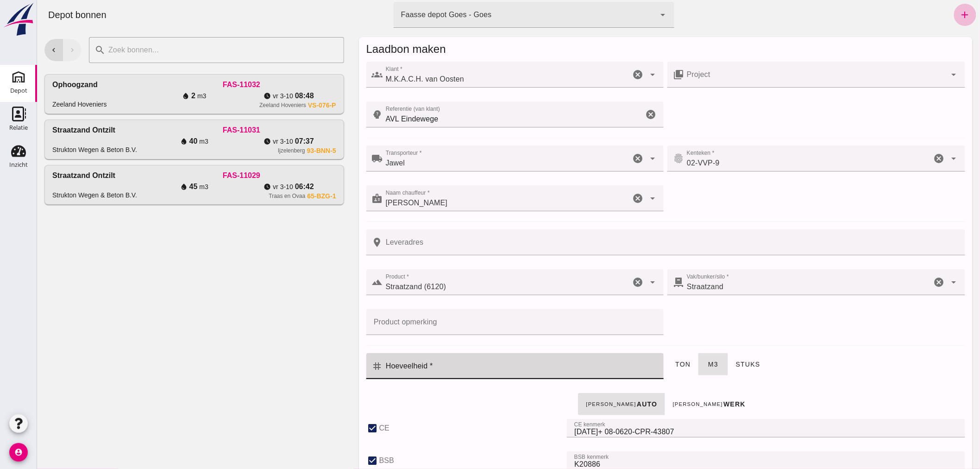
click at [523, 367] on input "Hoeveelheid *" at bounding box center [521, 366] width 276 height 26
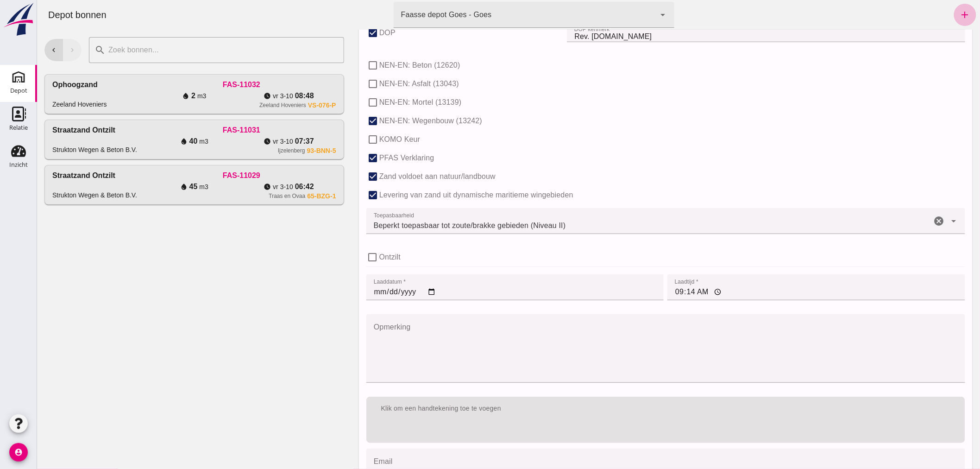
scroll to position [569, 0]
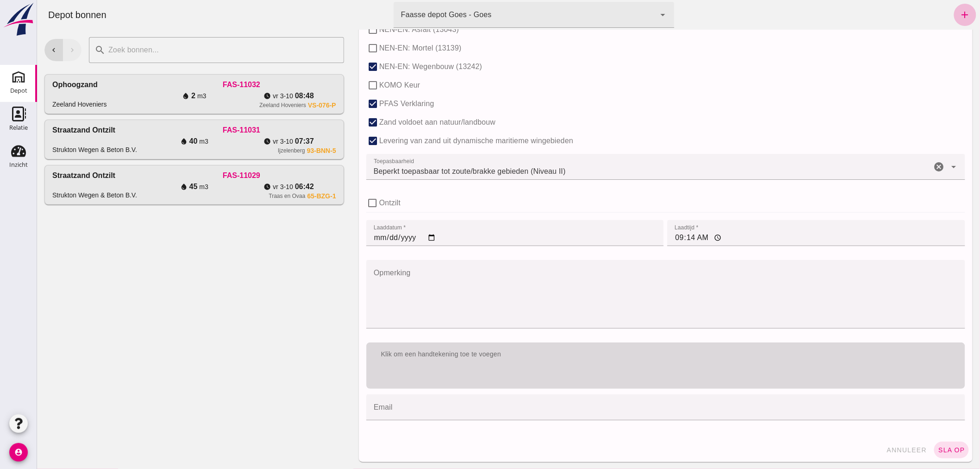
type input "2"
click at [537, 364] on div "Klik om een handtekening toe te voegen" at bounding box center [665, 354] width 599 height 24
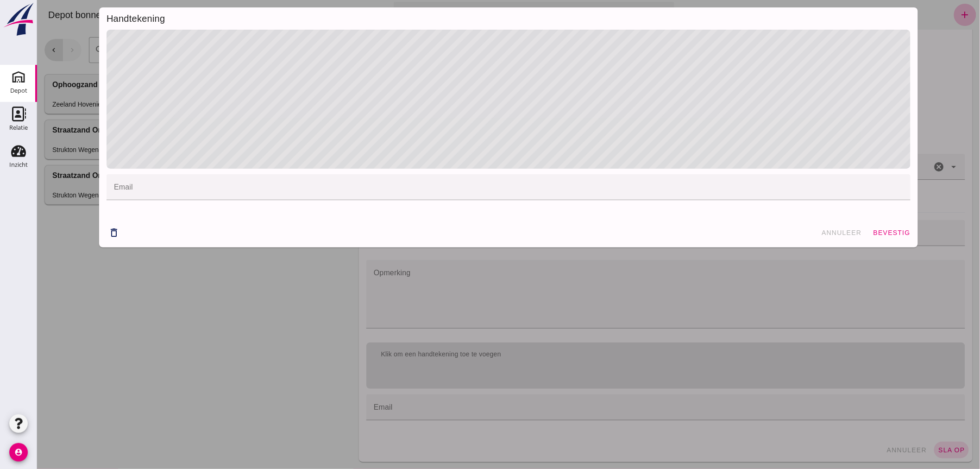
drag, startPoint x: 885, startPoint y: 228, endPoint x: 877, endPoint y: 247, distance: 19.5
click at [884, 229] on span "bevestig" at bounding box center [892, 232] width 38 height 7
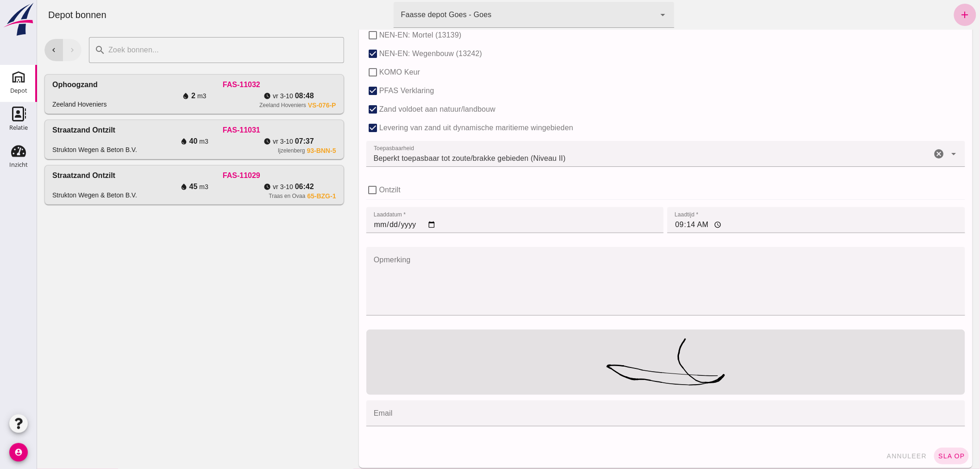
scroll to position [588, 0]
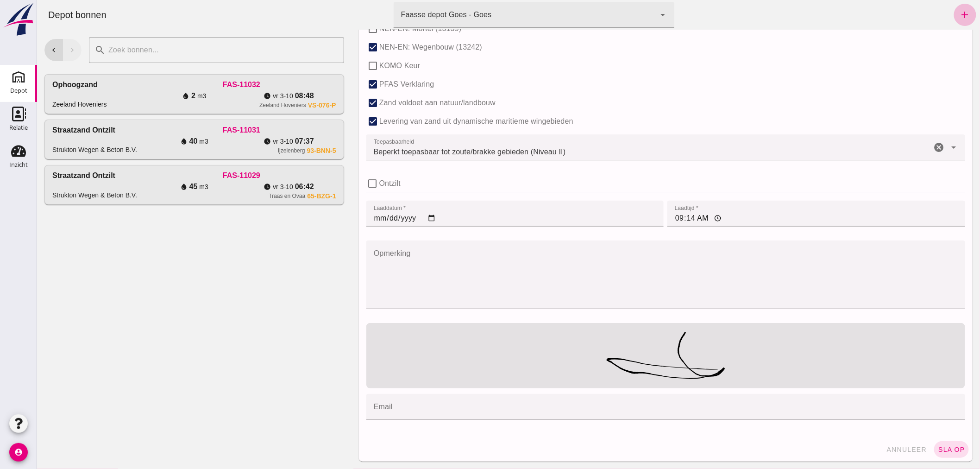
click at [943, 446] on span "sla op" at bounding box center [951, 449] width 27 height 7
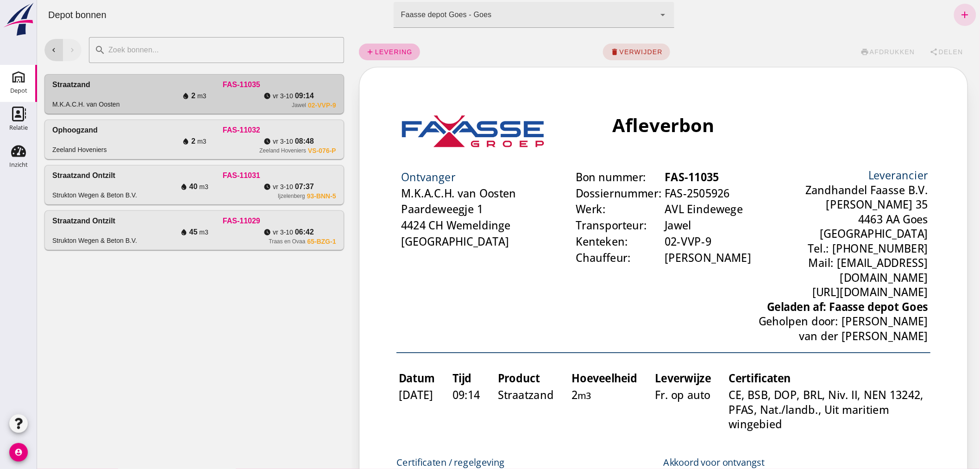
scroll to position [0, 0]
drag, startPoint x: 154, startPoint y: 183, endPoint x: 164, endPoint y: 191, distance: 13.3
click at [154, 183] on div "water_drop 40 m3" at bounding box center [193, 186] width 95 height 11
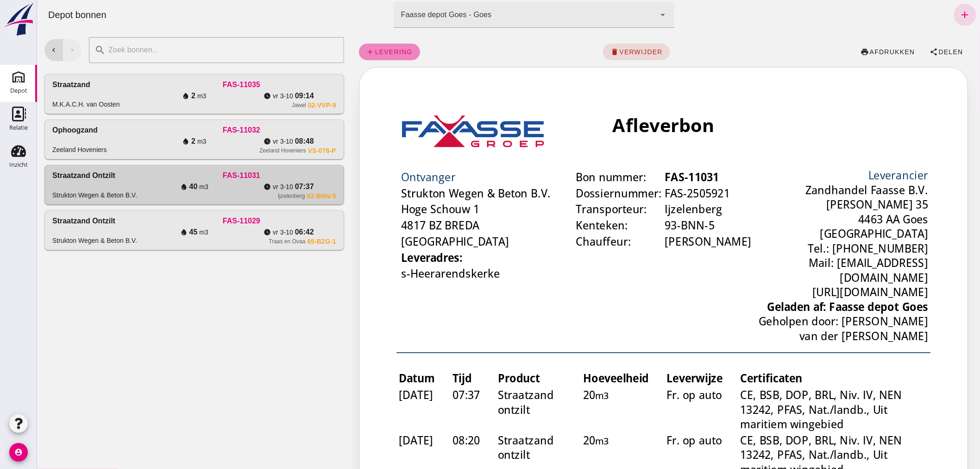
click at [392, 48] on span "levering" at bounding box center [393, 51] width 38 height 7
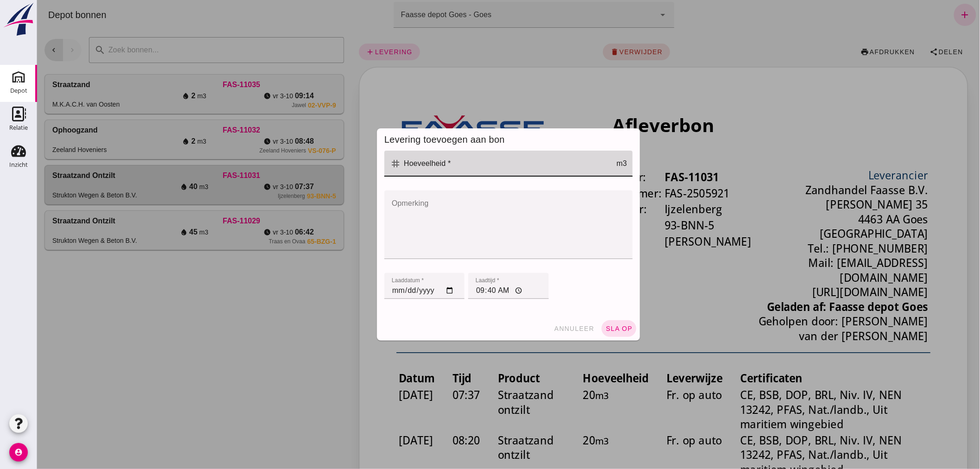
click at [477, 166] on input "Hoeveelheid *" at bounding box center [508, 164] width 215 height 26
type input "20"
click at [618, 323] on button "sla op" at bounding box center [618, 328] width 35 height 17
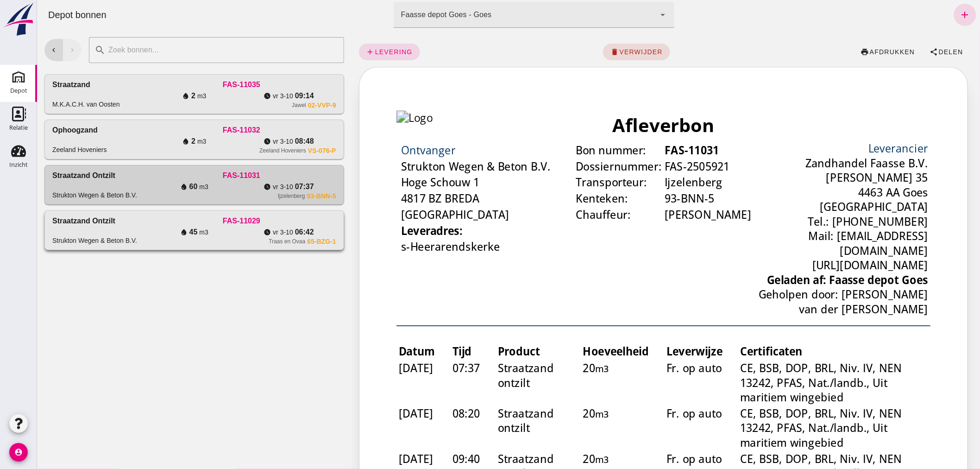
click at [163, 225] on div "FAS-11029" at bounding box center [240, 220] width 189 height 11
